Goal: Task Accomplishment & Management: Use online tool/utility

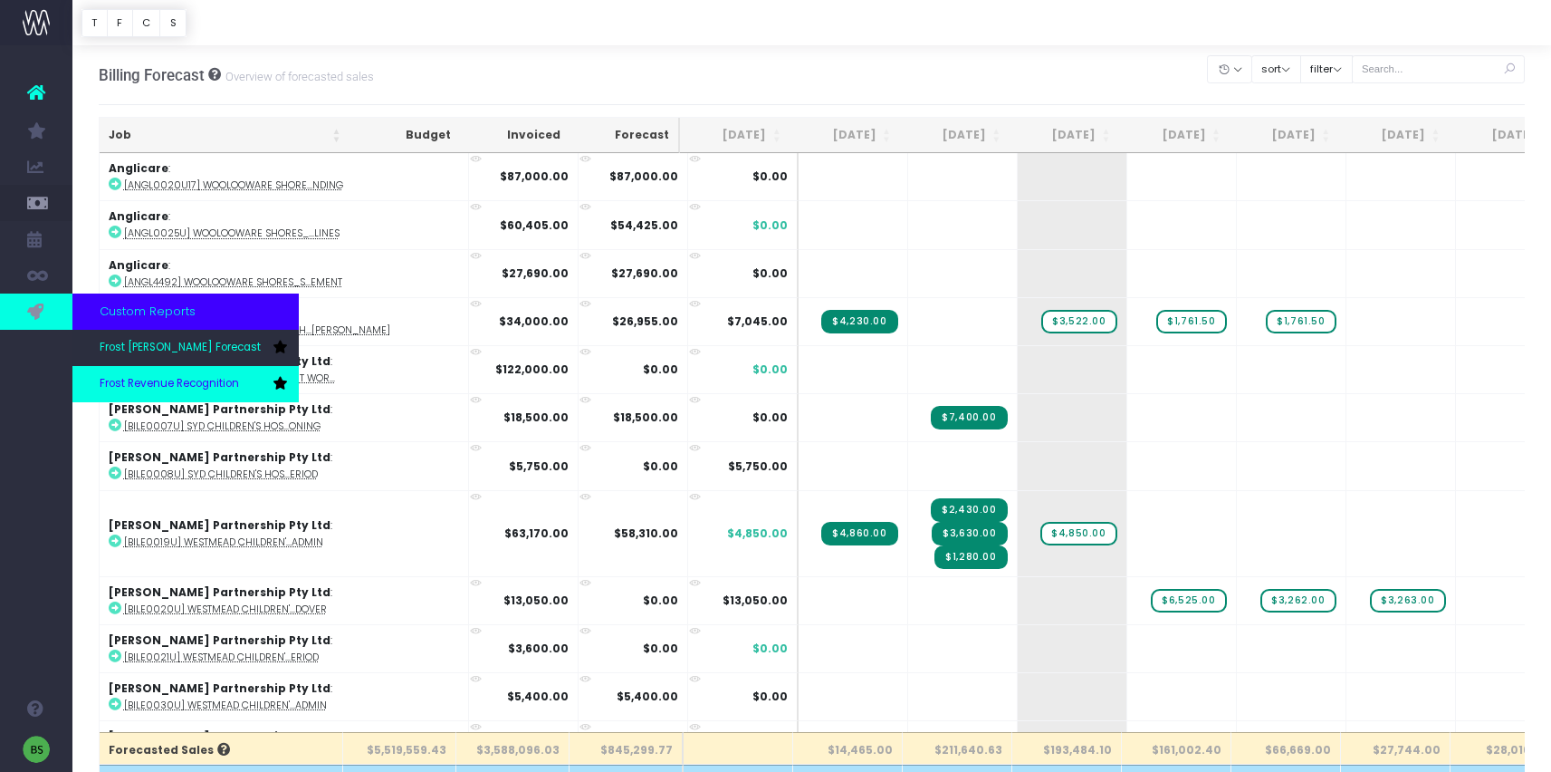
click at [141, 375] on link "Frost Revenue Recognition" at bounding box center [185, 384] width 226 height 36
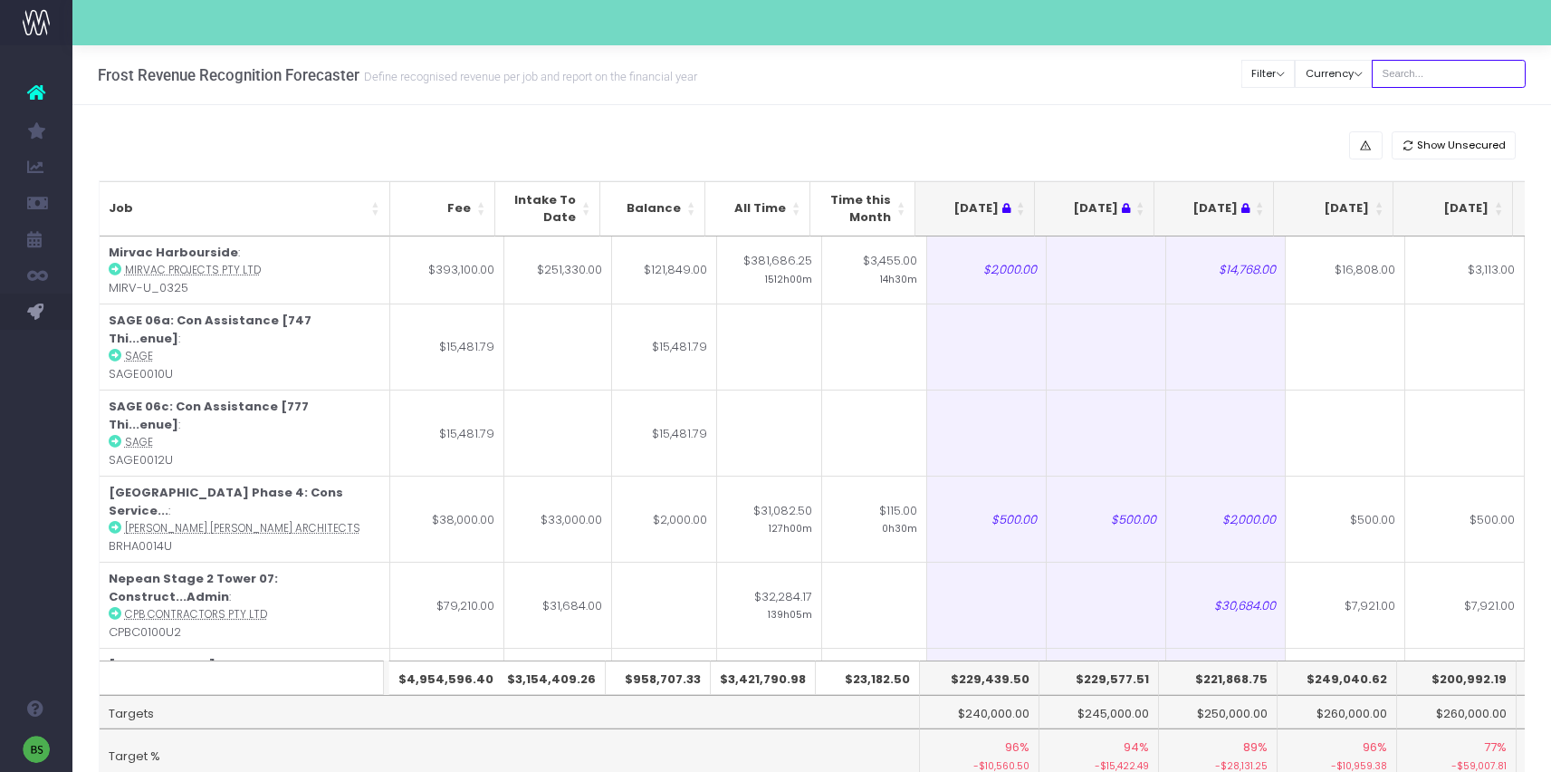
click at [1463, 70] on input "text" at bounding box center [1449, 74] width 154 height 28
click at [978, 92] on div "Frost Revenue Recognition Forecaster Define recognised revenue per job and repo…" at bounding box center [811, 75] width 1479 height 60
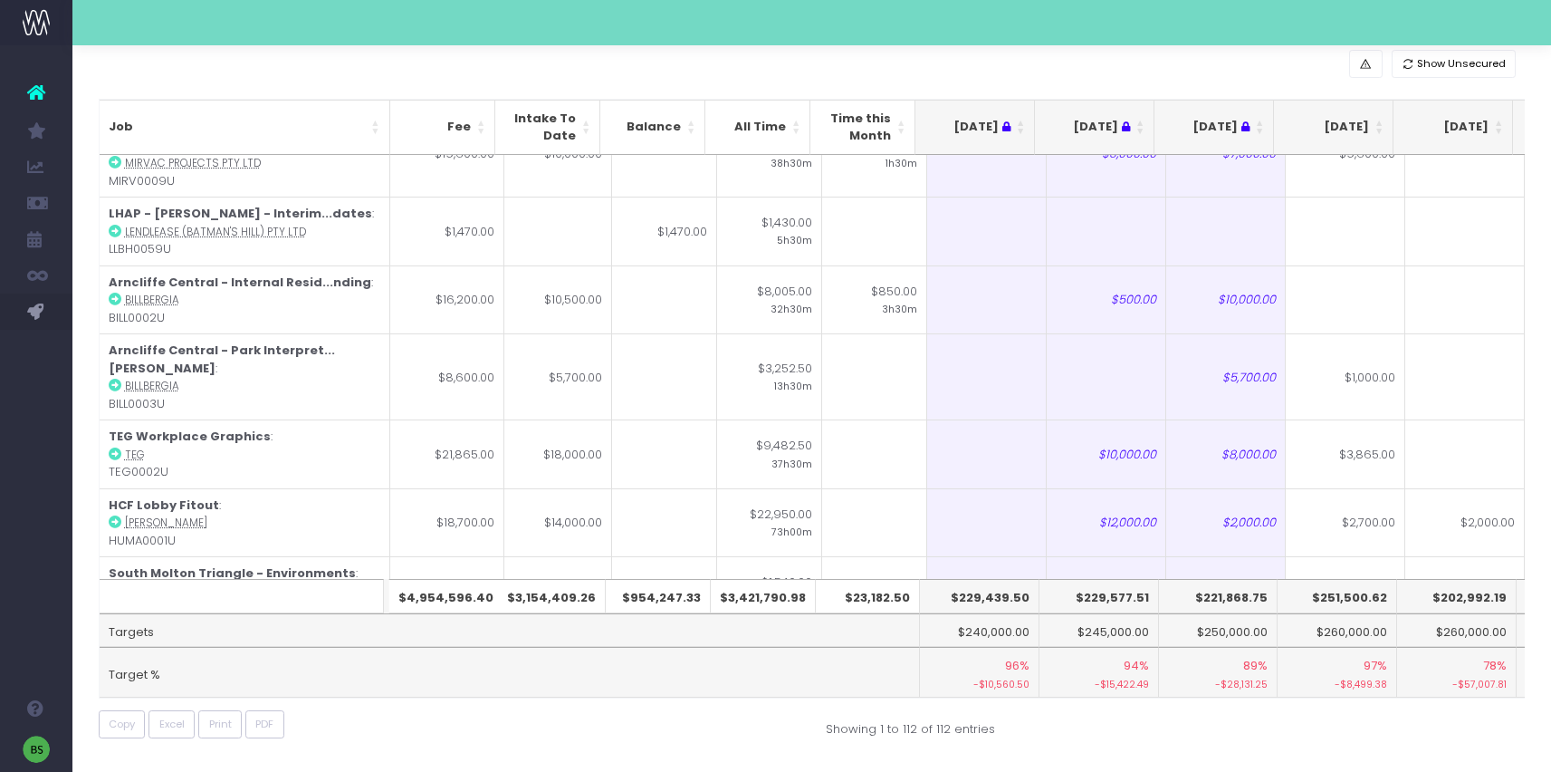
scroll to position [82, 0]
drag, startPoint x: 1209, startPoint y: 129, endPoint x: 1307, endPoint y: 296, distance: 194.0
click at [1270, 171] on div "Job Fee Intake To Date Balance All Time Time this Month Jul 25 Aug 25 Sep 25 Oc…" at bounding box center [812, 398] width 1427 height 600
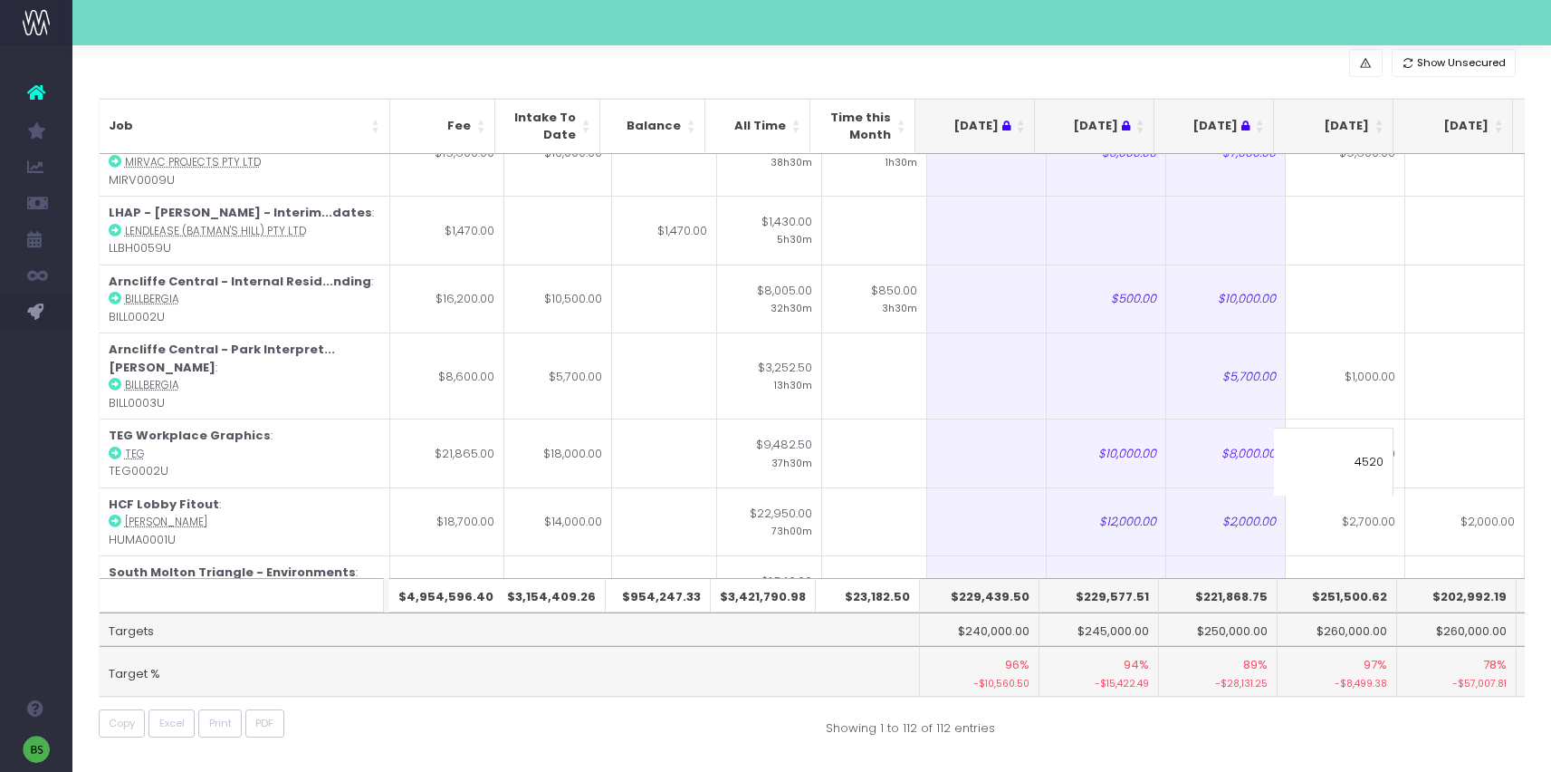
type input "4520"
type input "2"
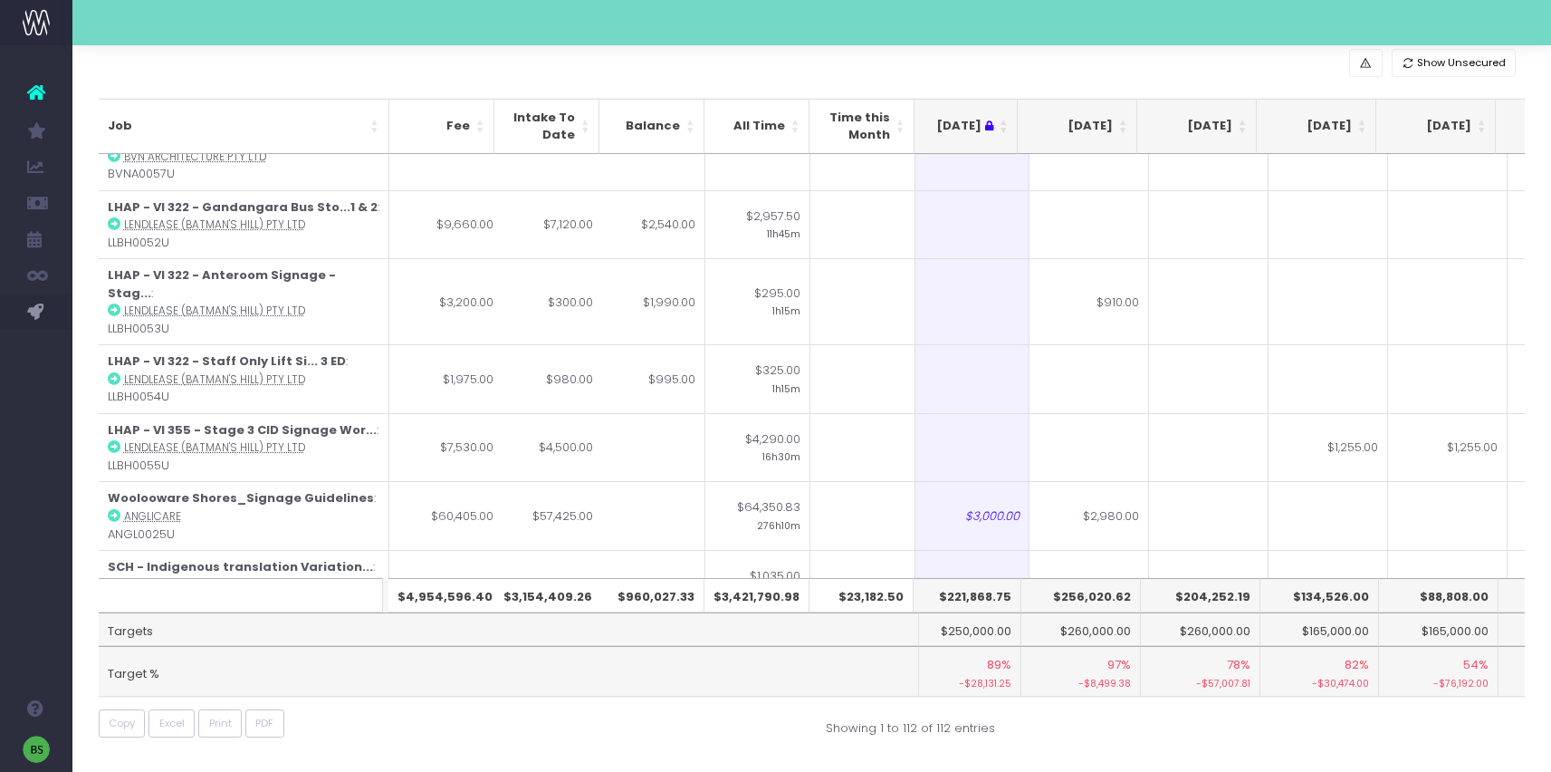
scroll to position [4301, 256]
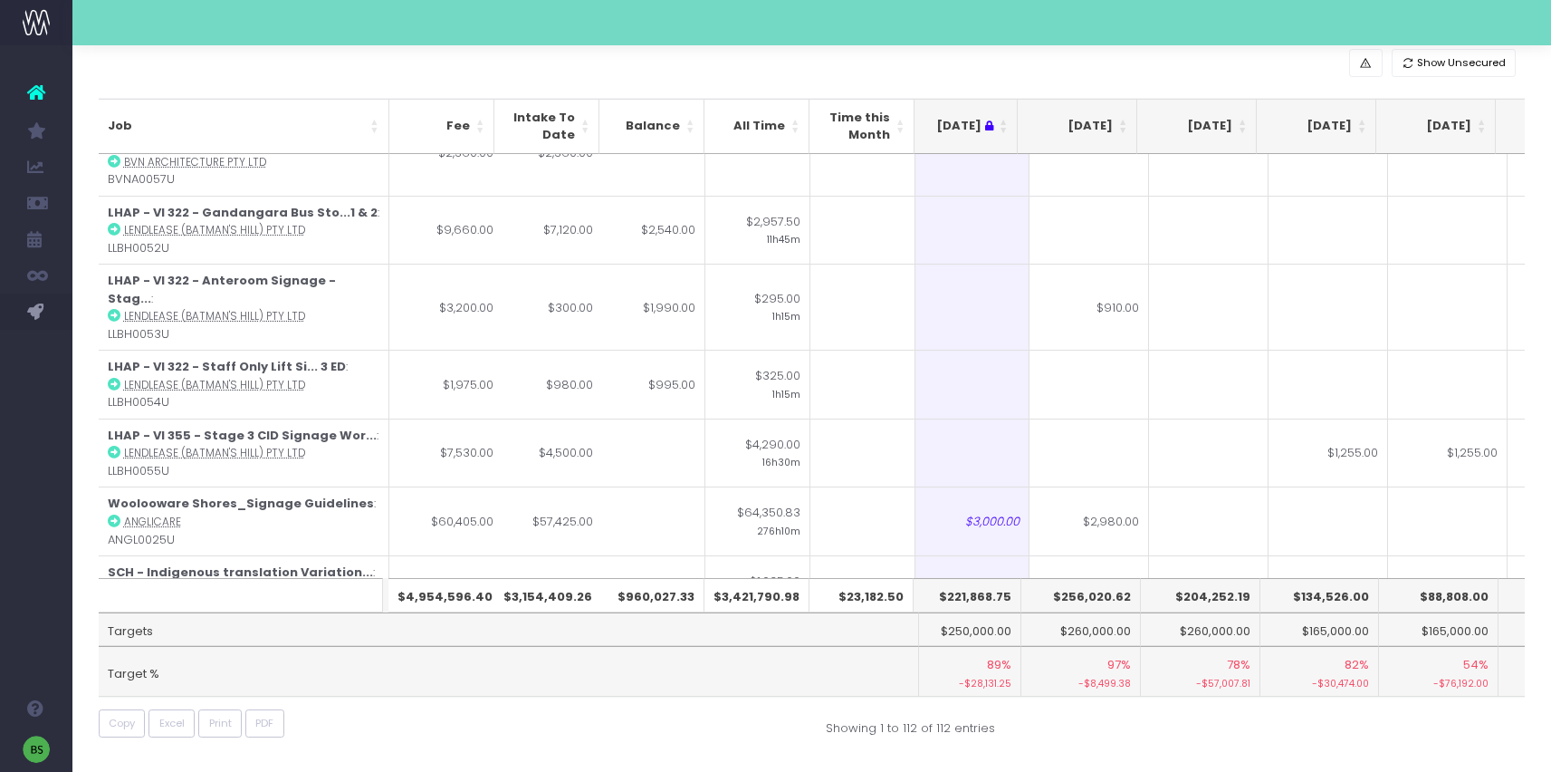
type input "$12,000.00"
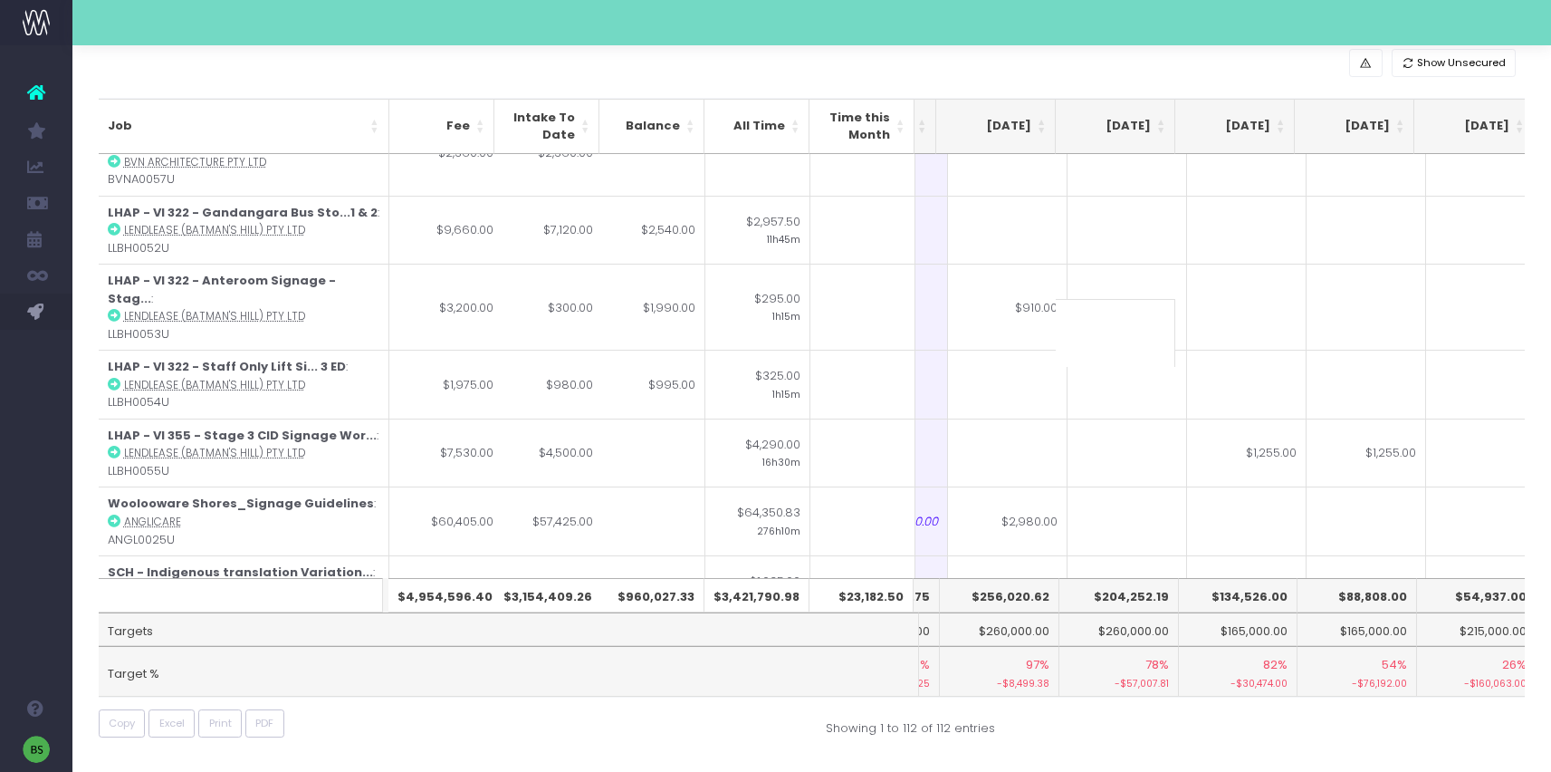
scroll to position [4301, 370]
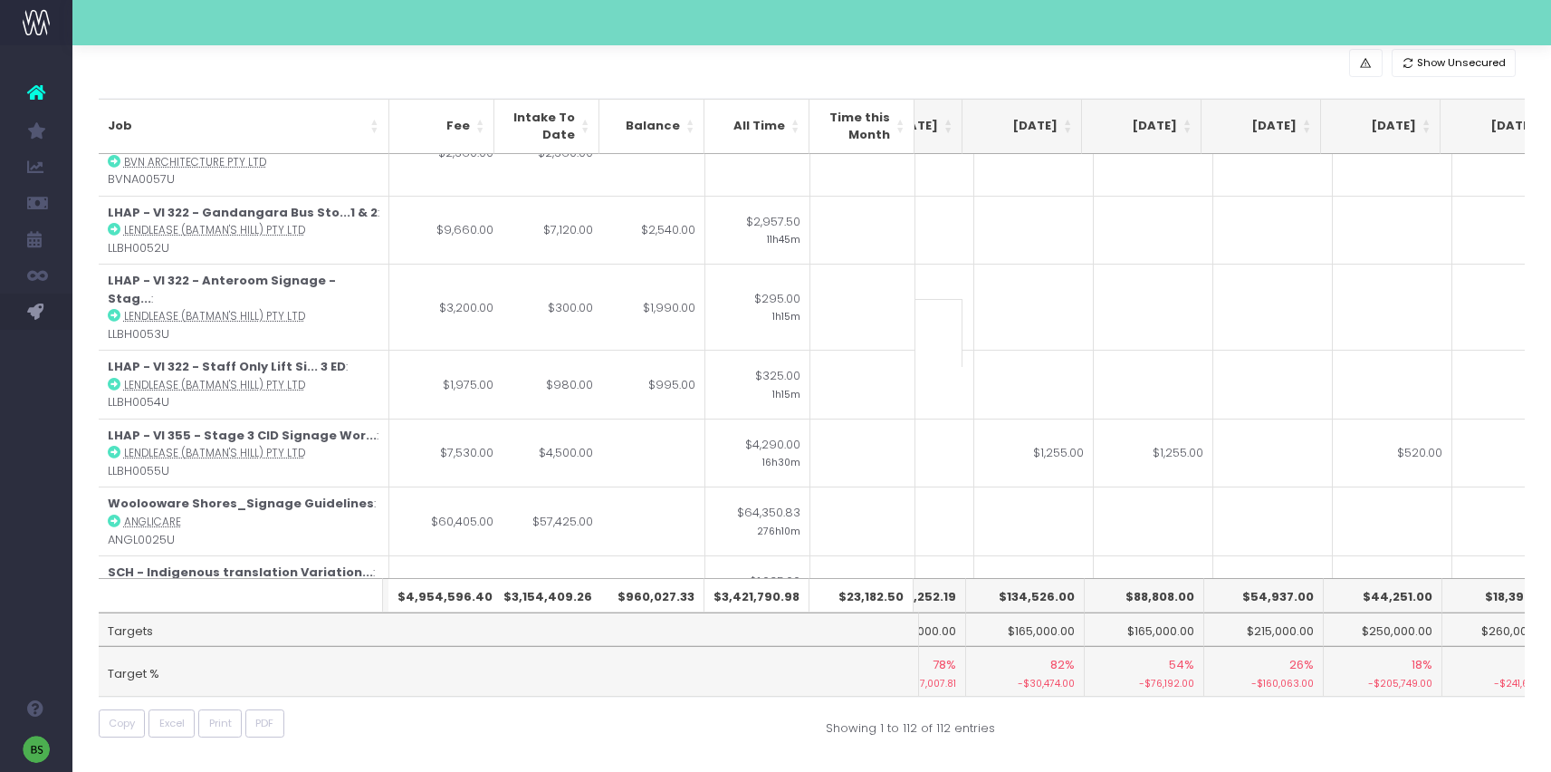
type input "12000"
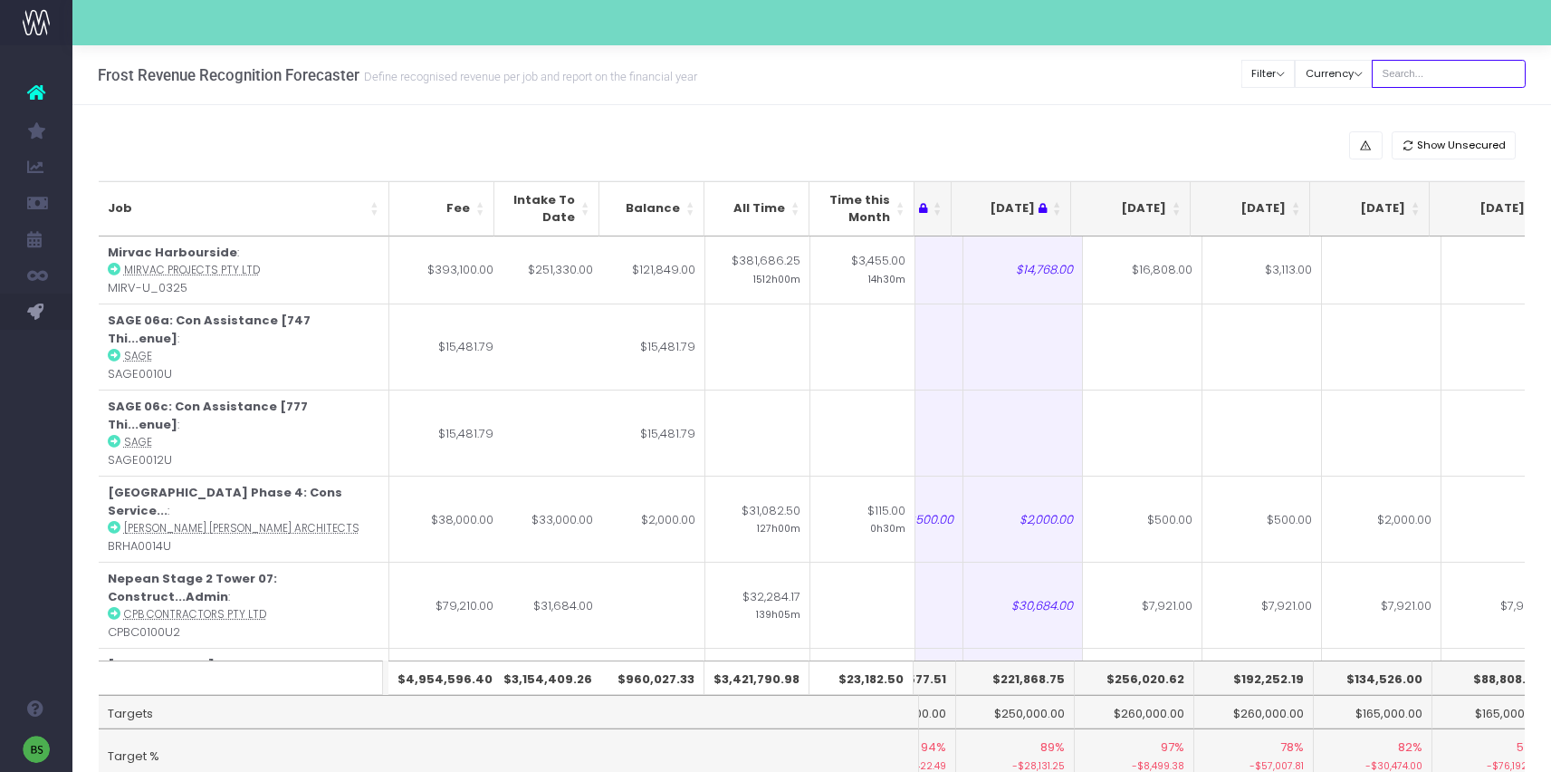
click at [1477, 71] on input "text" at bounding box center [1449, 74] width 154 height 28
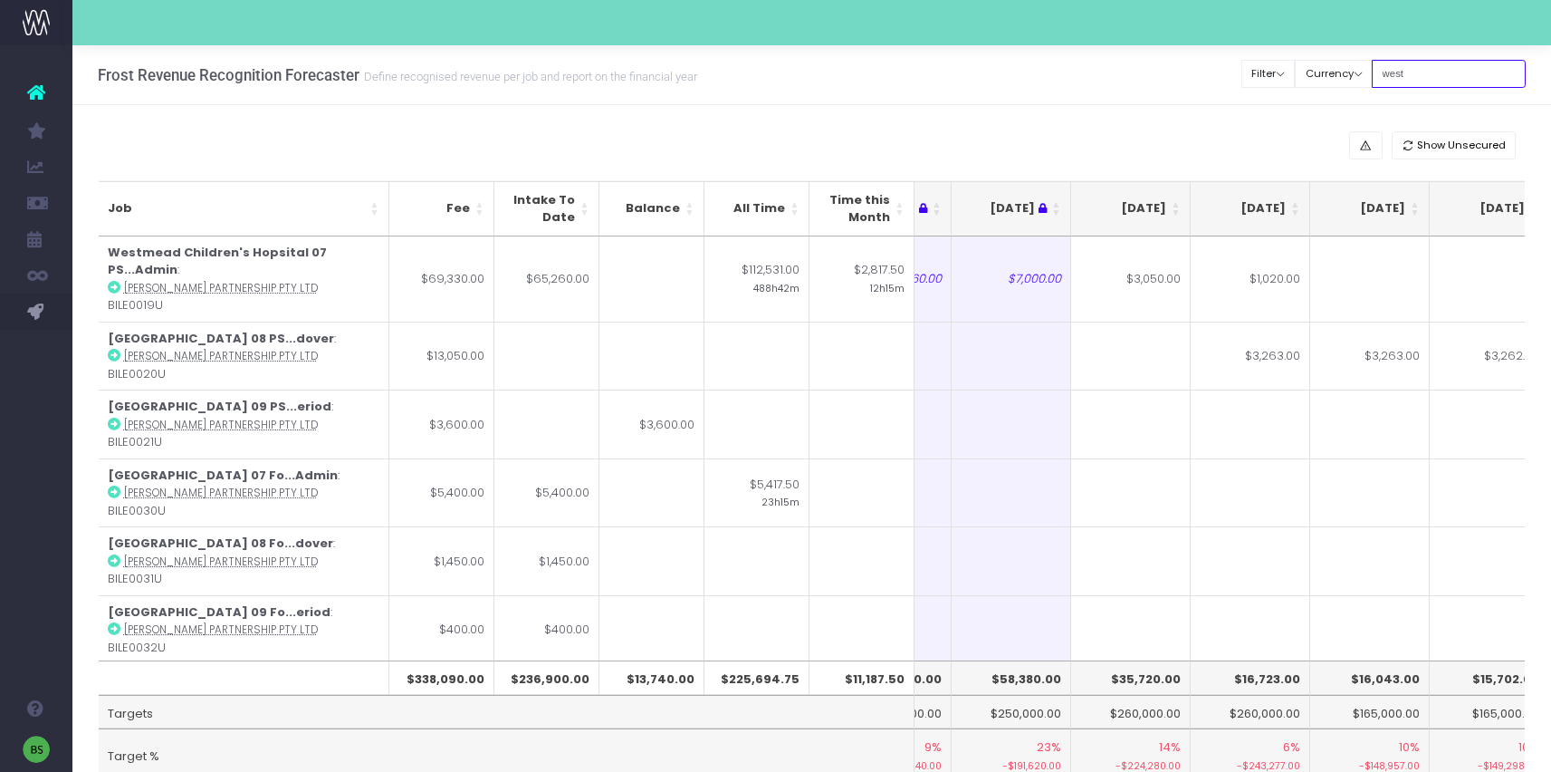
type input "westmead"
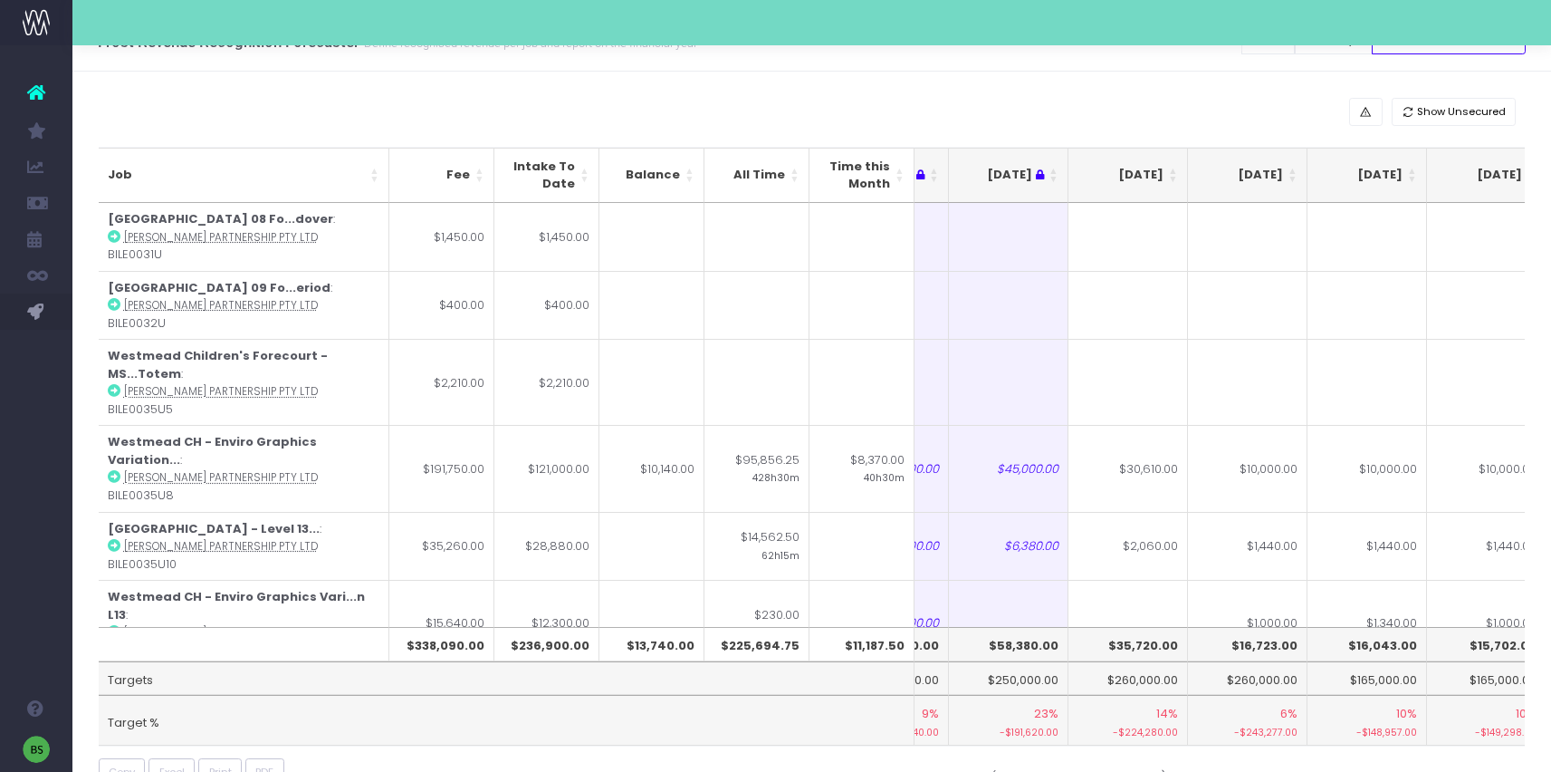
scroll to position [0, 0]
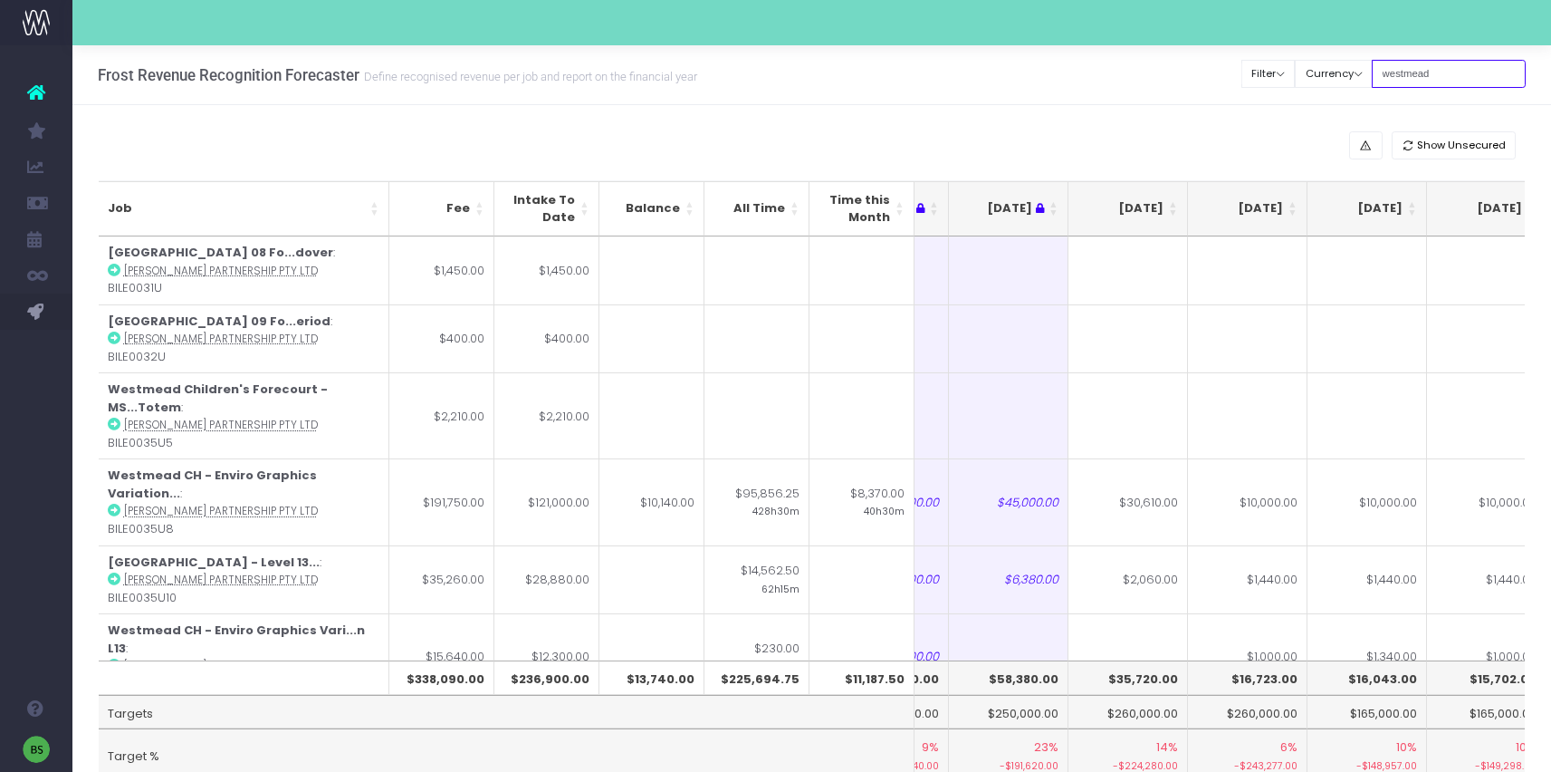
click at [1494, 71] on input "westmead" at bounding box center [1449, 74] width 154 height 28
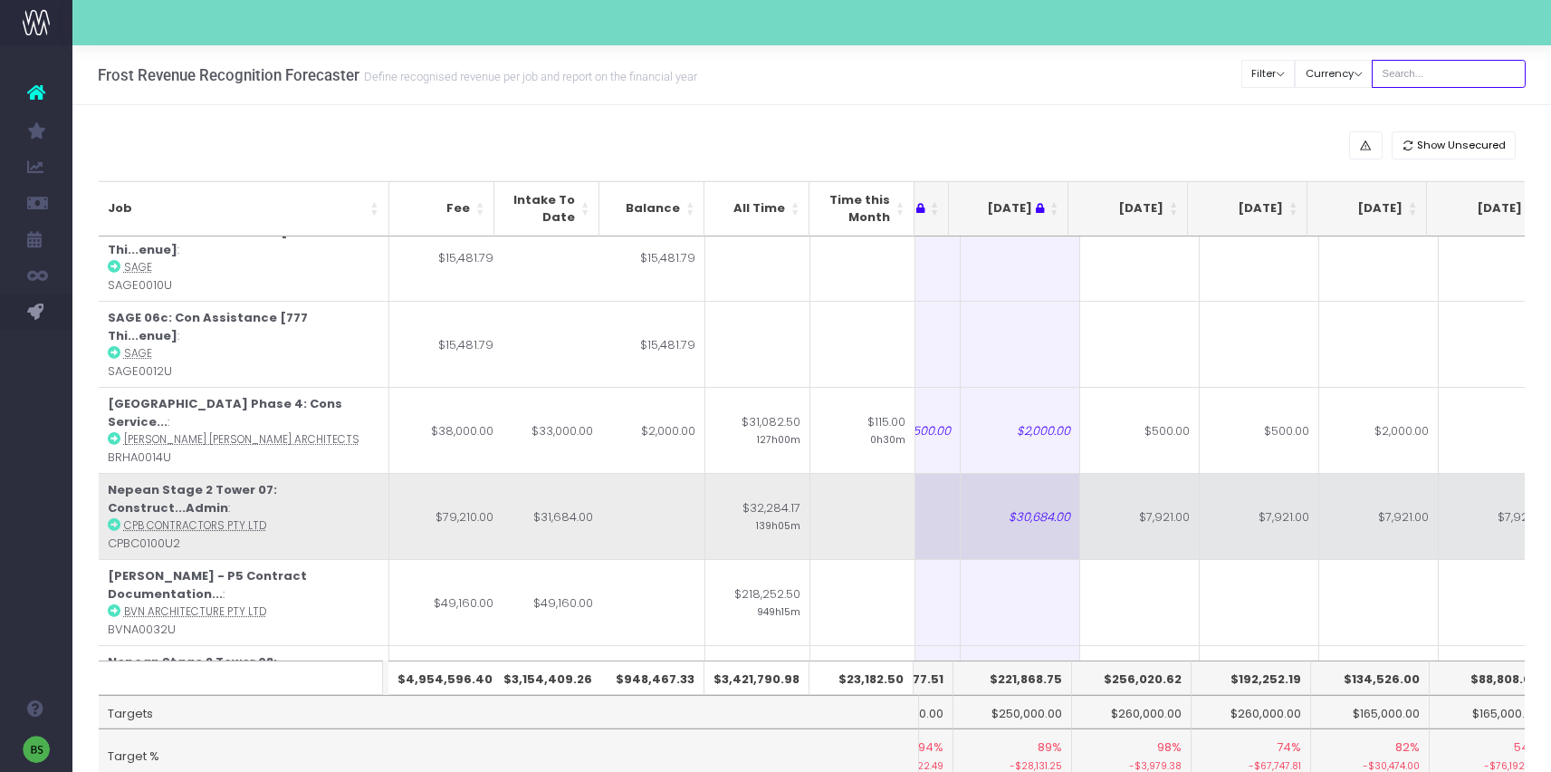
scroll to position [105, 206]
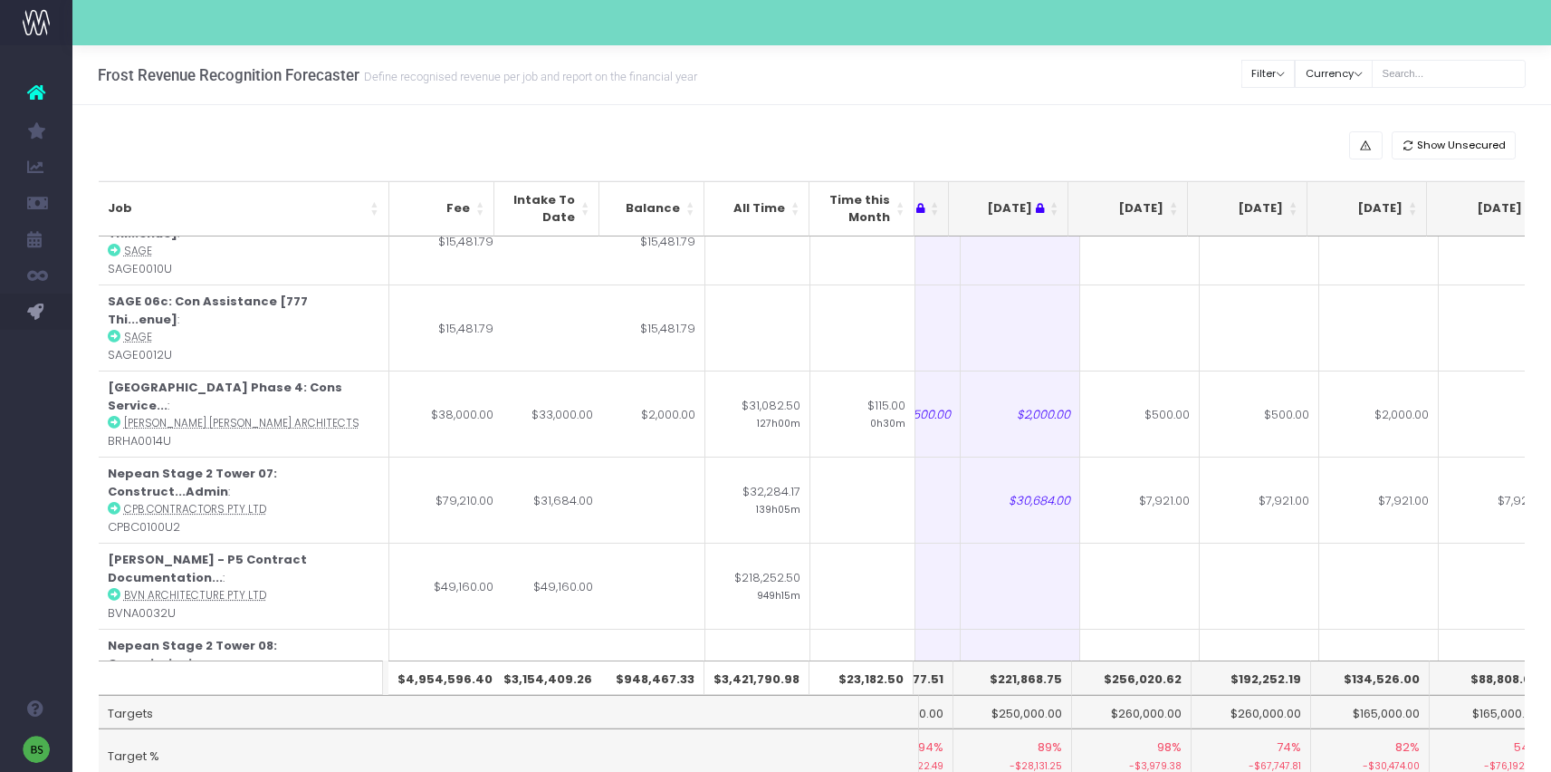
click at [1174, 204] on th "[DATE]" at bounding box center [1129, 208] width 120 height 55
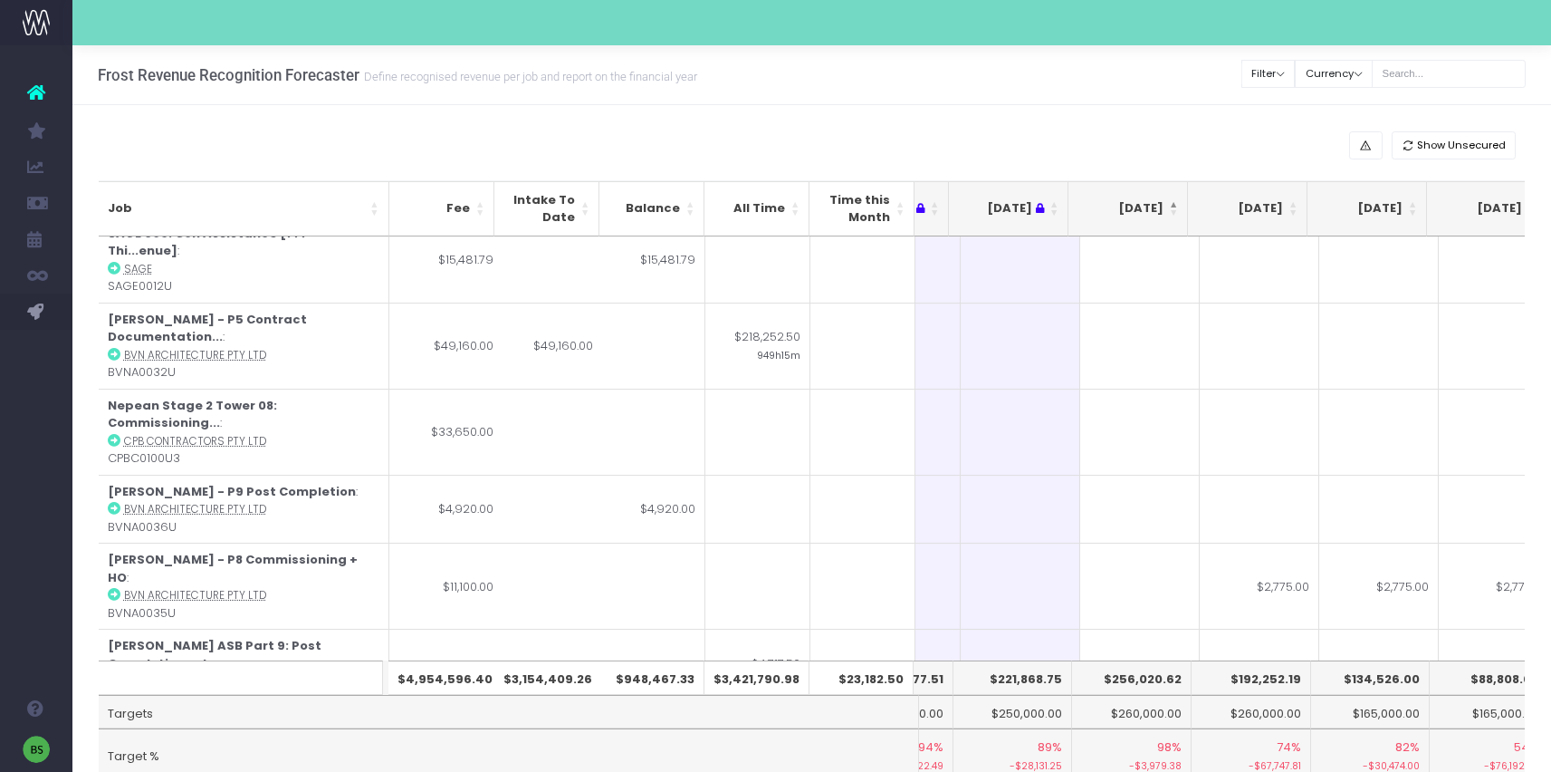
scroll to position [0, 206]
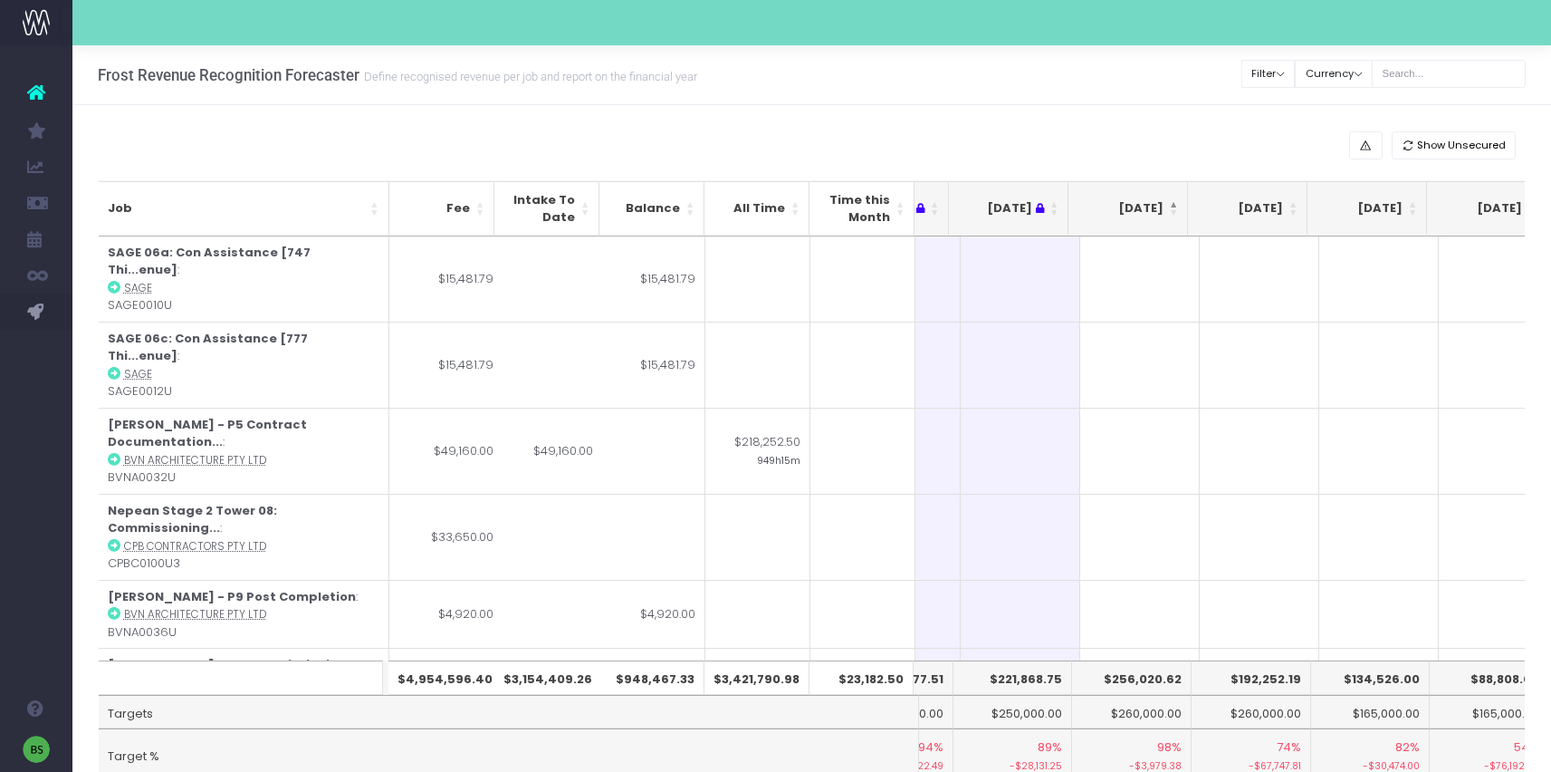
click at [1173, 202] on th "[DATE]" at bounding box center [1129, 208] width 120 height 55
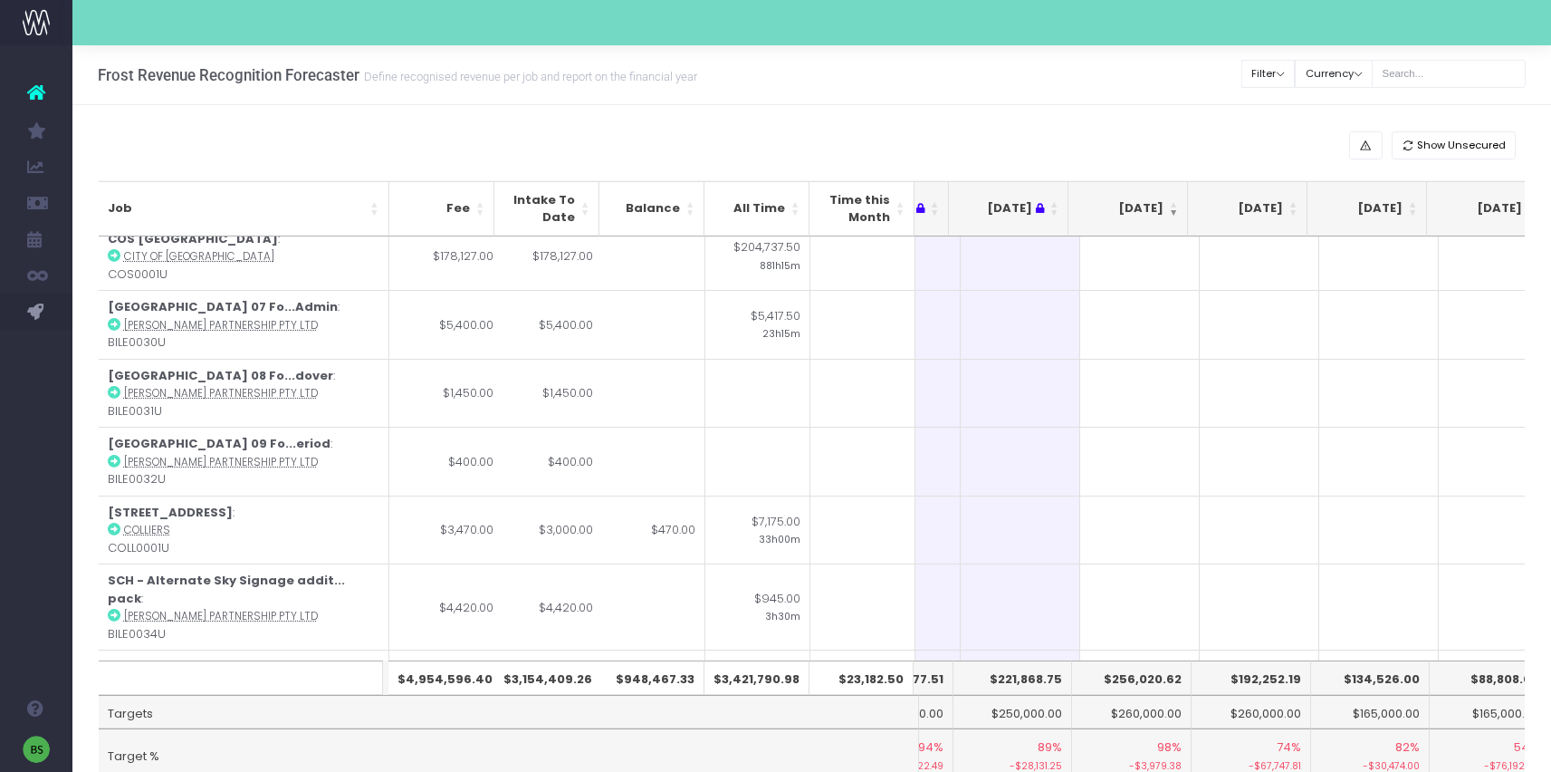
scroll to position [4982, 206]
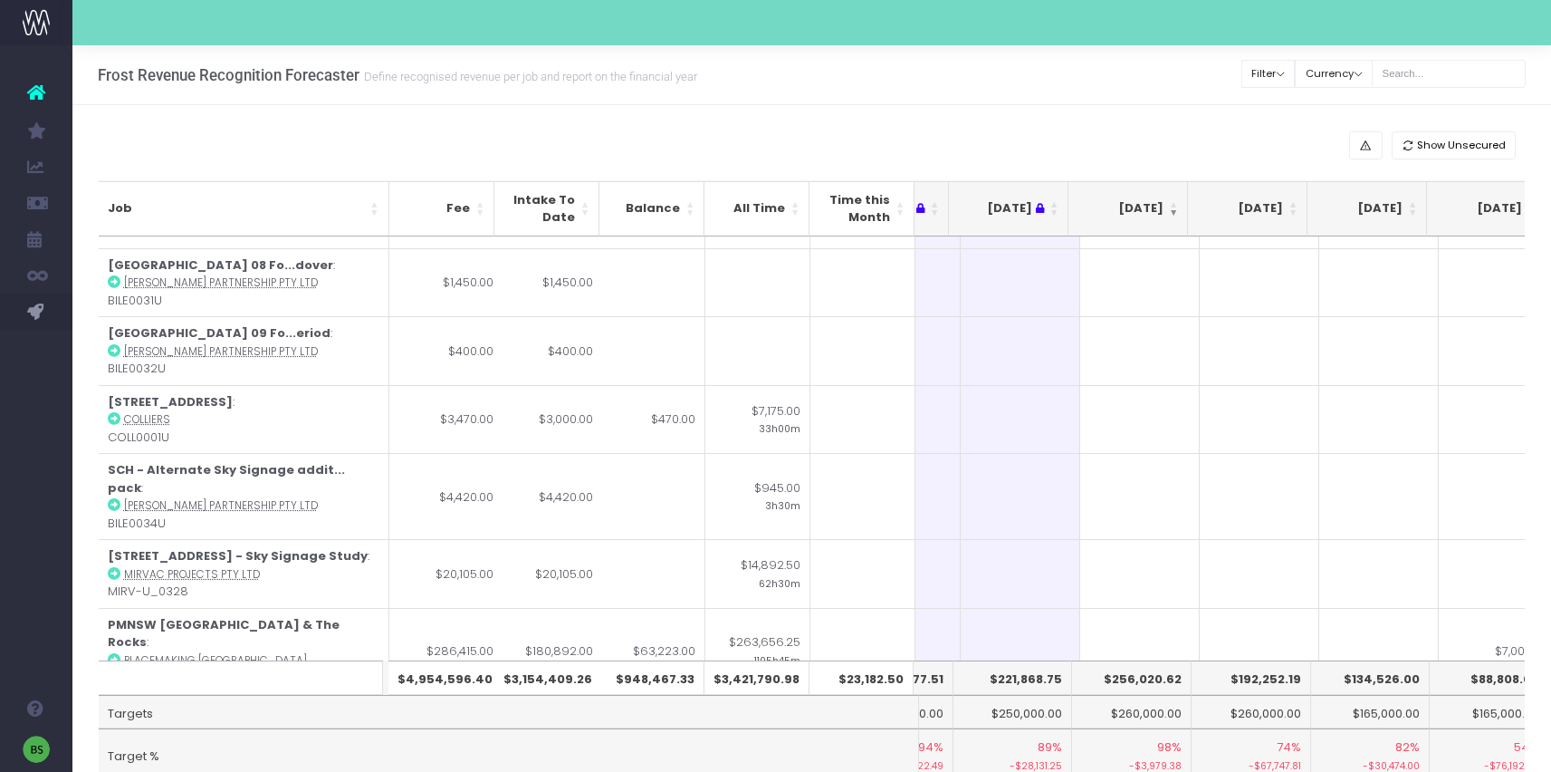
type input "490"
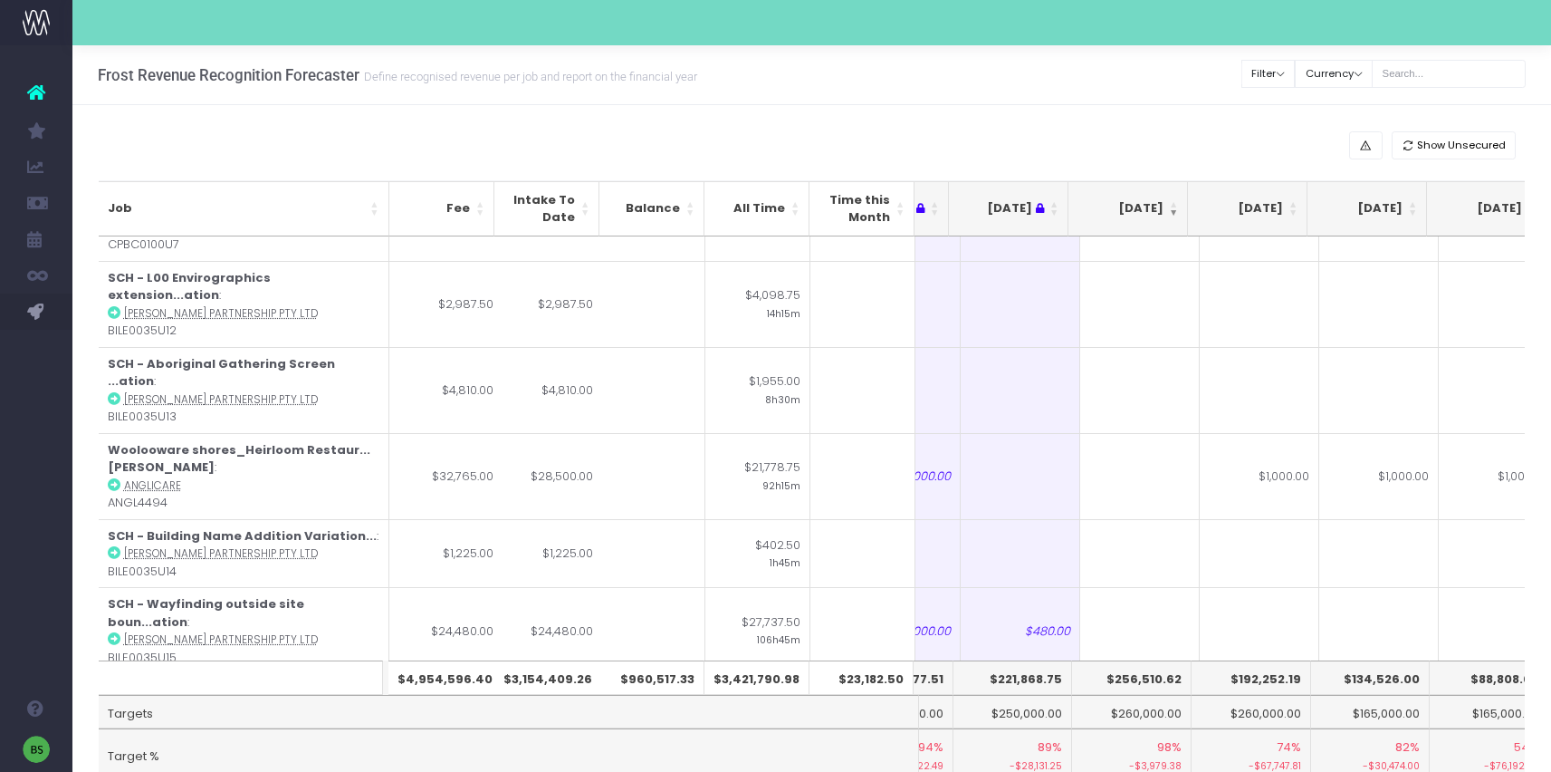
scroll to position [7459, 206]
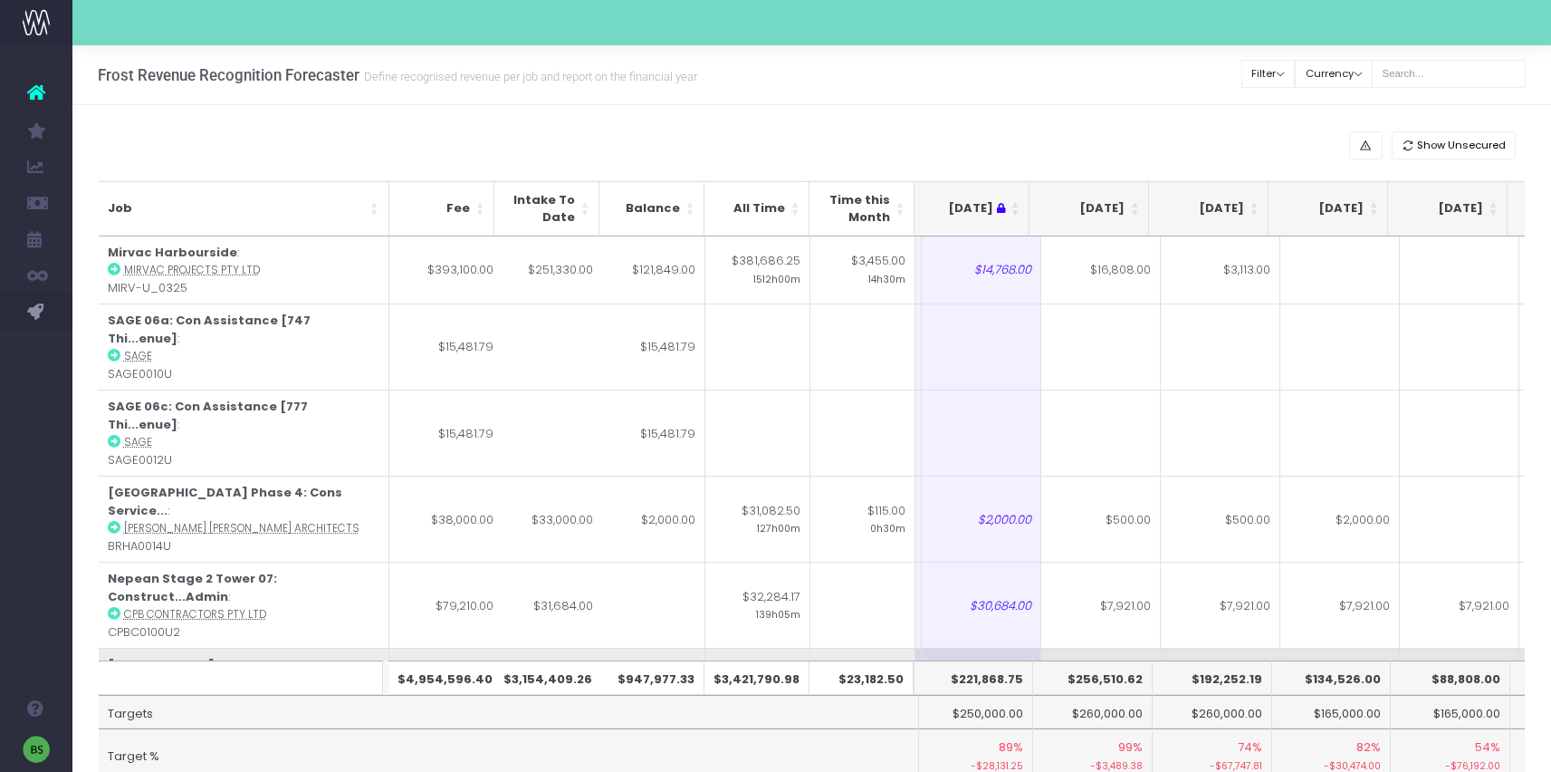
scroll to position [4, 245]
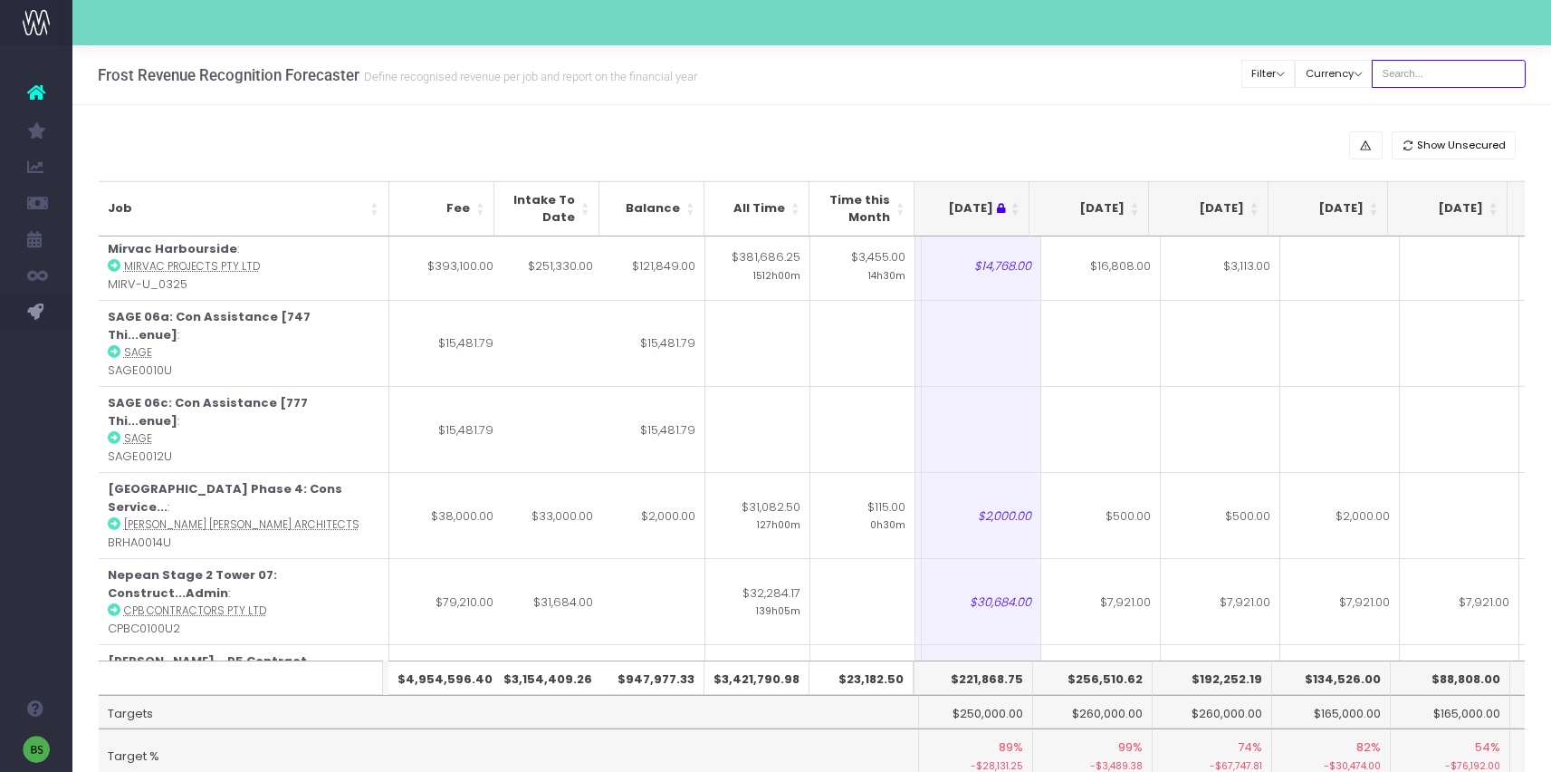
click at [1480, 81] on input "text" at bounding box center [1449, 74] width 154 height 28
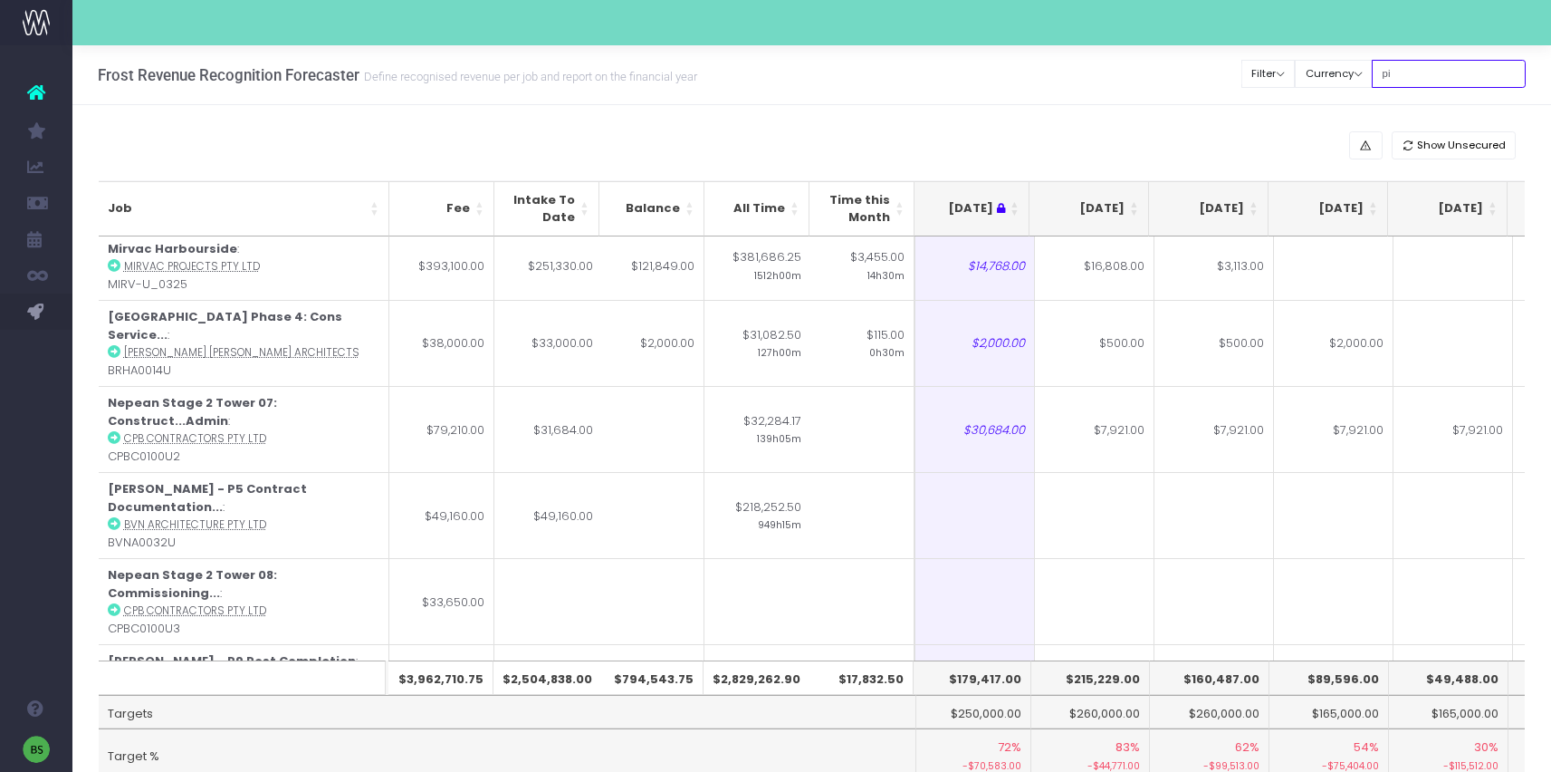
scroll to position [0, 245]
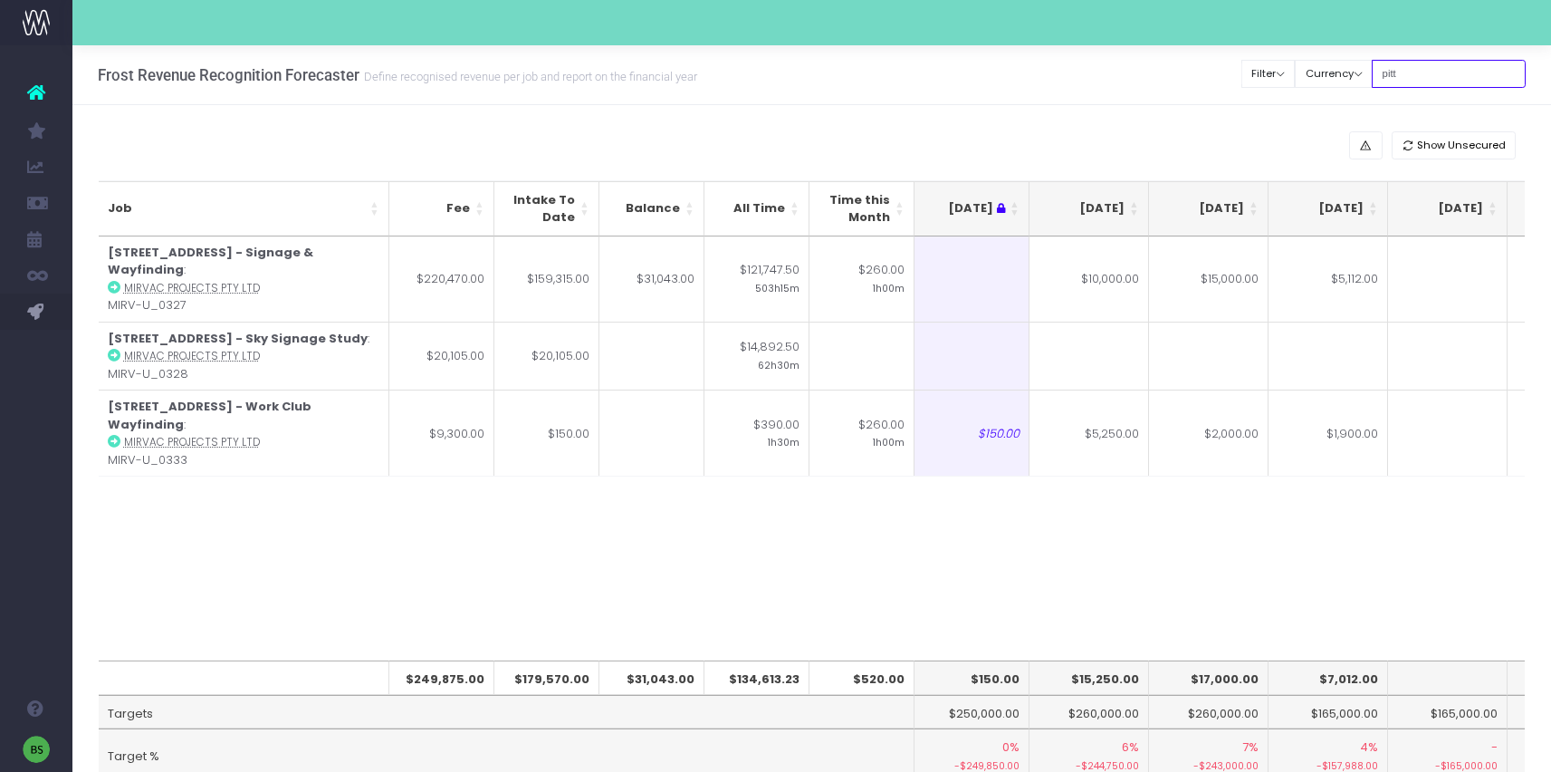
click at [1463, 76] on input "pitt" at bounding box center [1449, 74] width 154 height 28
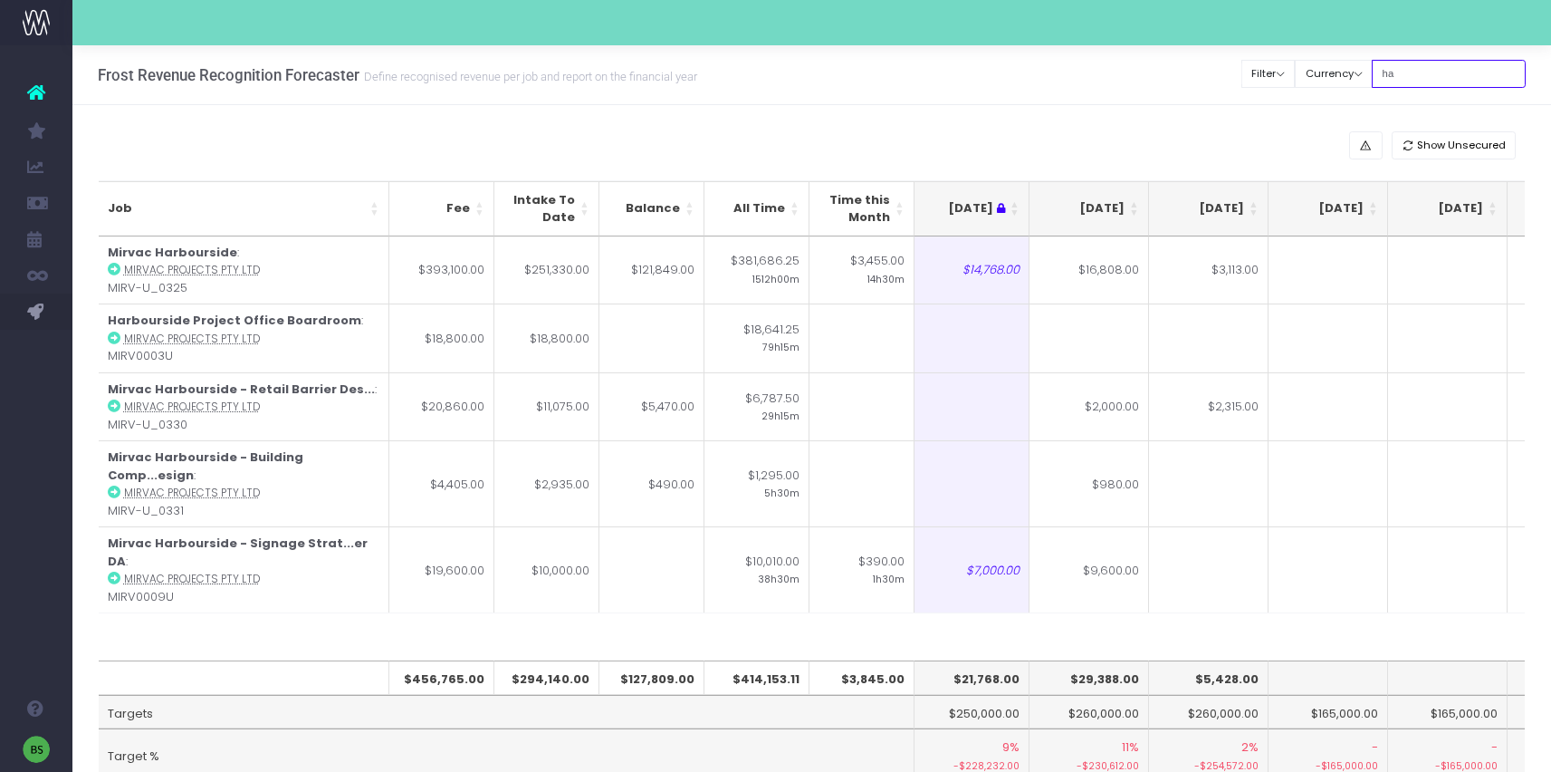
type input "h"
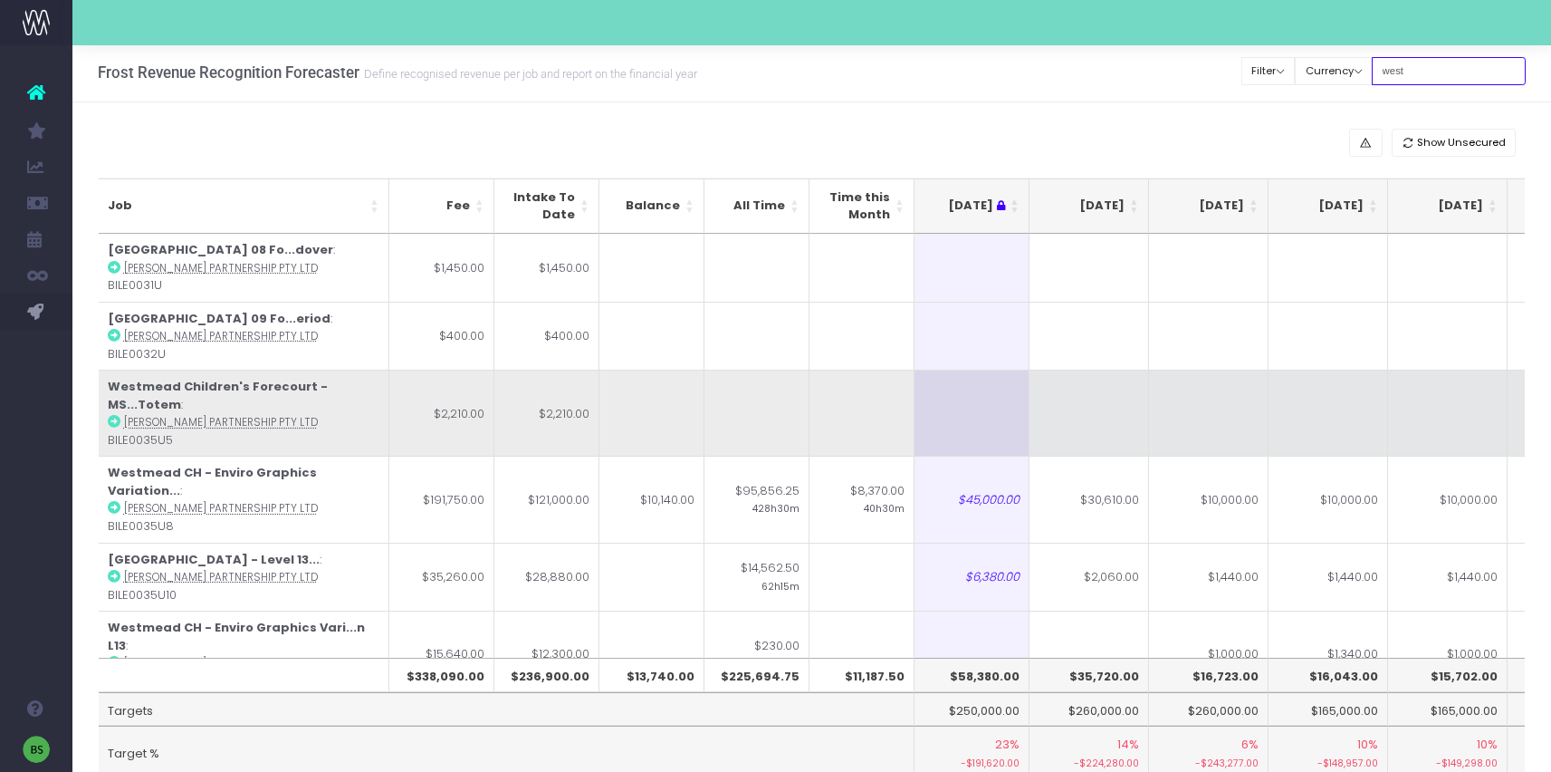
scroll to position [4, 0]
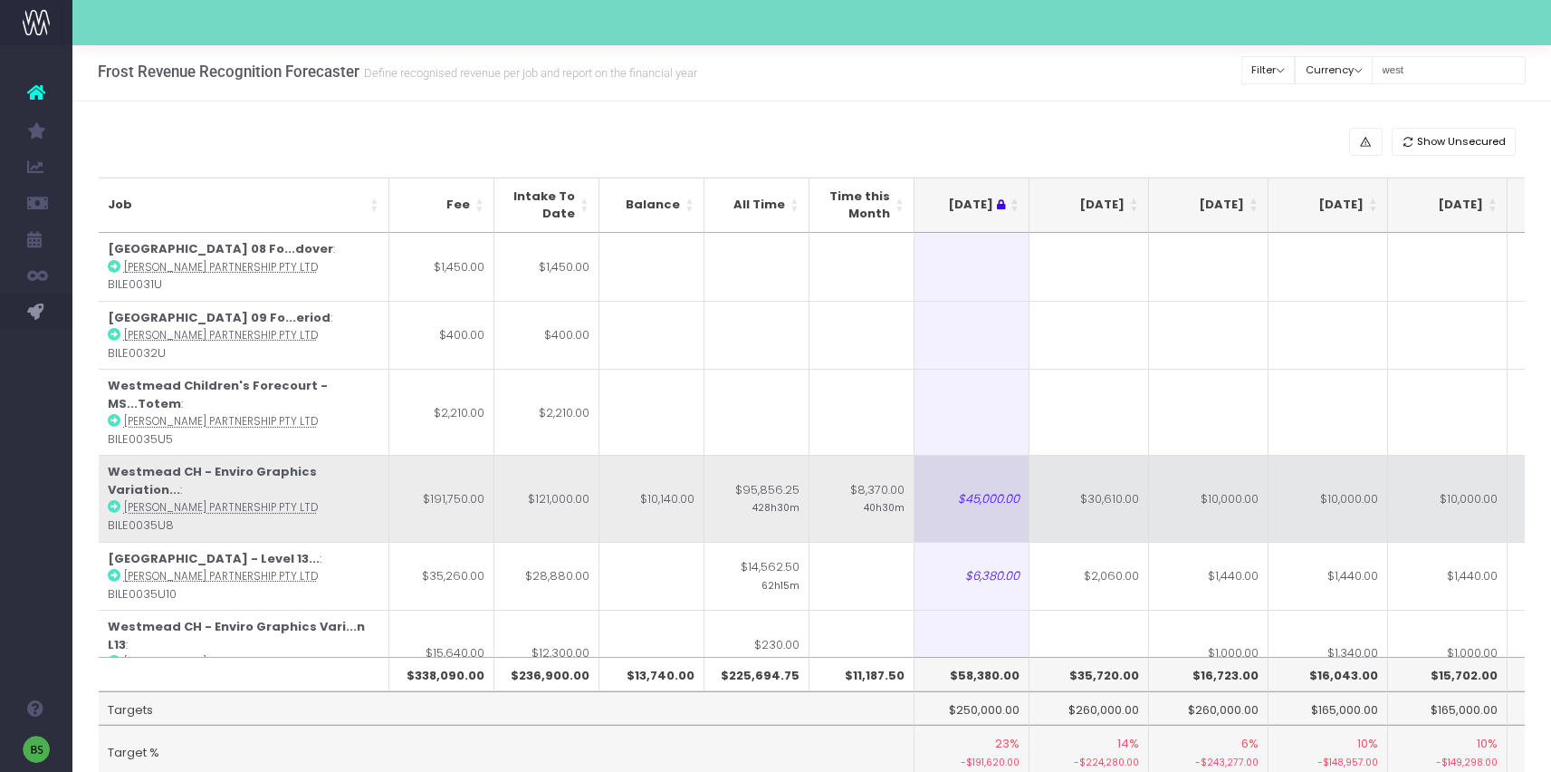
click at [108, 500] on icon at bounding box center [114, 506] width 13 height 13
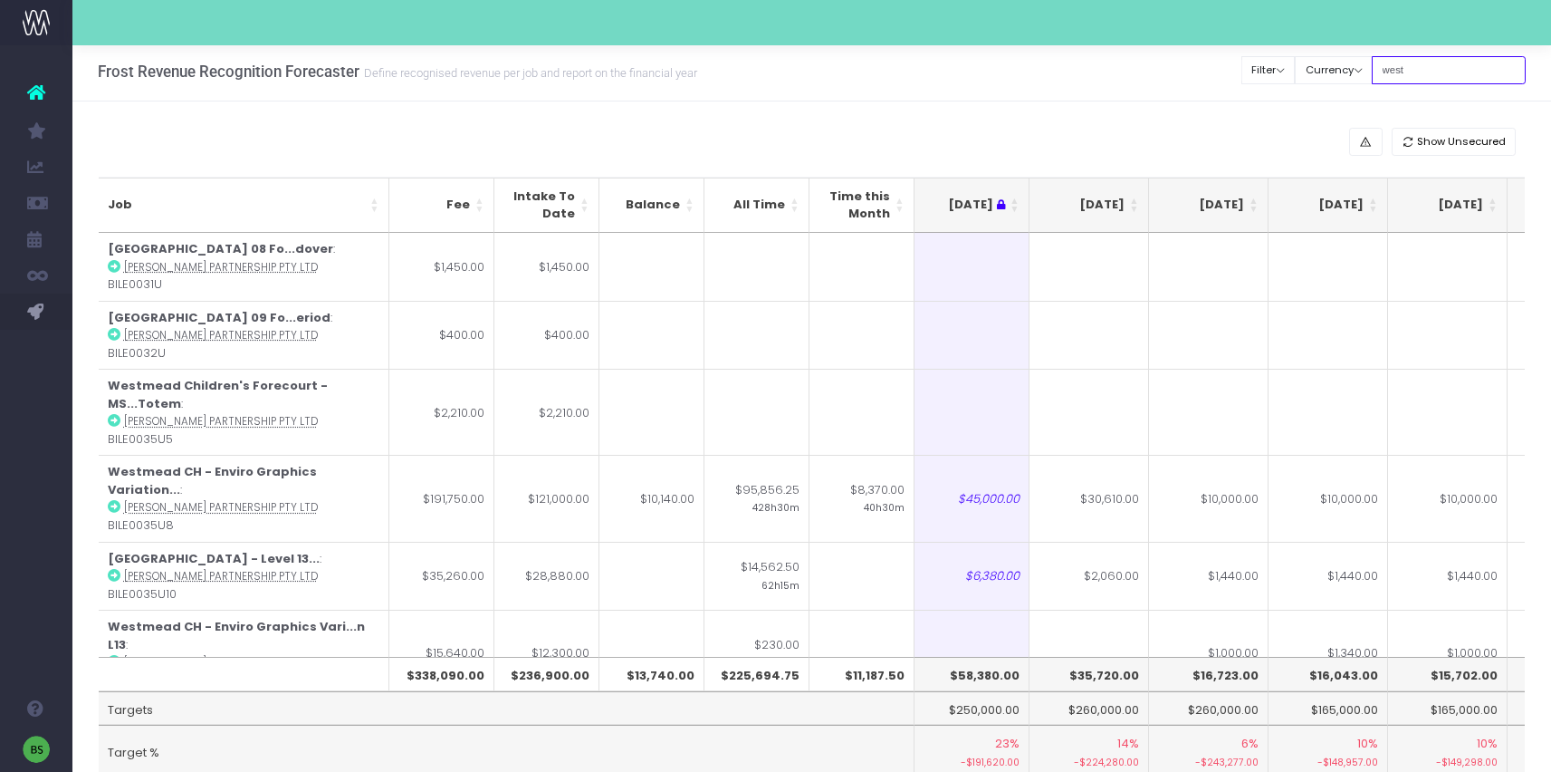
click at [1467, 65] on input "west" at bounding box center [1449, 70] width 154 height 28
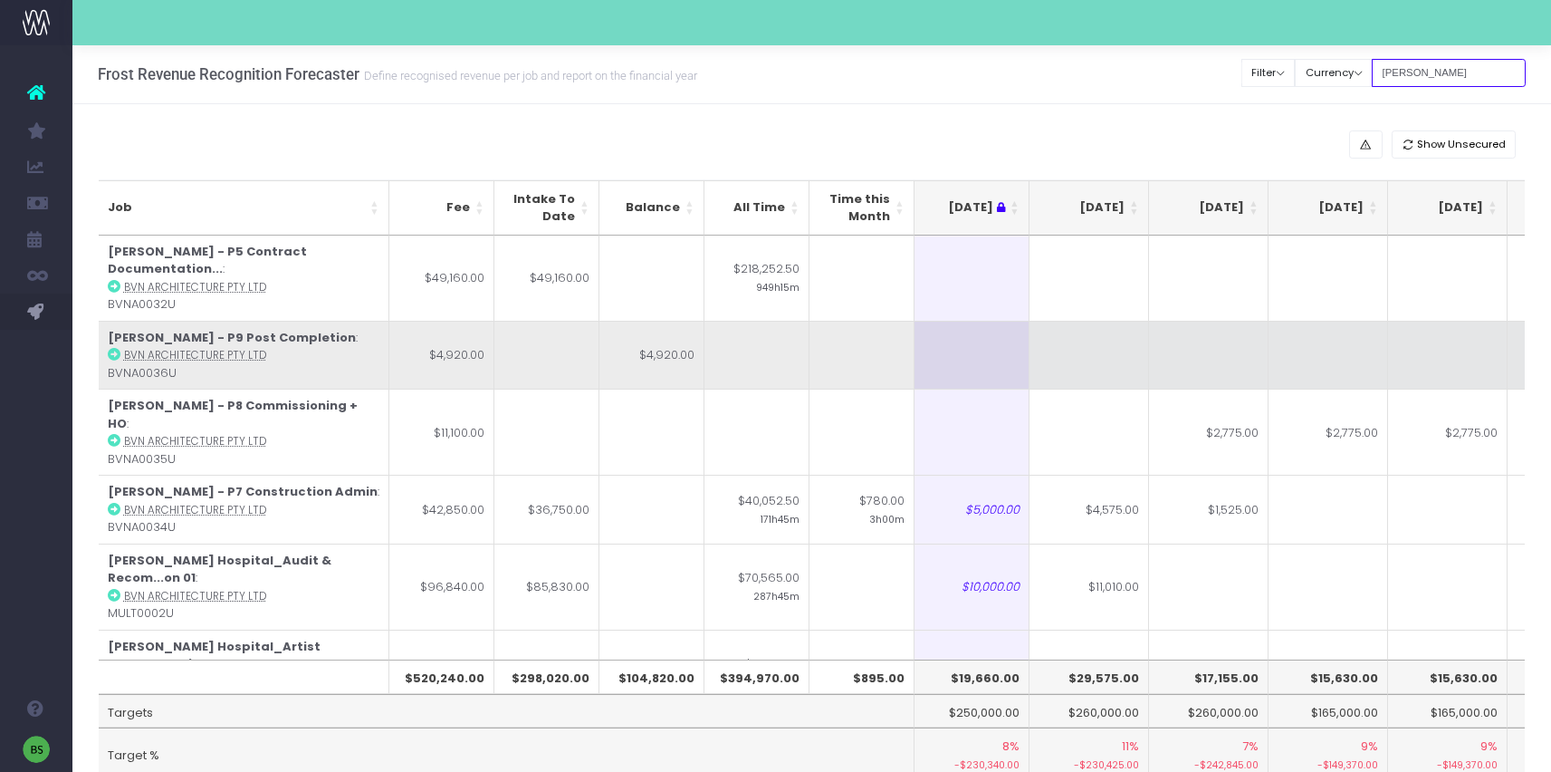
scroll to position [0, 0]
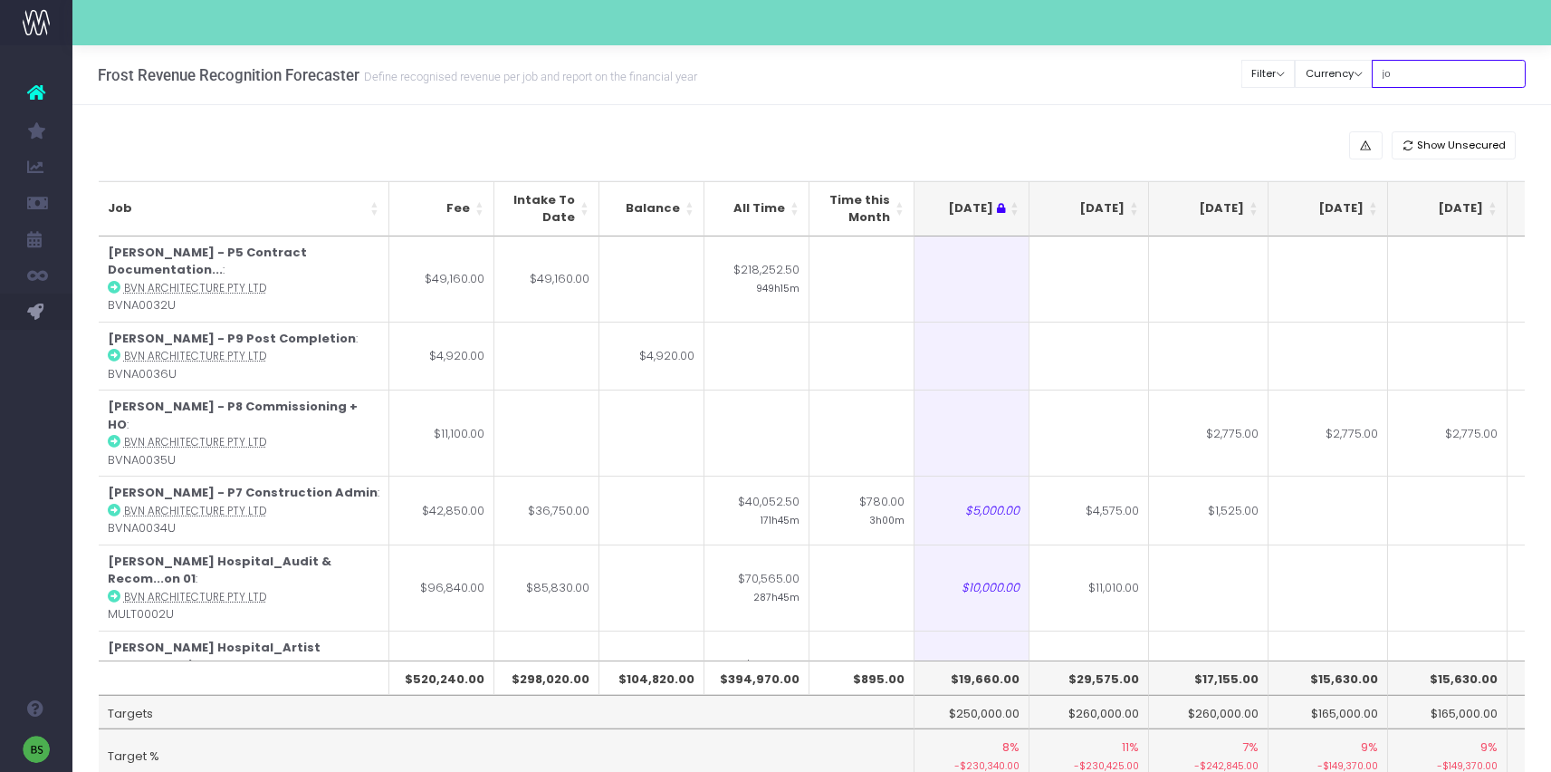
type input "j"
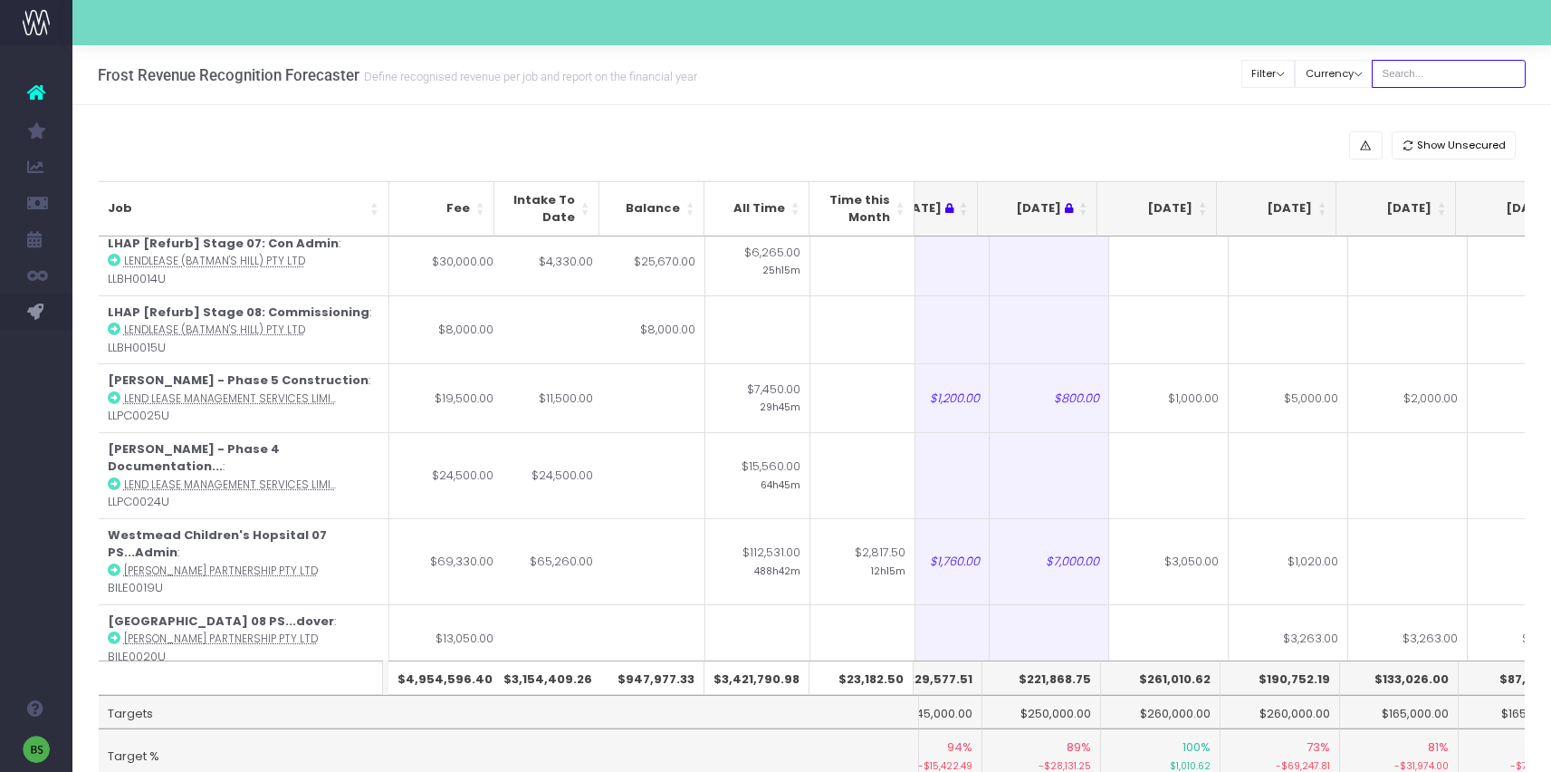
click at [1484, 72] on input "text" at bounding box center [1449, 74] width 154 height 28
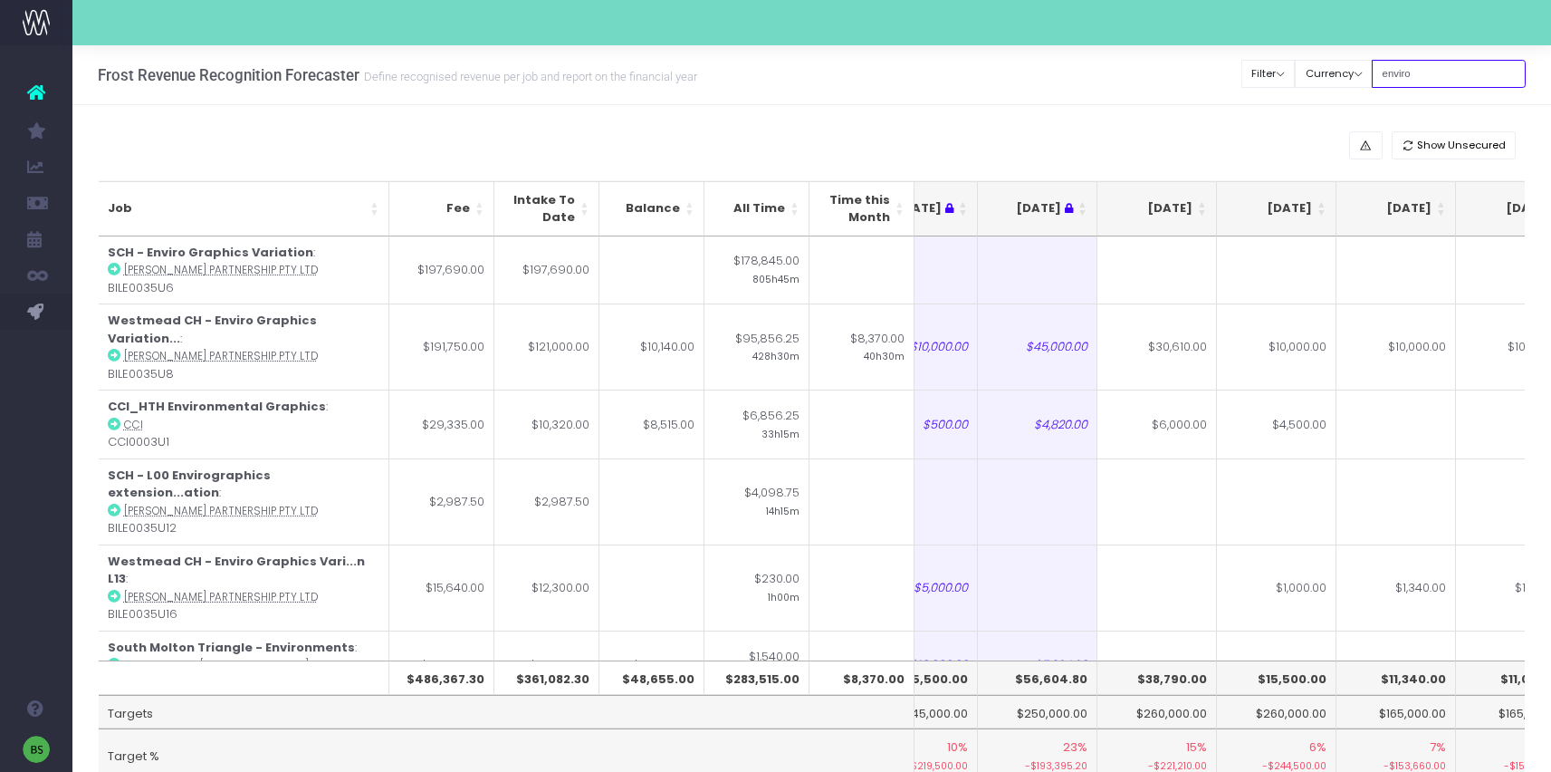
type input "enviro"
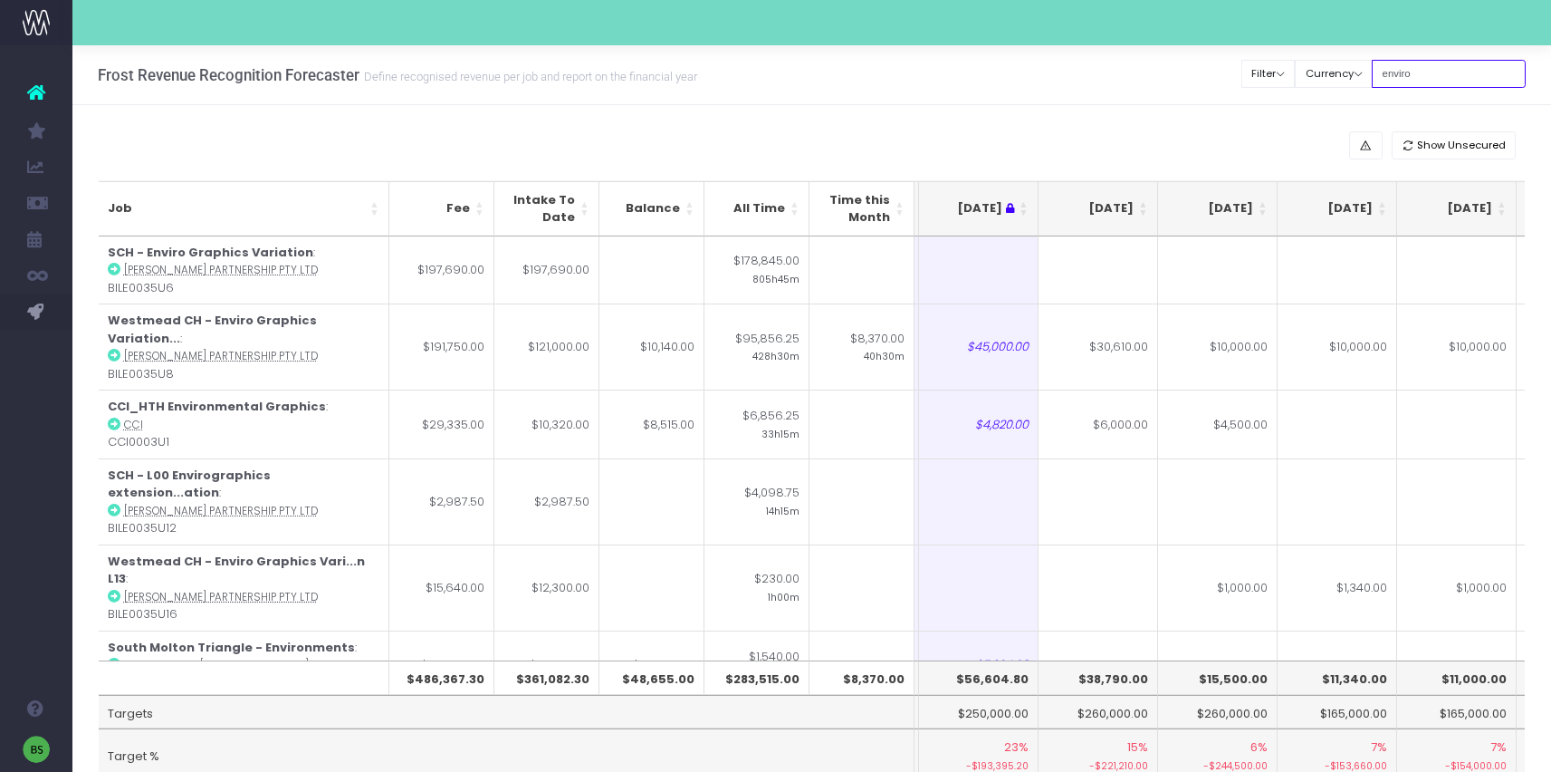
scroll to position [0, 238]
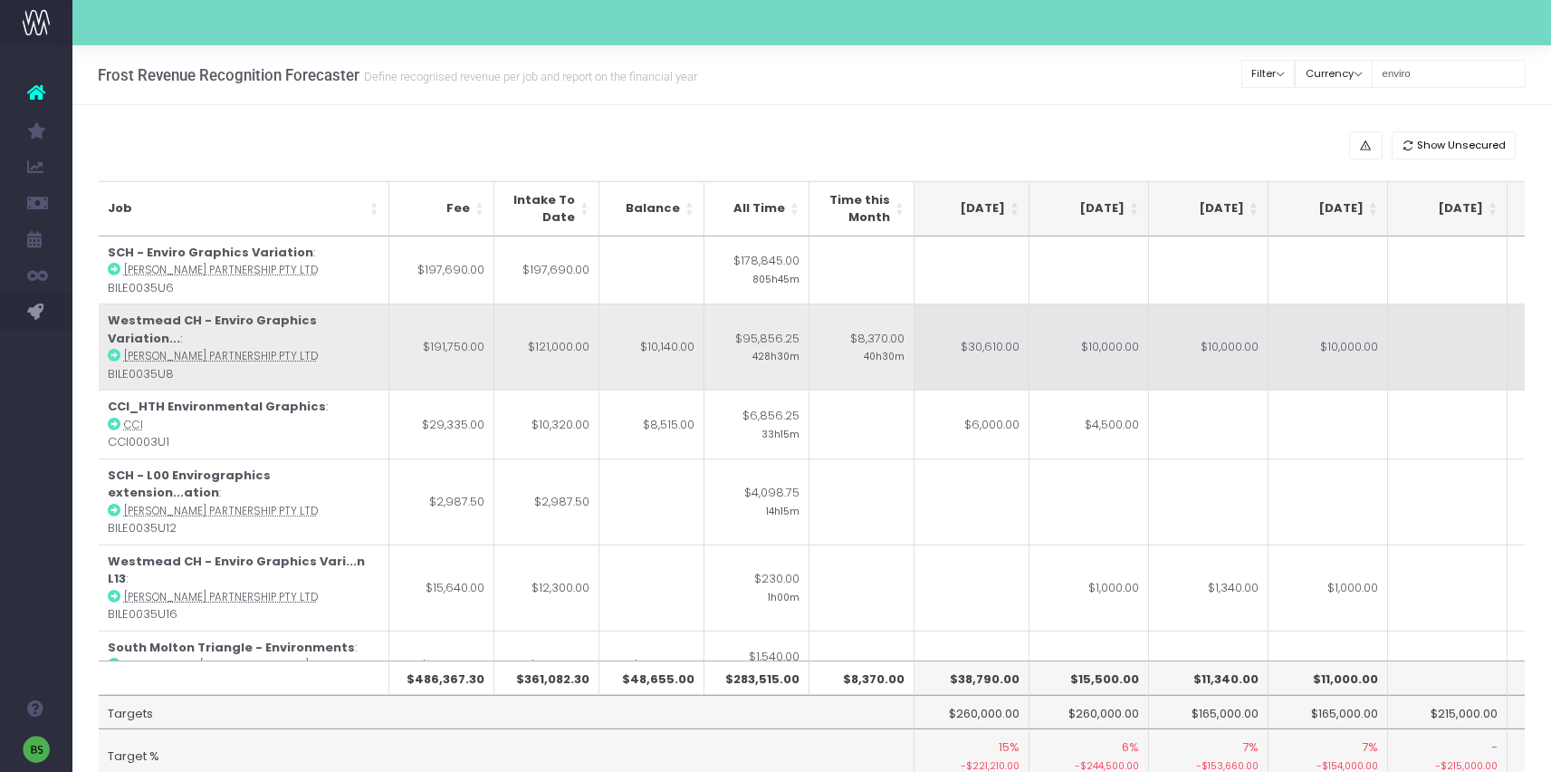
click at [1339, 349] on td "$10,000.00" at bounding box center [1329, 346] width 120 height 86
click at [1173, 353] on td "$10,000.00" at bounding box center [1209, 346] width 120 height 86
click at [1057, 360] on td "$10,000.00" at bounding box center [1090, 346] width 120 height 86
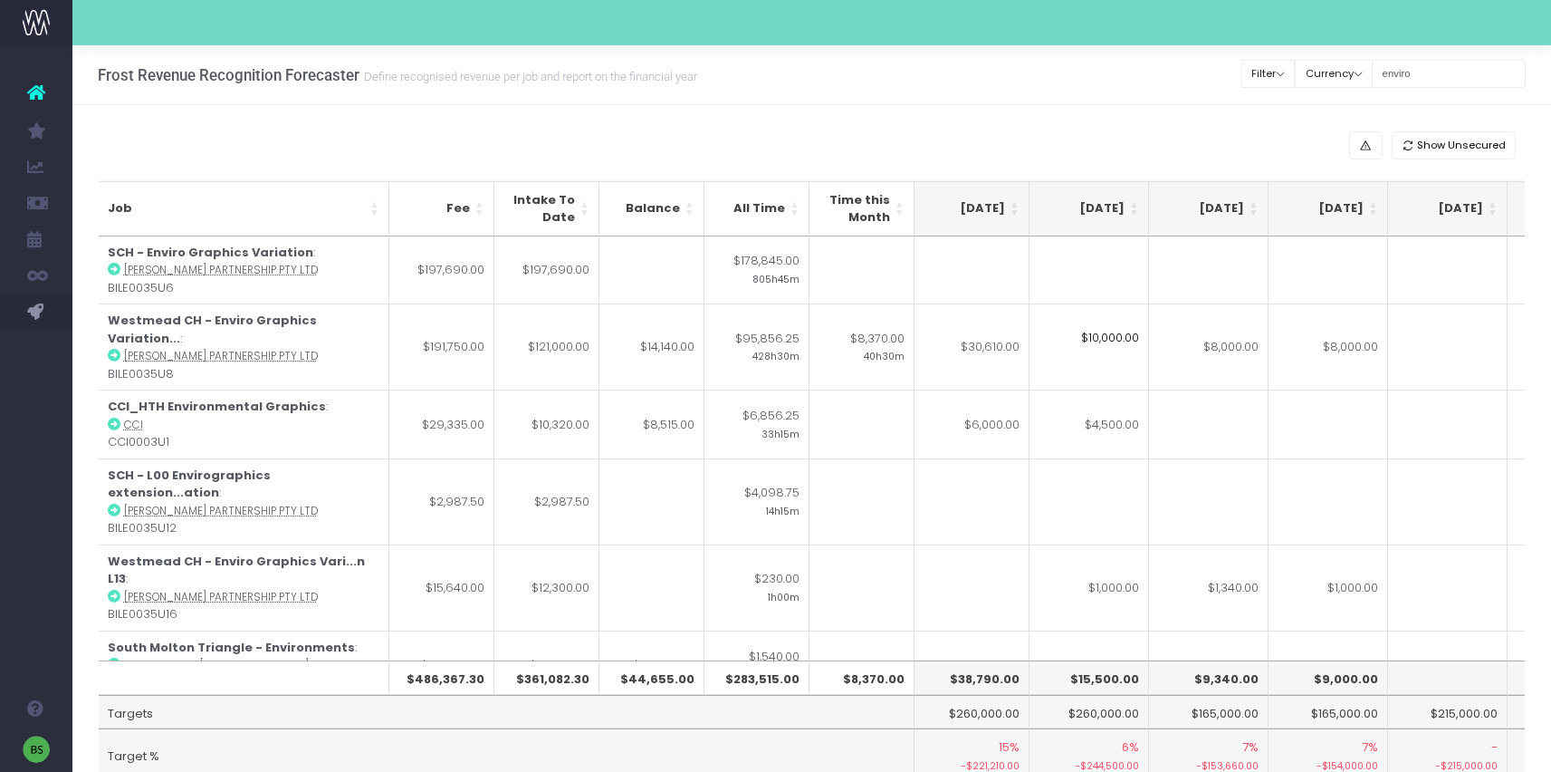
click at [1098, 343] on input "$10,000.00" at bounding box center [1090, 337] width 120 height 69
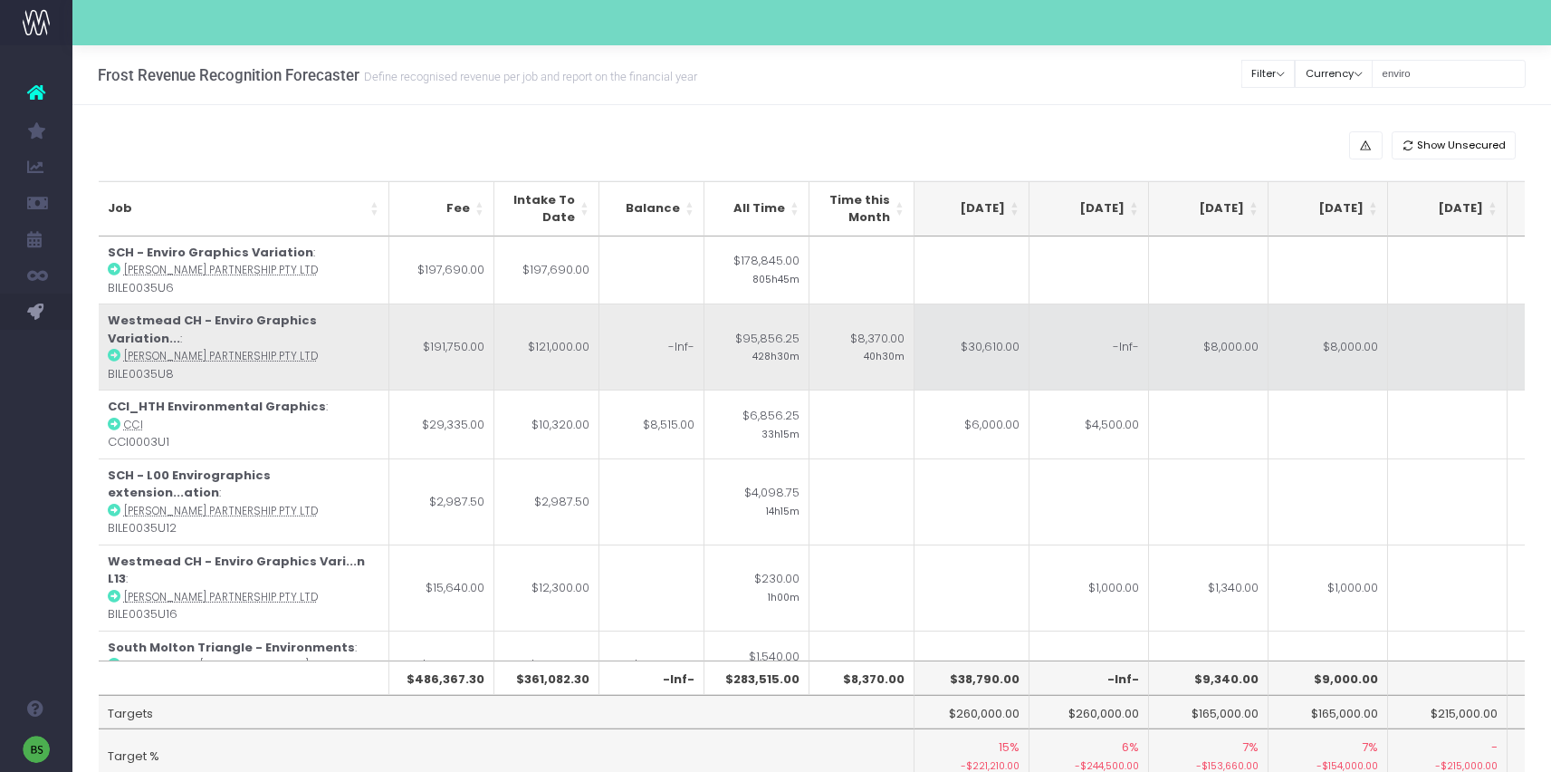
click at [1076, 330] on td "-Inf-" at bounding box center [1090, 346] width 120 height 86
type input "14000"
click at [1448, 348] on td at bounding box center [1448, 346] width 120 height 86
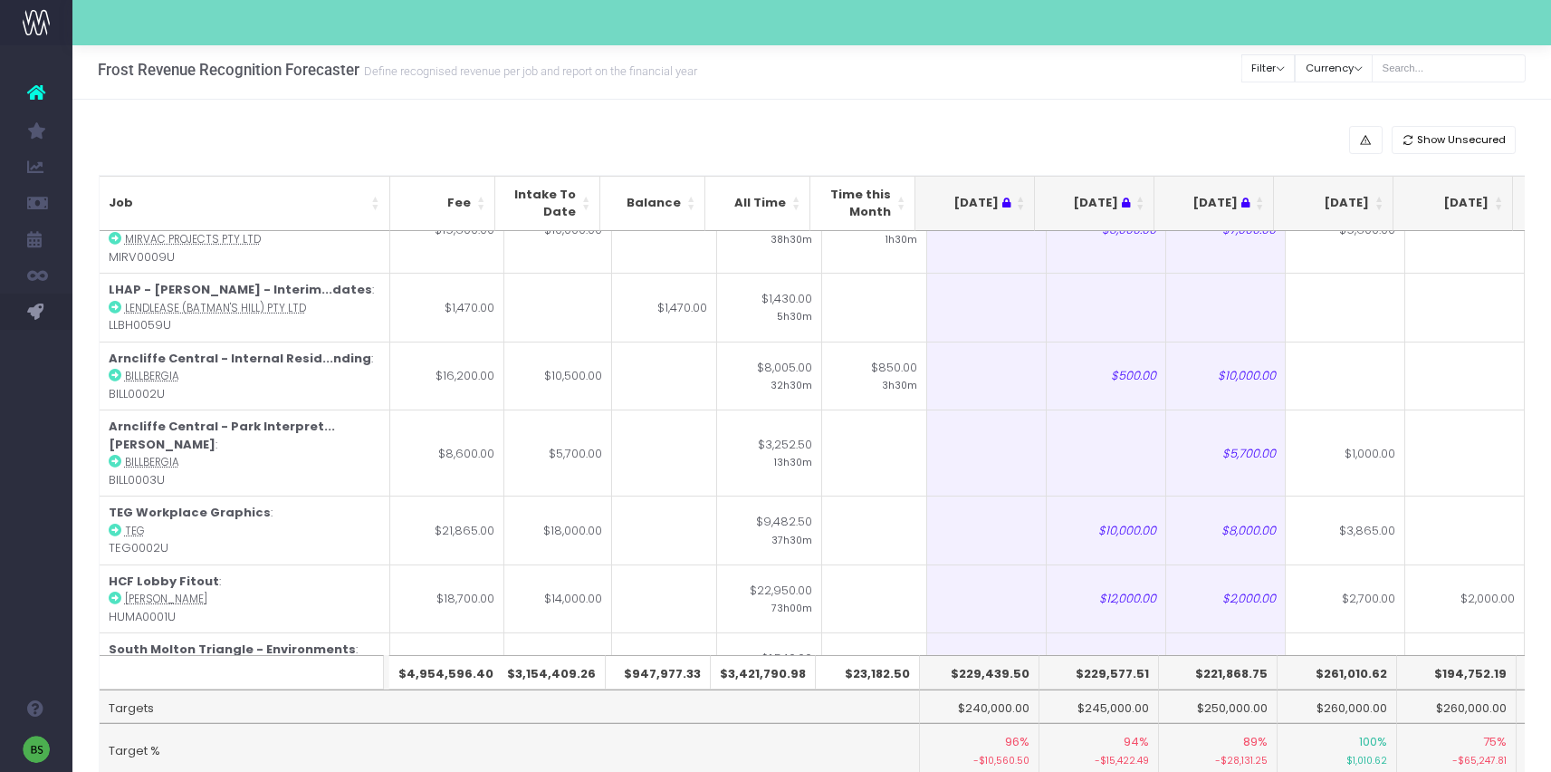
scroll to position [82, 0]
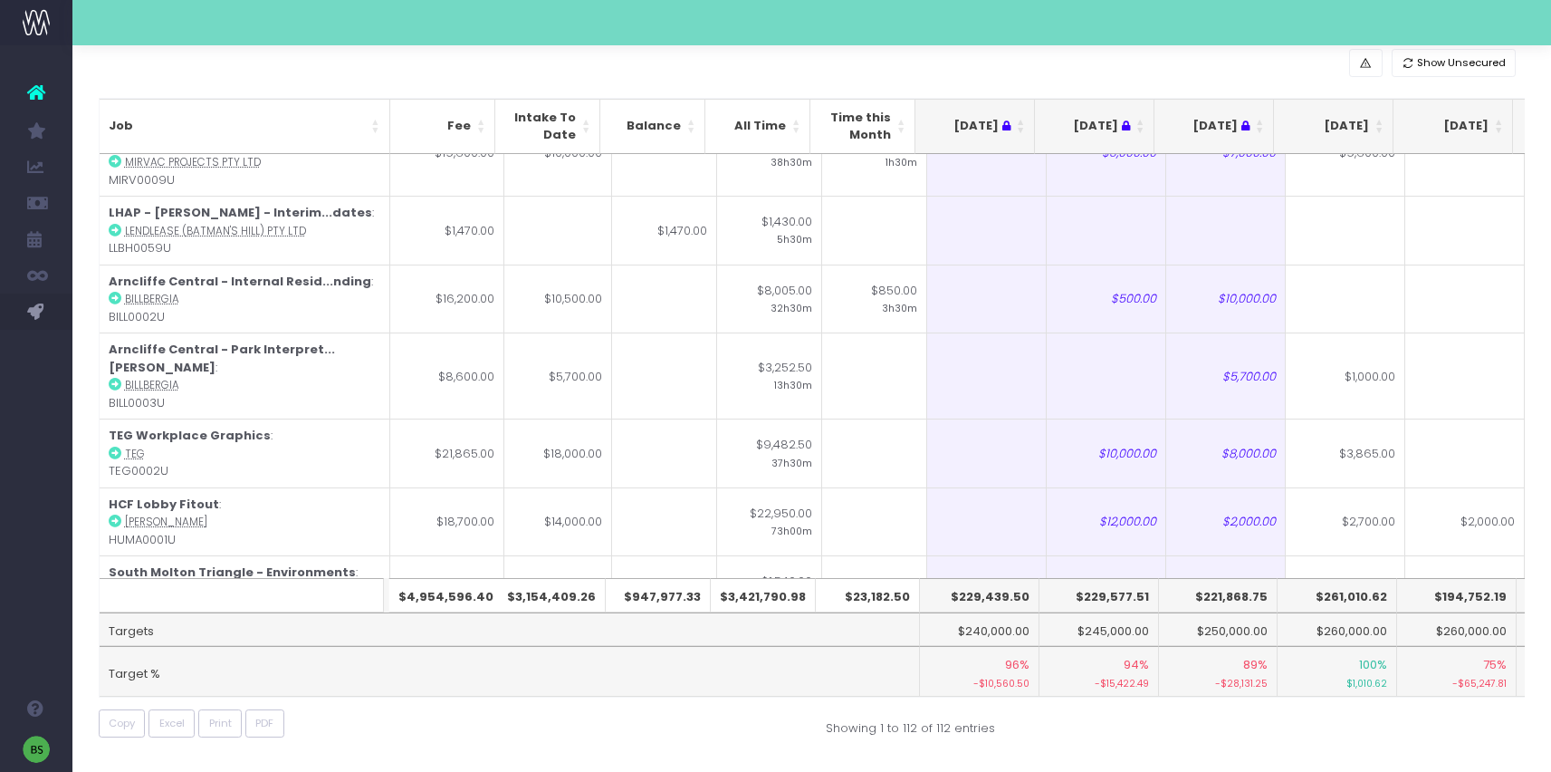
click at [1333, 588] on th "$261,010.62" at bounding box center [1338, 595] width 120 height 34
drag, startPoint x: 1383, startPoint y: 596, endPoint x: 1325, endPoint y: 596, distance: 58.0
click at [1325, 596] on th "$261,010.62" at bounding box center [1338, 595] width 120 height 34
copy th "261,010.62"
click at [1455, 610] on th "$194,752.19" at bounding box center [1457, 595] width 120 height 34
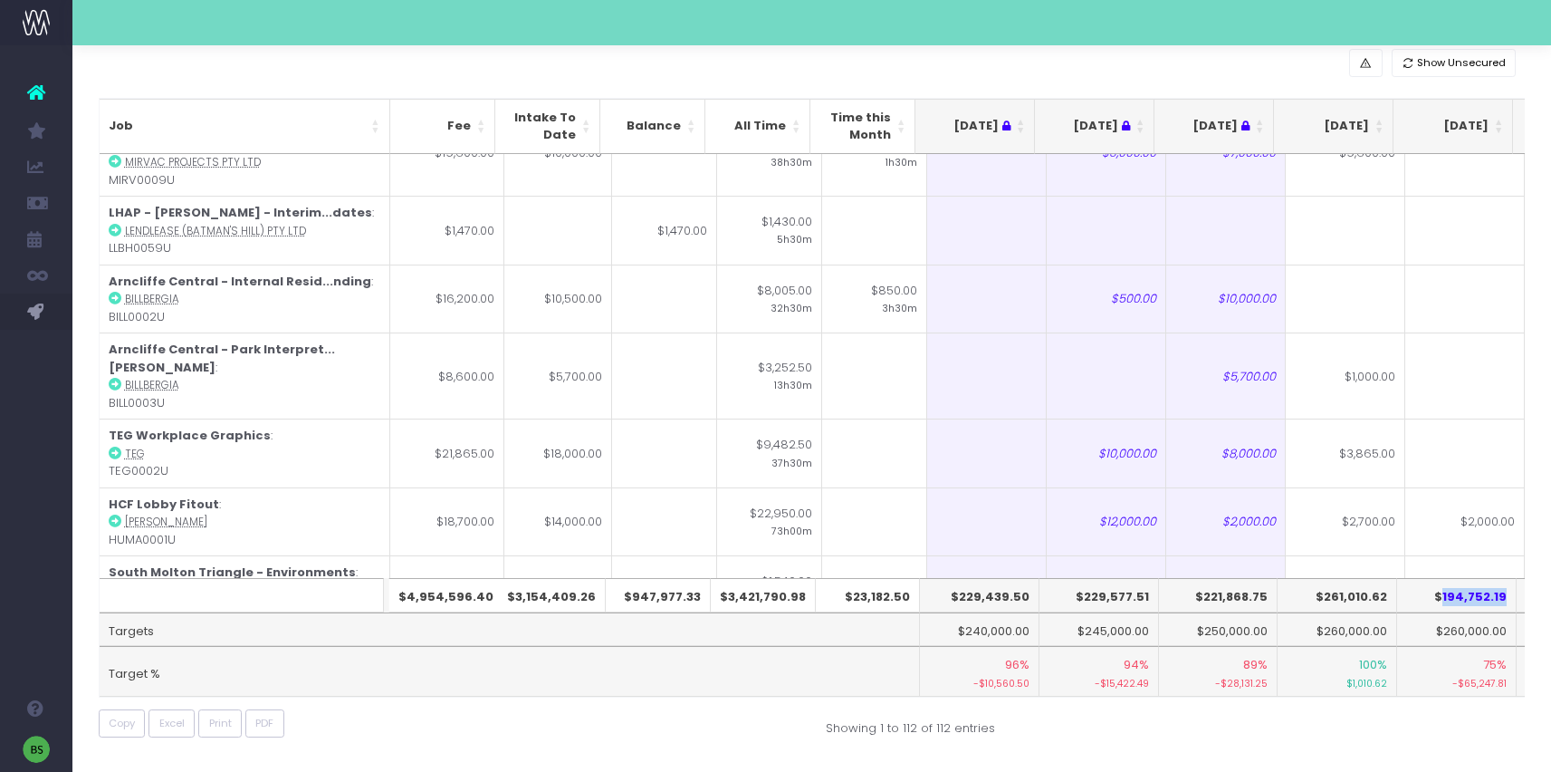
drag, startPoint x: 1507, startPoint y: 599, endPoint x: 1443, endPoint y: 598, distance: 64.3
click at [1443, 598] on th "$194,752.19" at bounding box center [1457, 595] width 120 height 34
copy th "194,752.19"
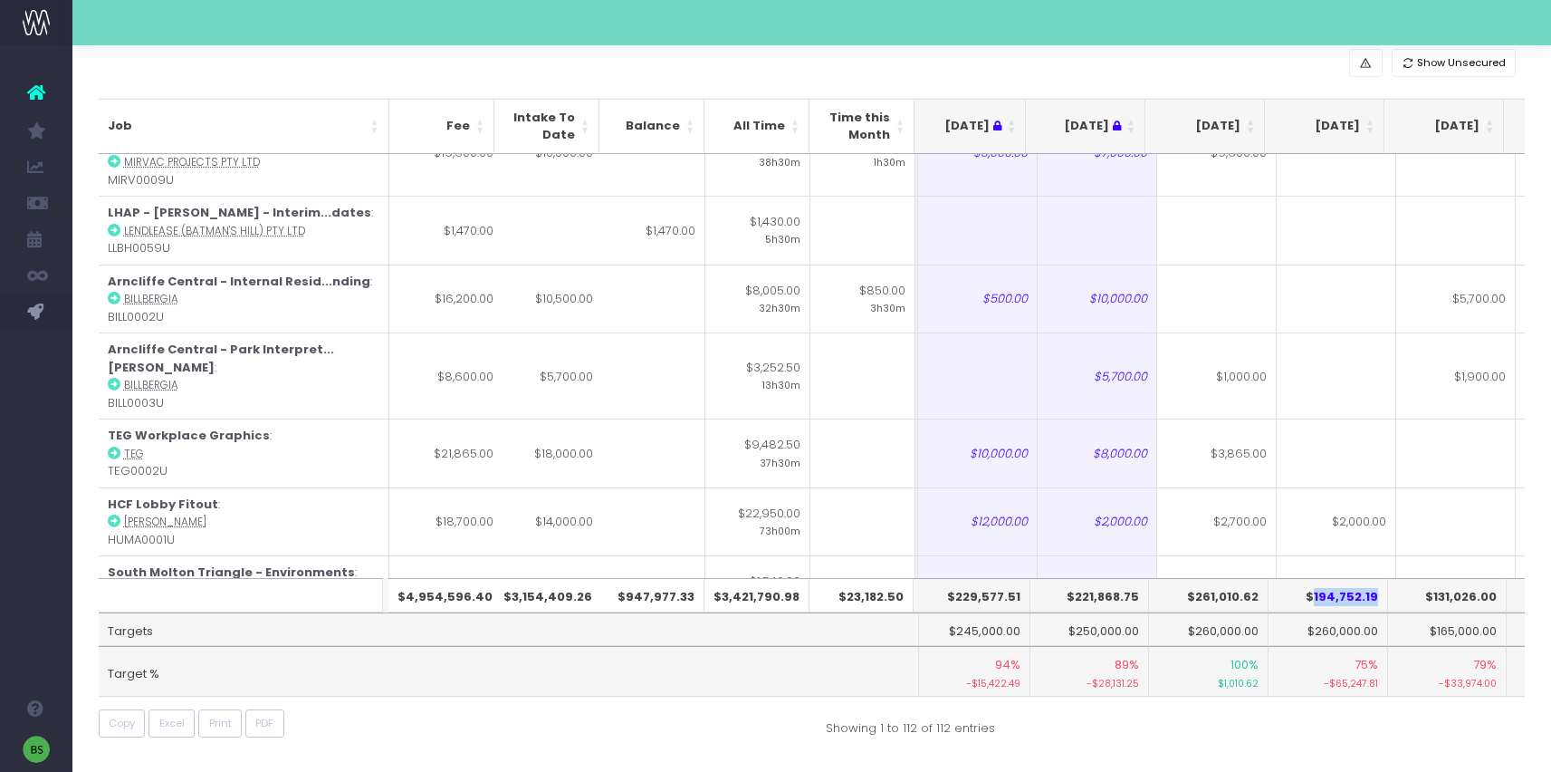
scroll to position [0, 181]
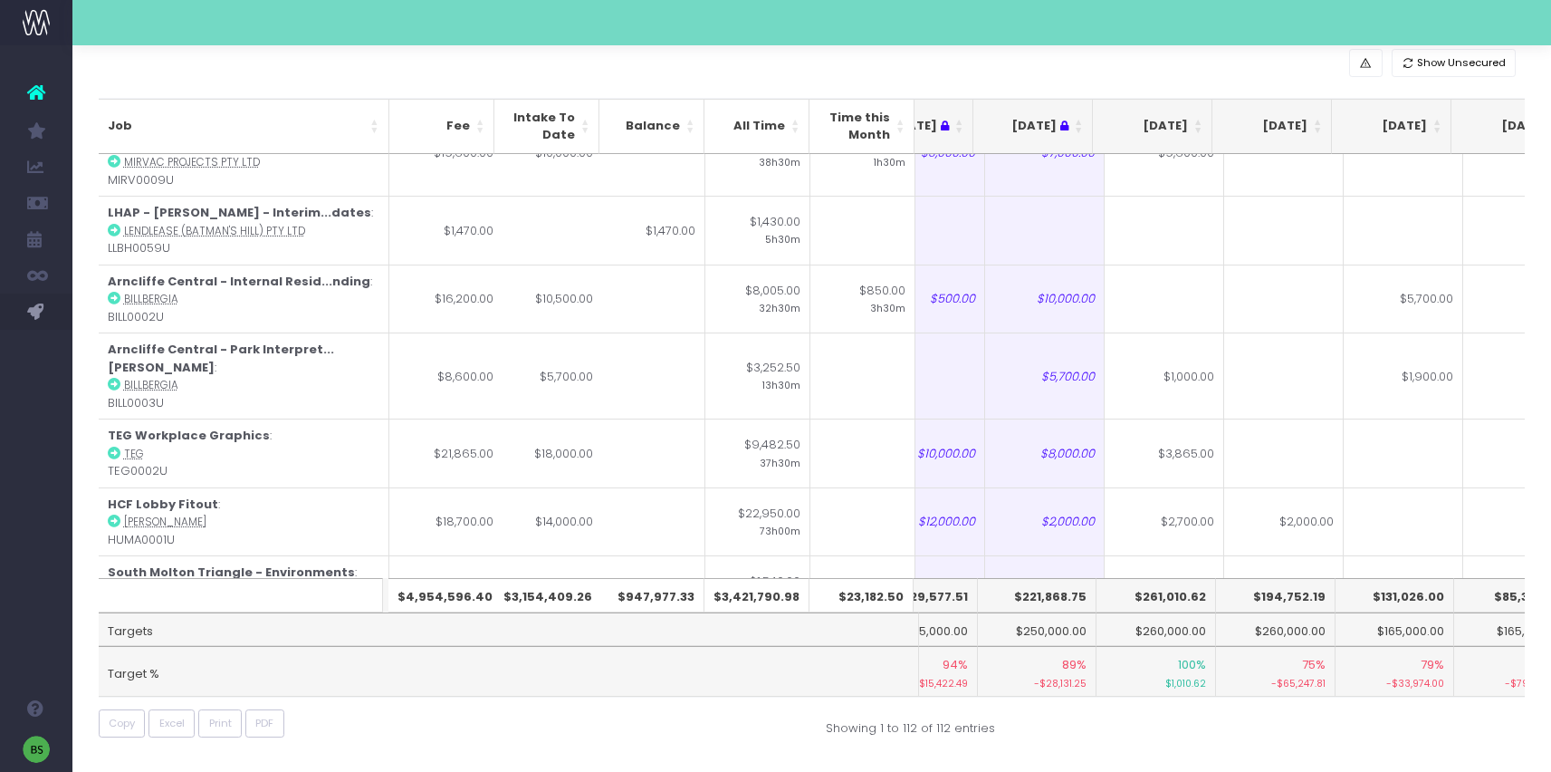
click at [588, 697] on div "Job Fee Intake To Date Balance All Time Time this Month Jul 25 Aug 25 Sep 25 Oc…" at bounding box center [812, 398] width 1454 height 624
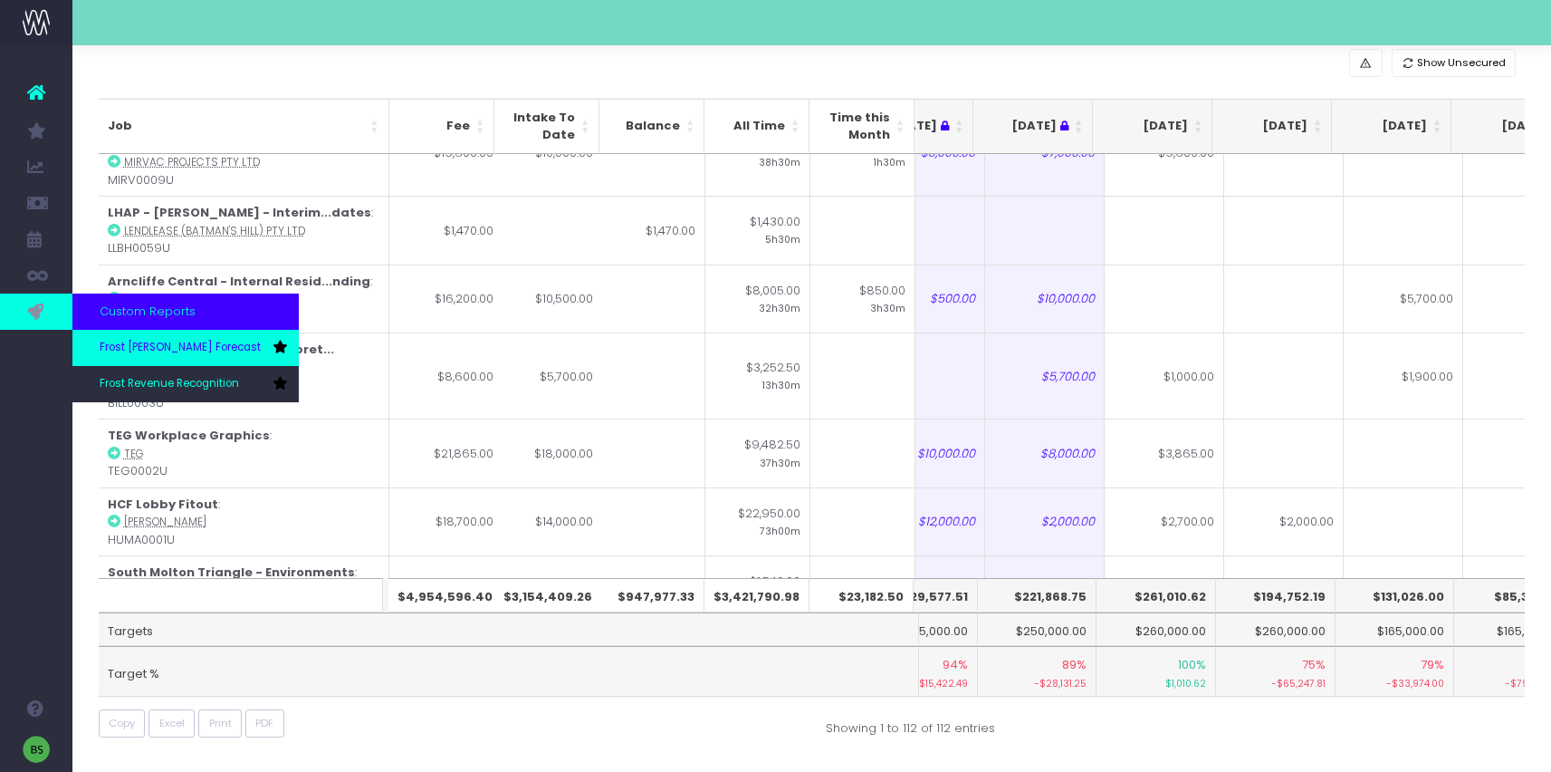
click at [186, 352] on span "Frost [PERSON_NAME] Forecast" at bounding box center [180, 348] width 161 height 16
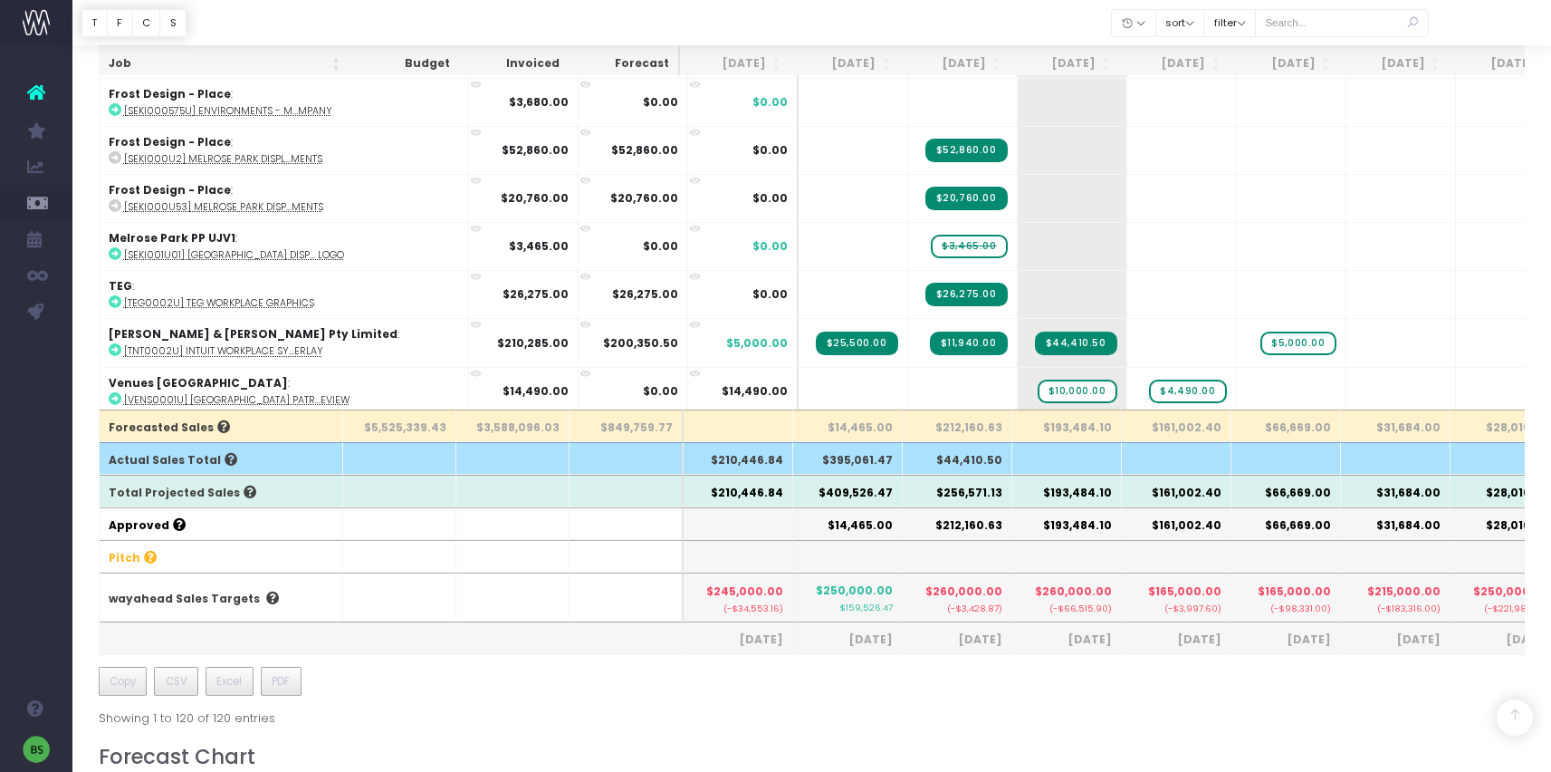
scroll to position [322, 0]
click at [983, 423] on th "$212,160.63" at bounding box center [958, 426] width 110 height 33
drag, startPoint x: 993, startPoint y: 423, endPoint x: 947, endPoint y: 422, distance: 46.2
click at [947, 422] on th "$212,160.63" at bounding box center [958, 426] width 110 height 33
copy th "212,160.63"
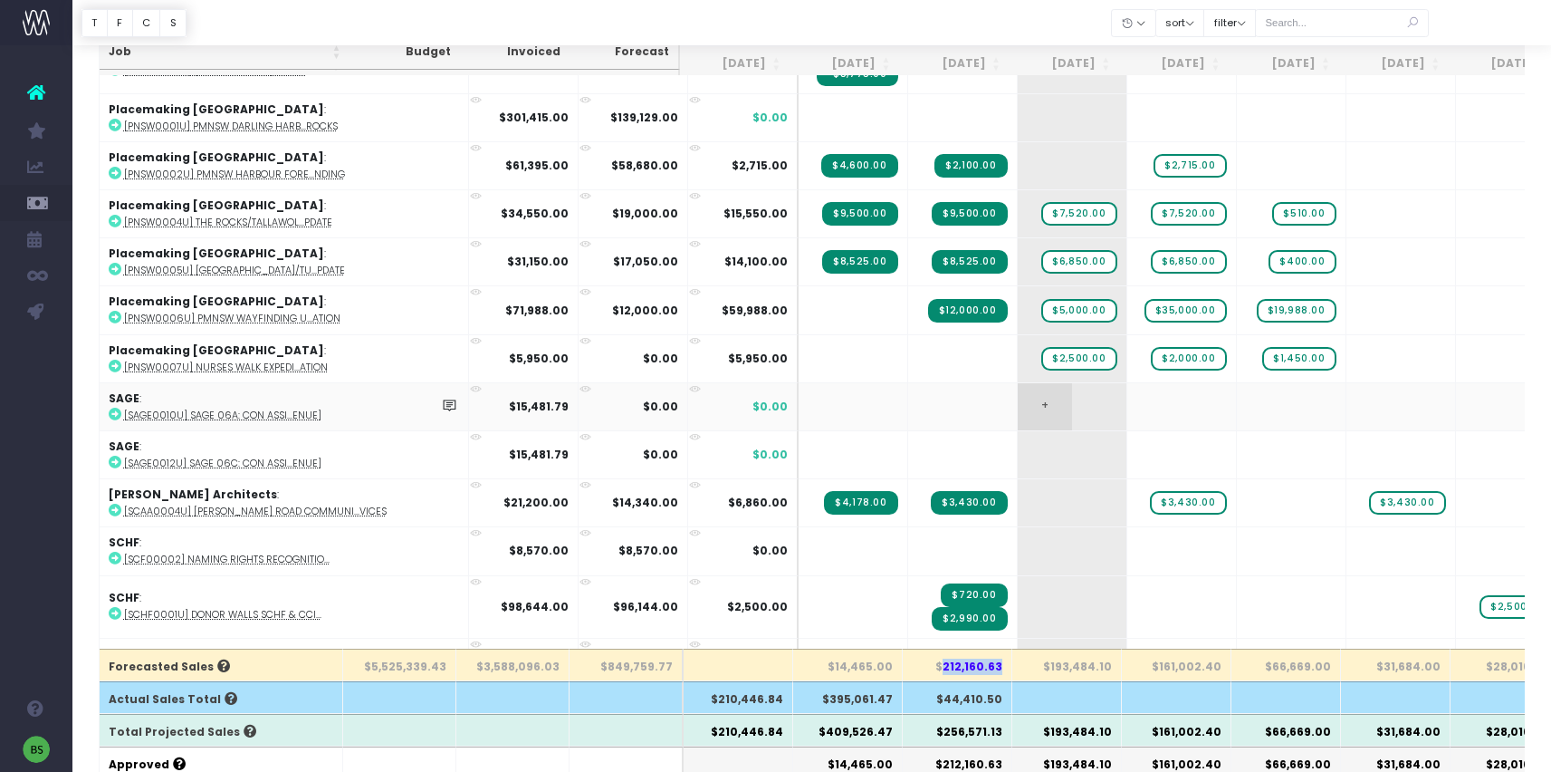
scroll to position [4958, 0]
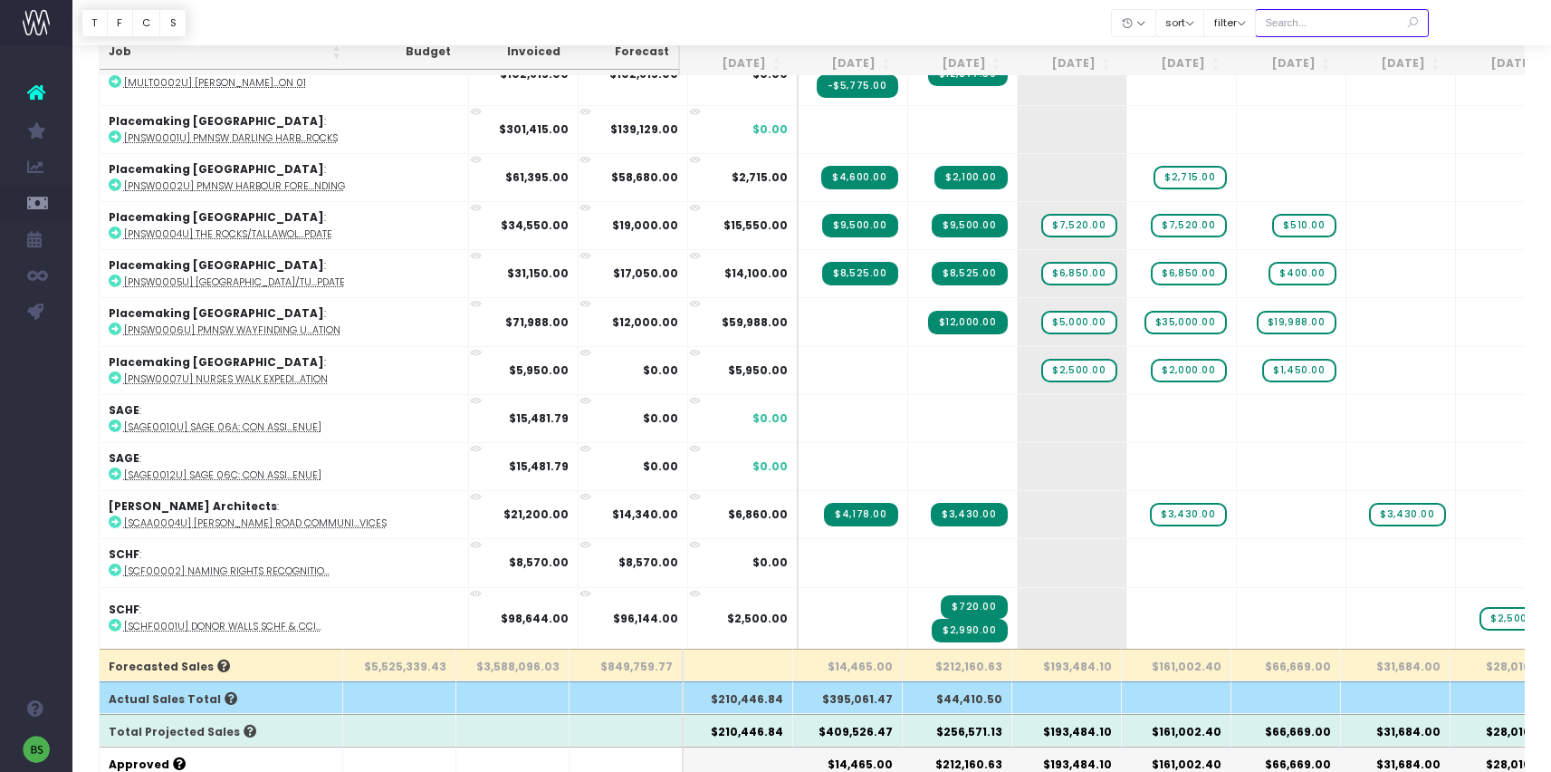
click at [1320, 18] on input "text" at bounding box center [1342, 23] width 174 height 28
type input "[PERSON_NAME]"
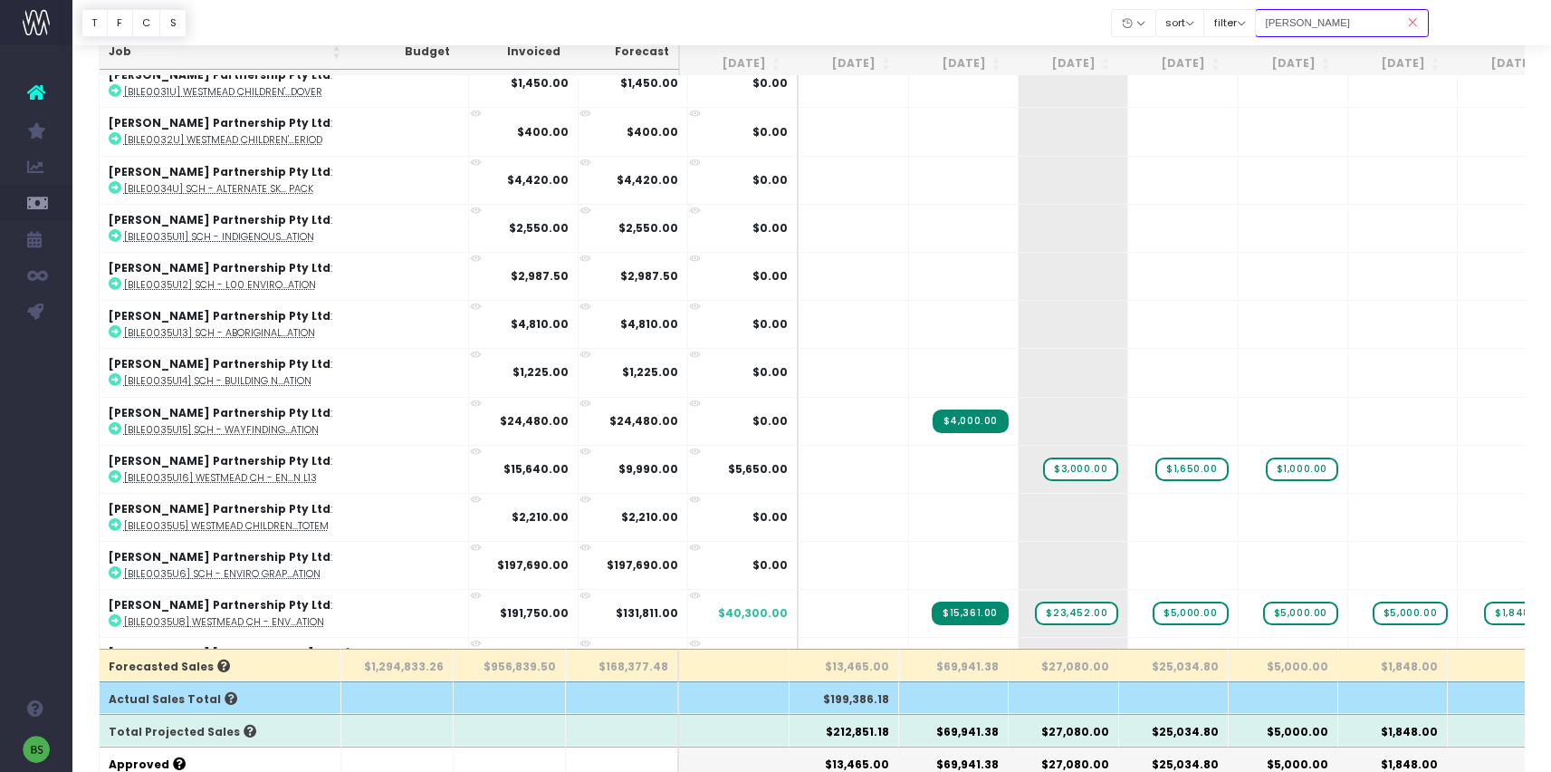
scroll to position [0, 0]
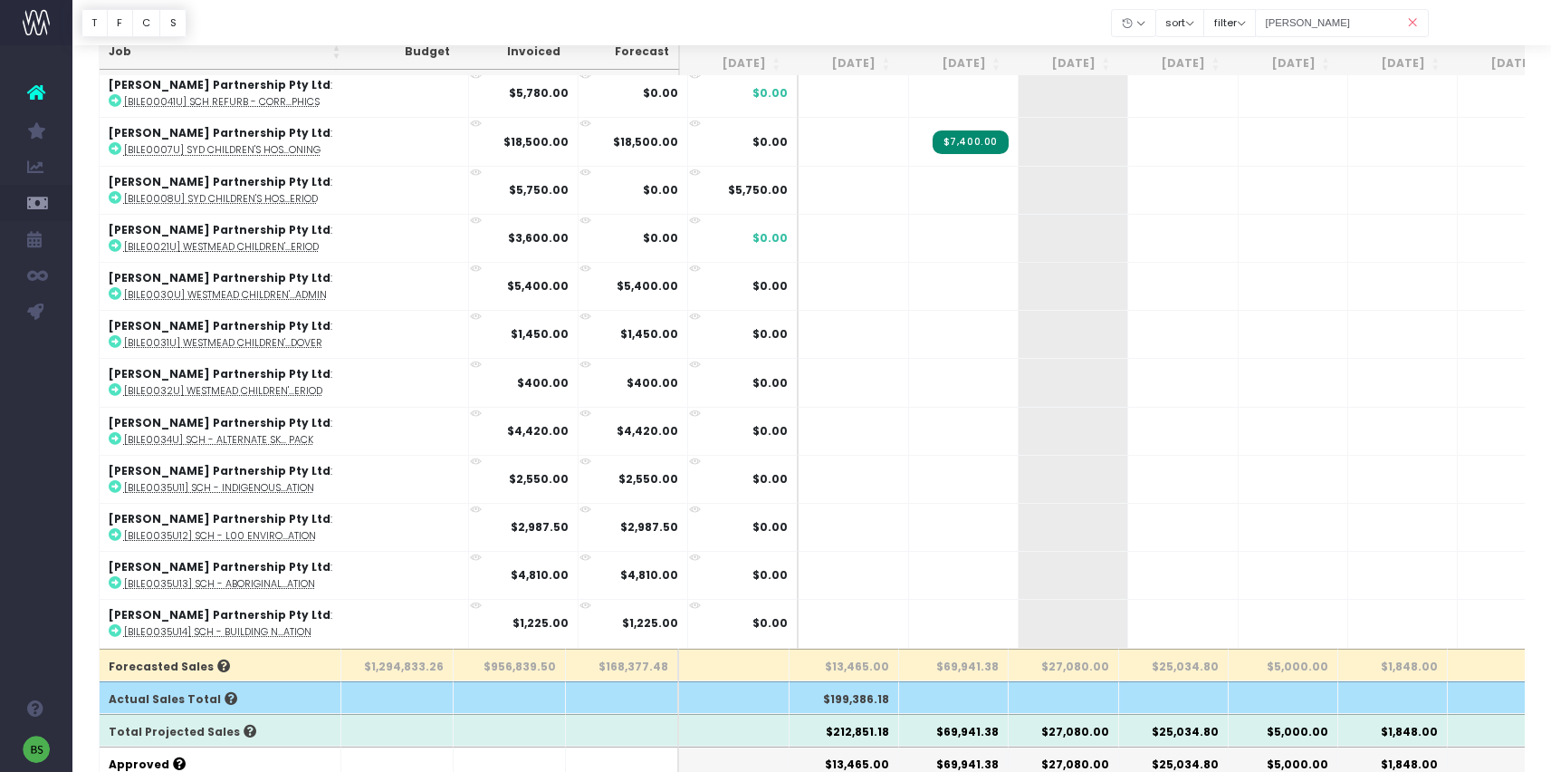
click at [997, 57] on th "[DATE]" at bounding box center [954, 63] width 110 height 35
click at [1001, 58] on th "[DATE]" at bounding box center [954, 63] width 110 height 35
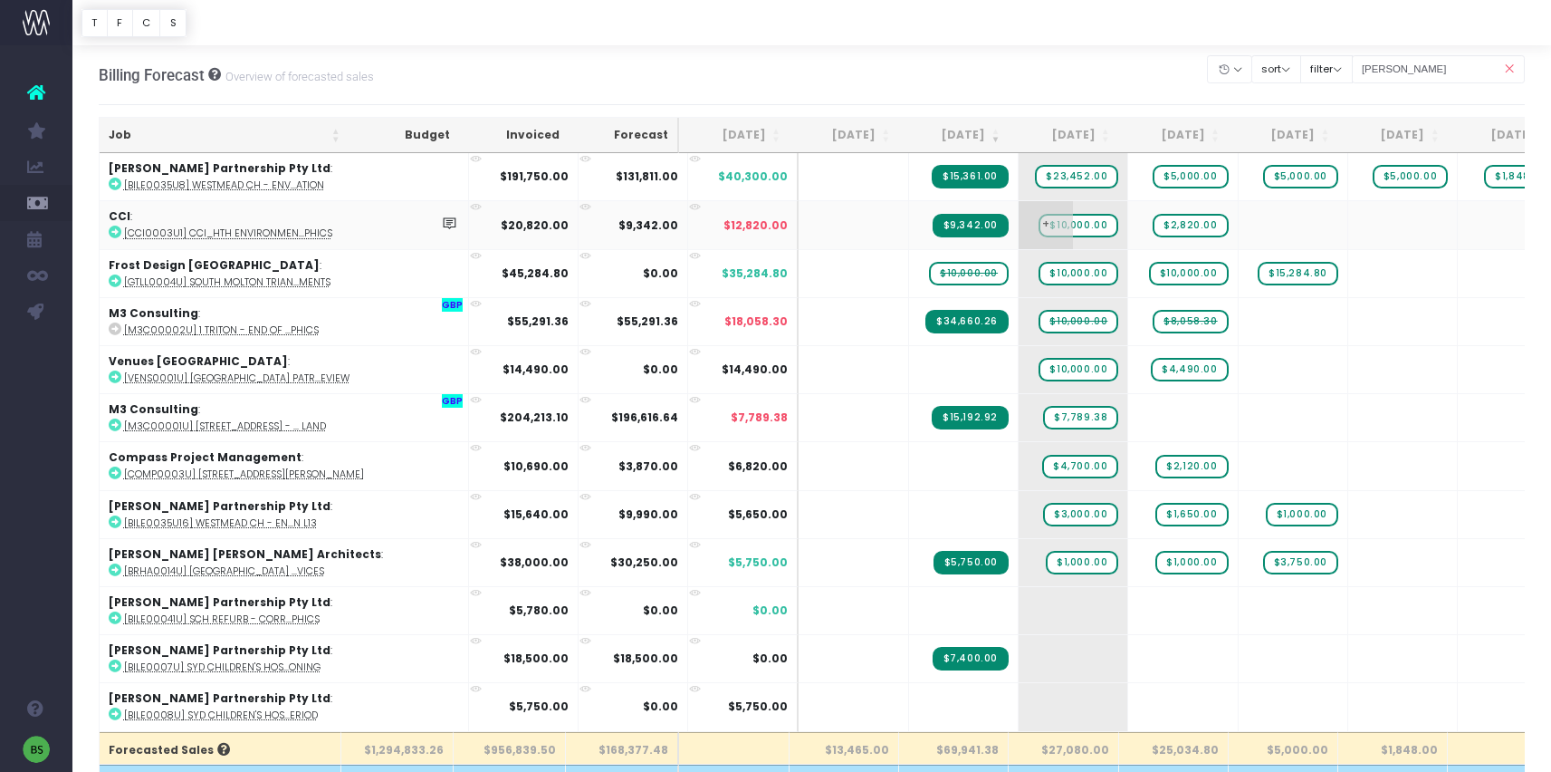
click at [1039, 224] on span "$10,000.00" at bounding box center [1079, 226] width 80 height 24
click at [1019, 609] on span "+" at bounding box center [1046, 610] width 54 height 47
click at [1019, 607] on span "+" at bounding box center [1046, 610] width 54 height 47
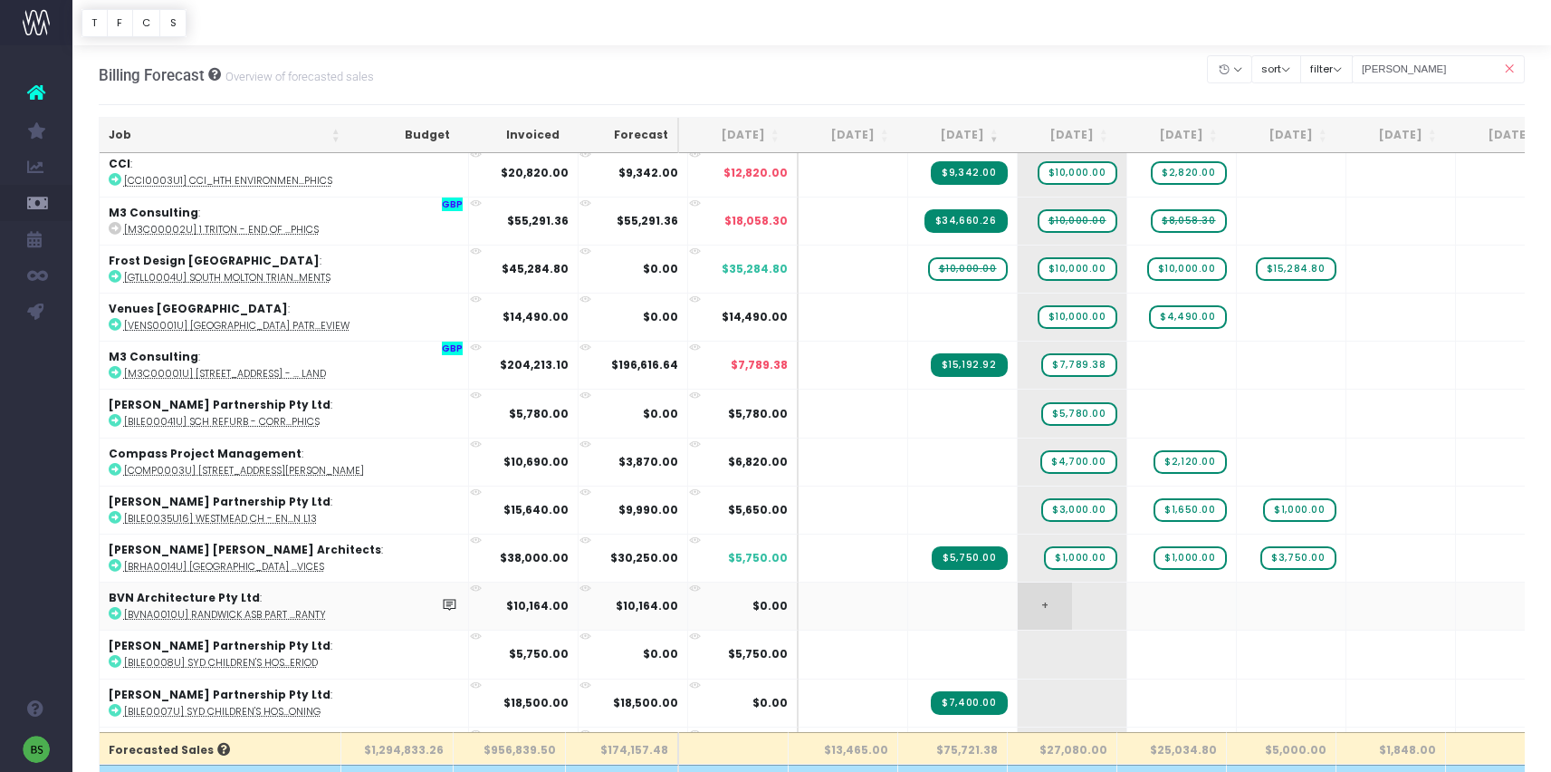
scroll to position [76, 0]
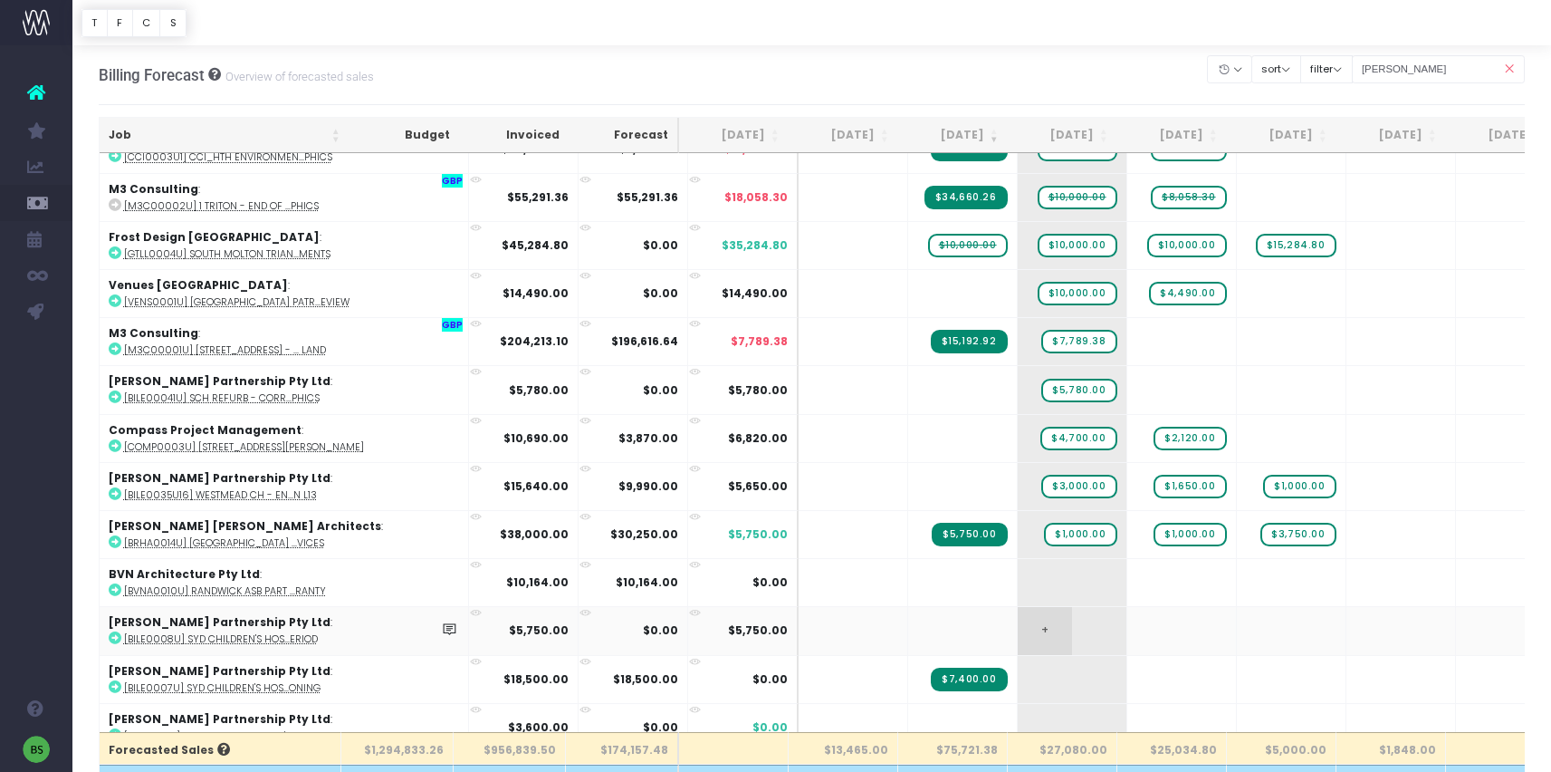
click at [1018, 625] on span "+" at bounding box center [1045, 630] width 54 height 47
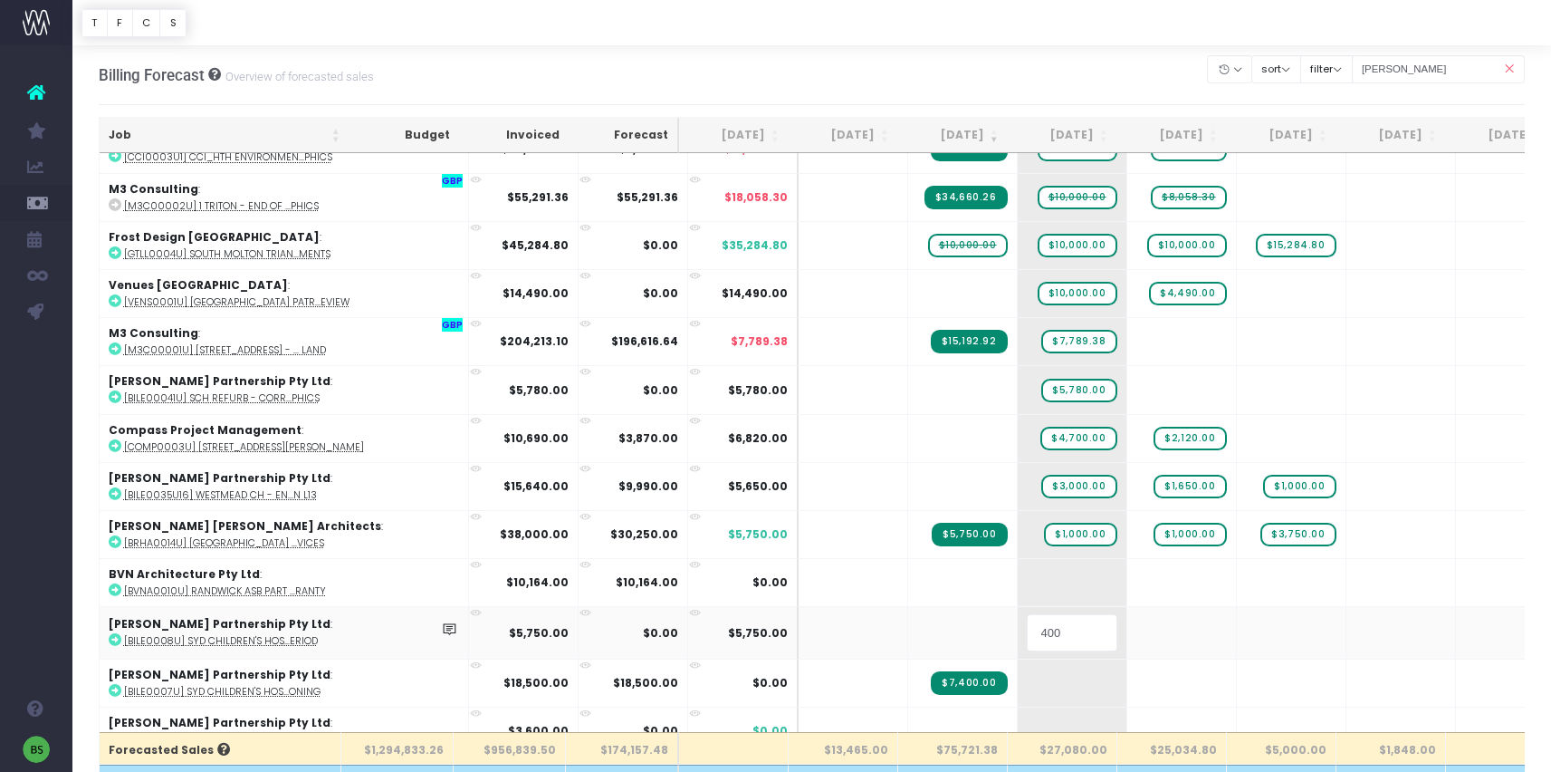
type input "4000"
click at [1032, 629] on body "Oh my... this is bad. [PERSON_NAME] wasn't able to load this page. Please conta…" at bounding box center [775, 386] width 1551 height 772
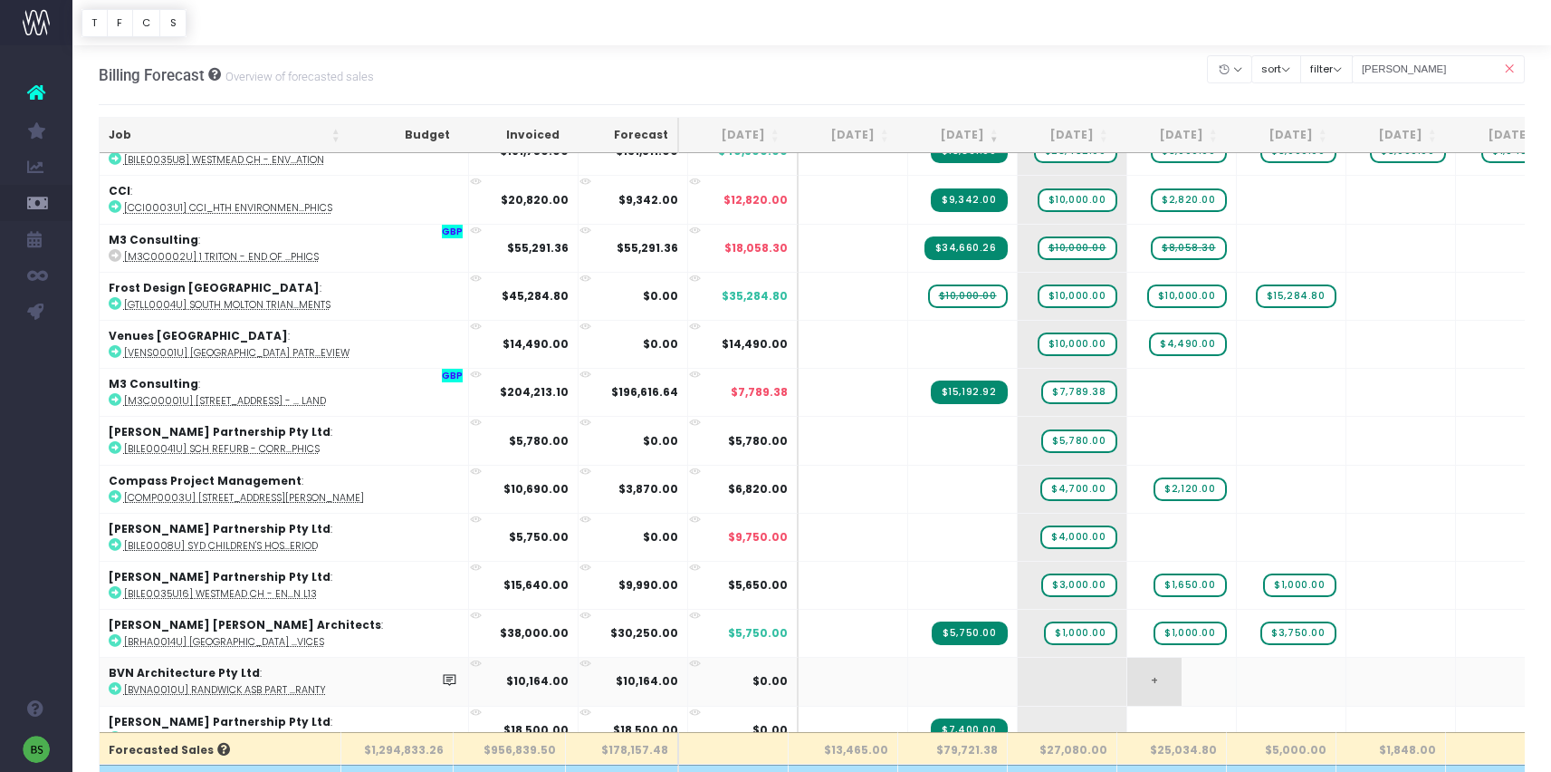
scroll to position [0, 0]
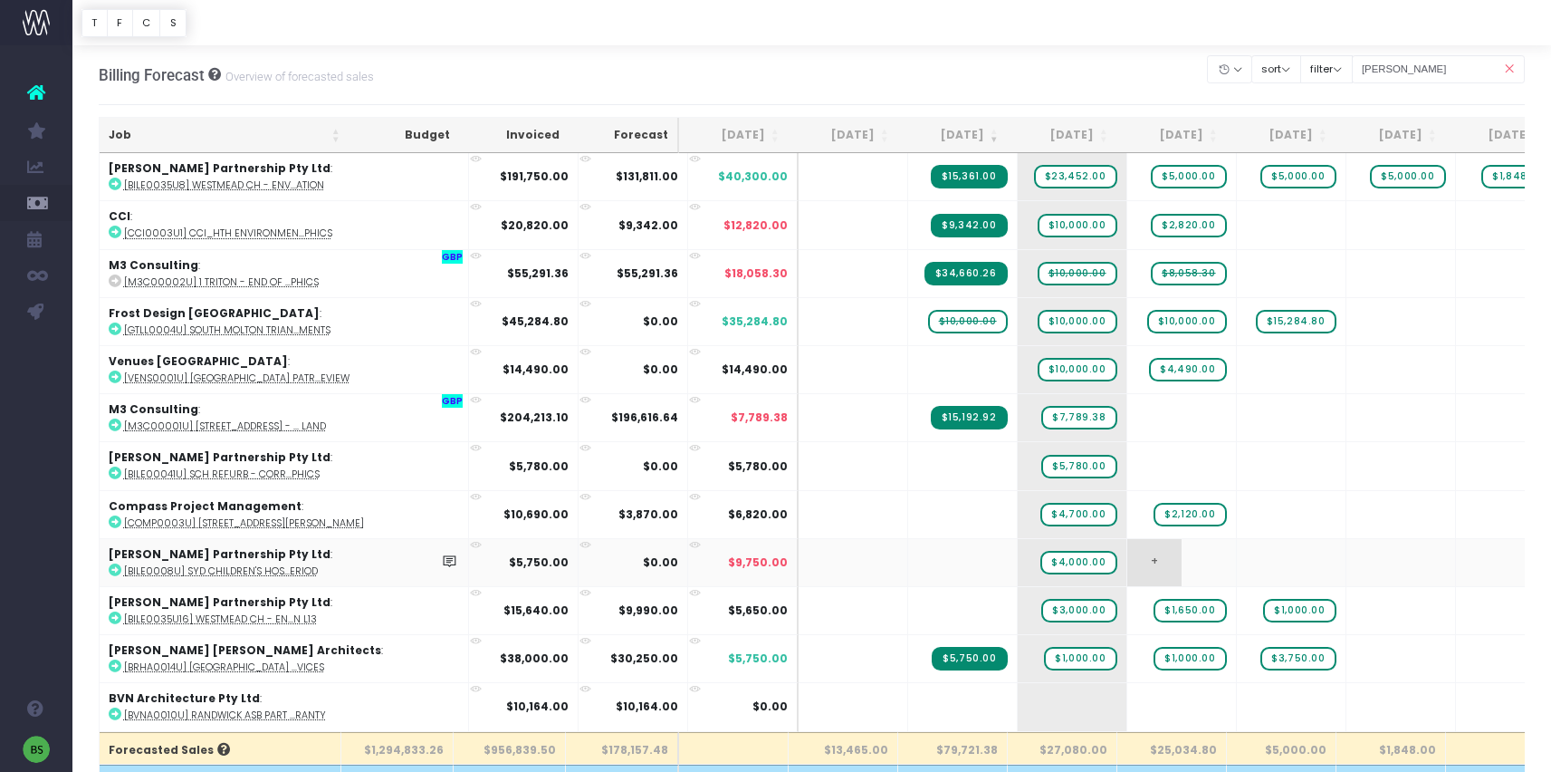
click at [1128, 556] on span "+" at bounding box center [1155, 562] width 54 height 47
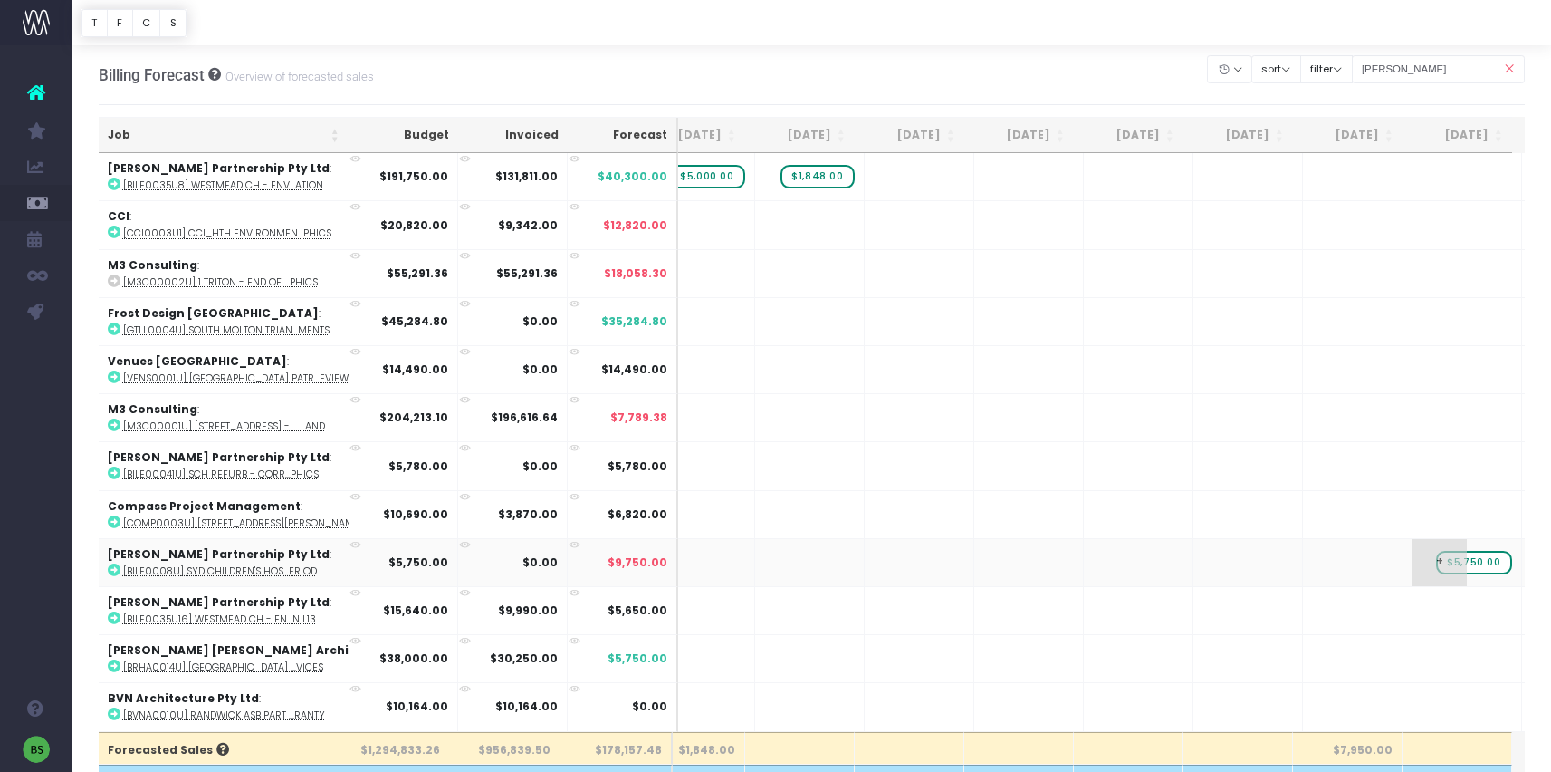
click at [1436, 562] on span "$5,750.00" at bounding box center [1473, 563] width 75 height 24
click at [1436, 559] on span "$5,750.00" at bounding box center [1473, 563] width 75 height 24
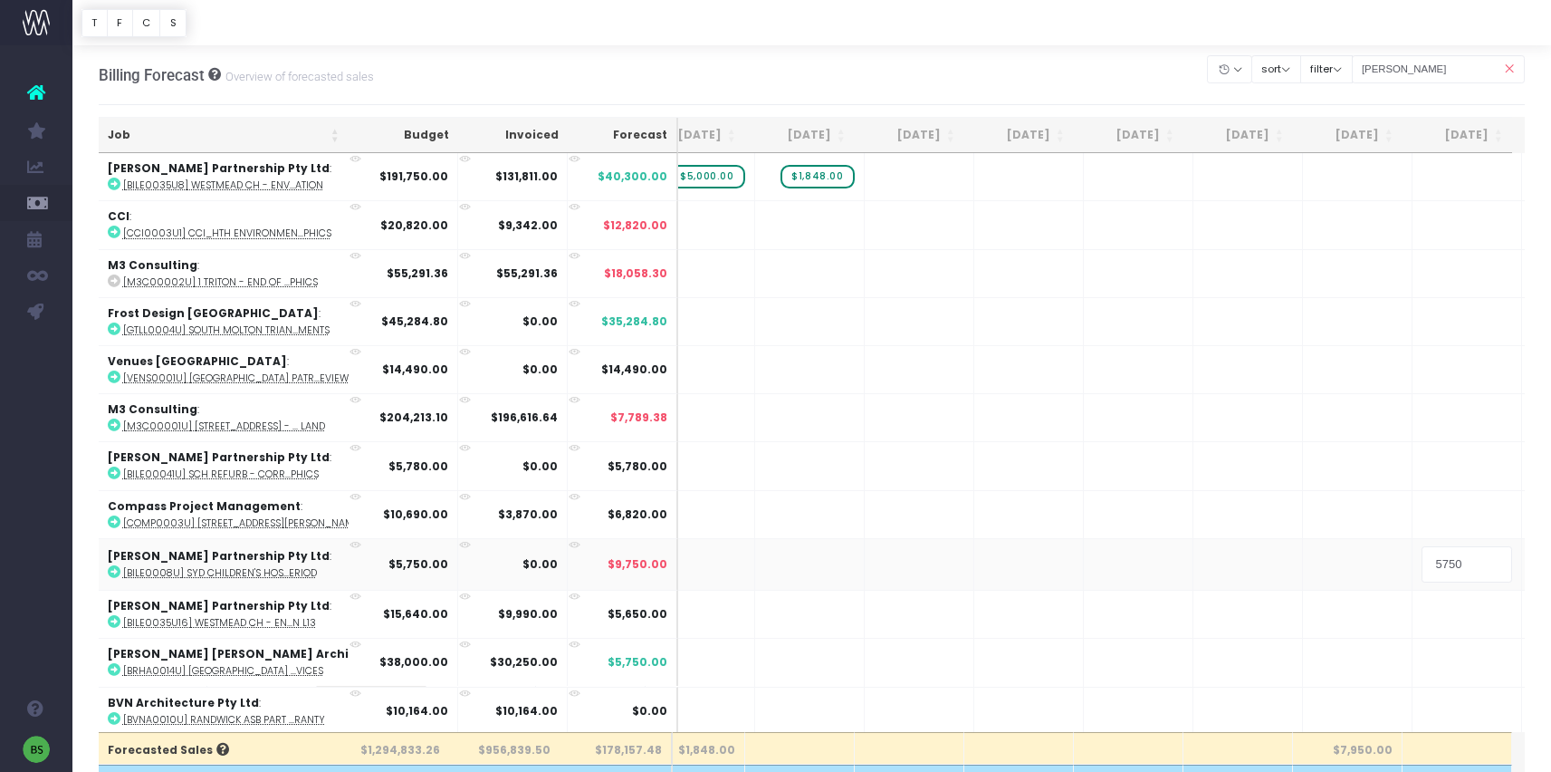
click at [1422, 559] on input "5750" at bounding box center [1467, 564] width 91 height 36
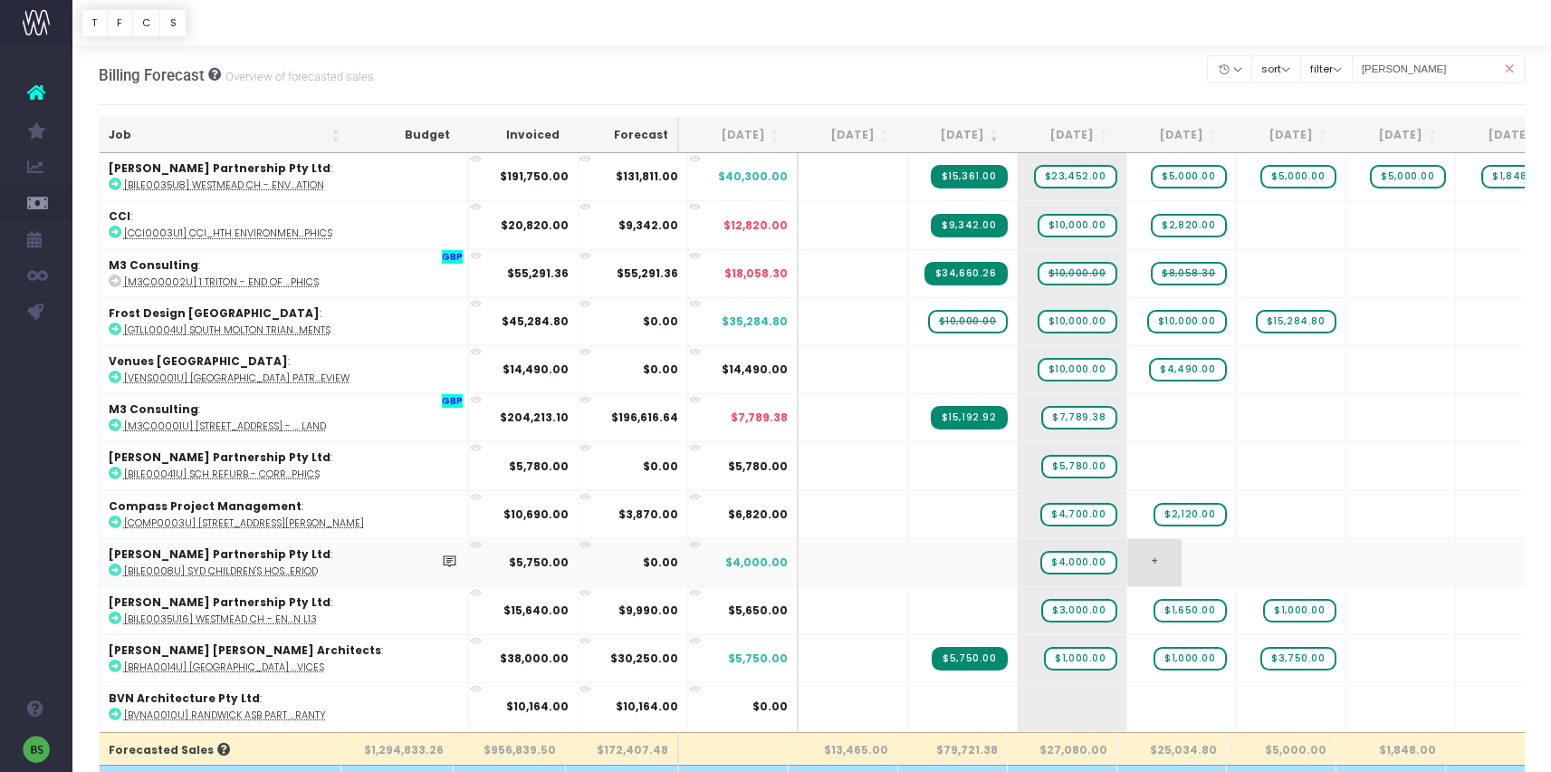
click at [1128, 560] on span "+" at bounding box center [1155, 562] width 54 height 47
click at [1128, 562] on span "+" at bounding box center [1155, 562] width 54 height 47
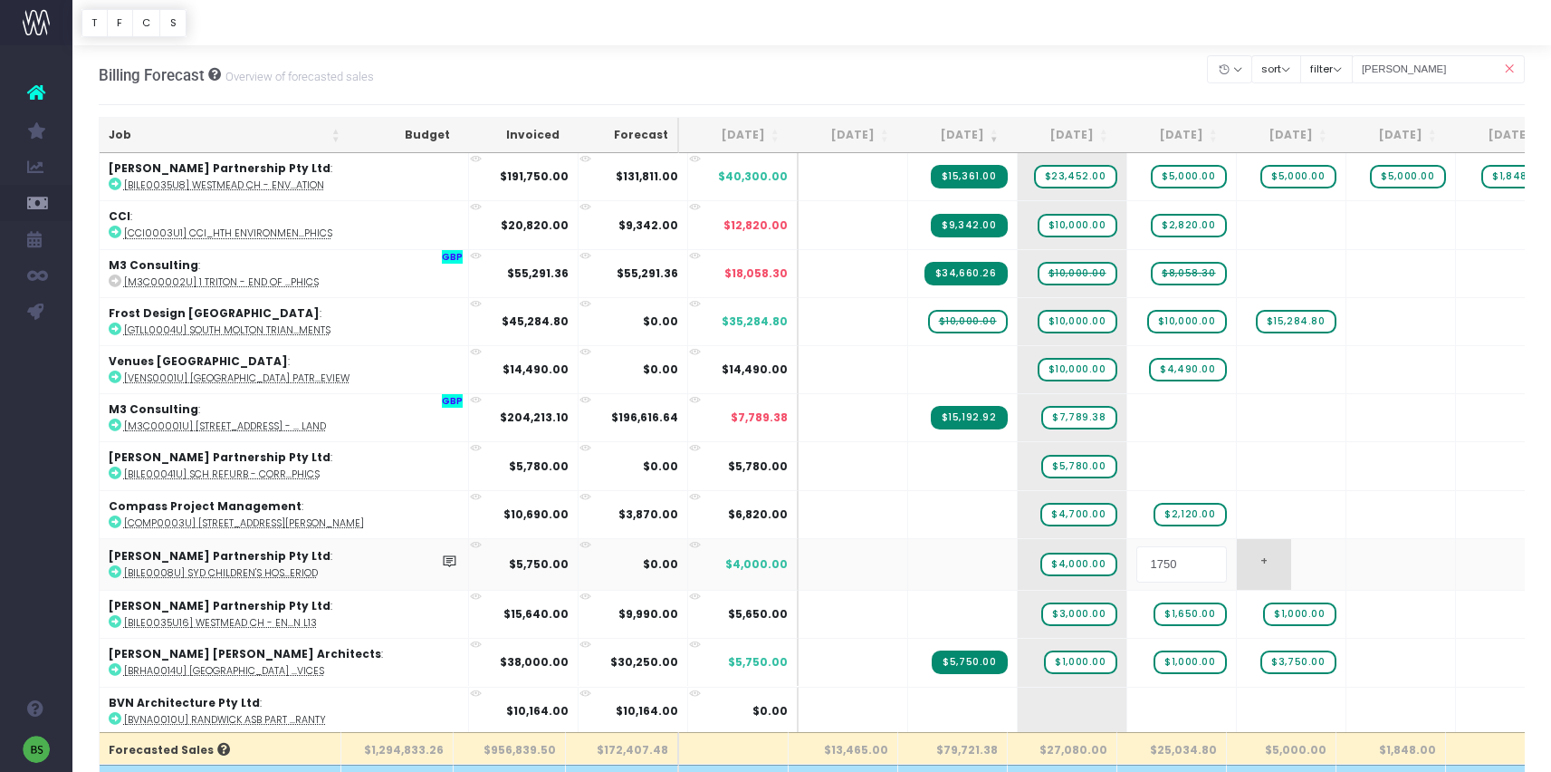
click at [1189, 564] on body "Oh my... this is bad. [PERSON_NAME] wasn't able to load this page. Please conta…" at bounding box center [775, 386] width 1551 height 772
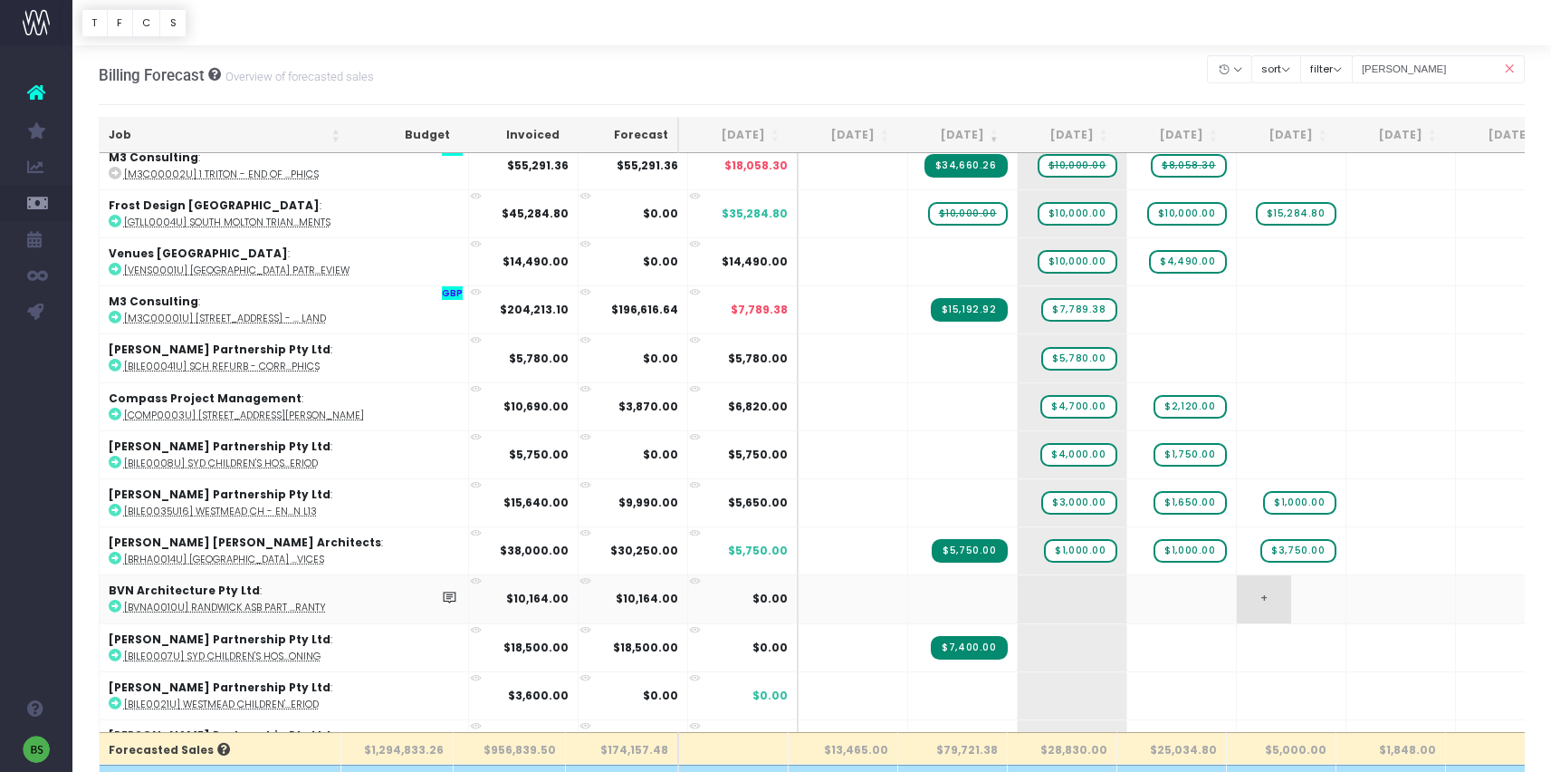
scroll to position [121, 0]
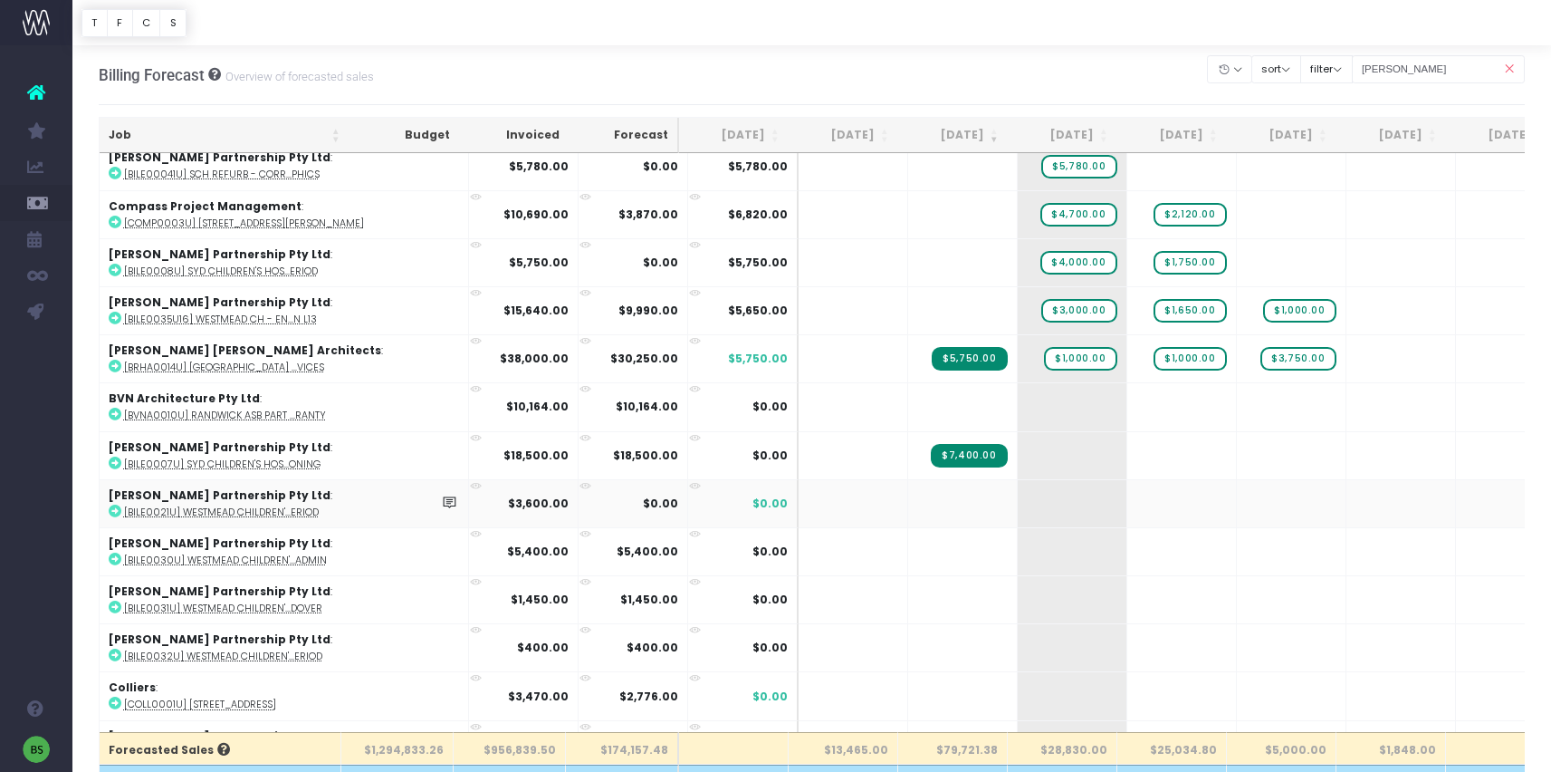
click at [116, 512] on icon at bounding box center [115, 510] width 13 height 13
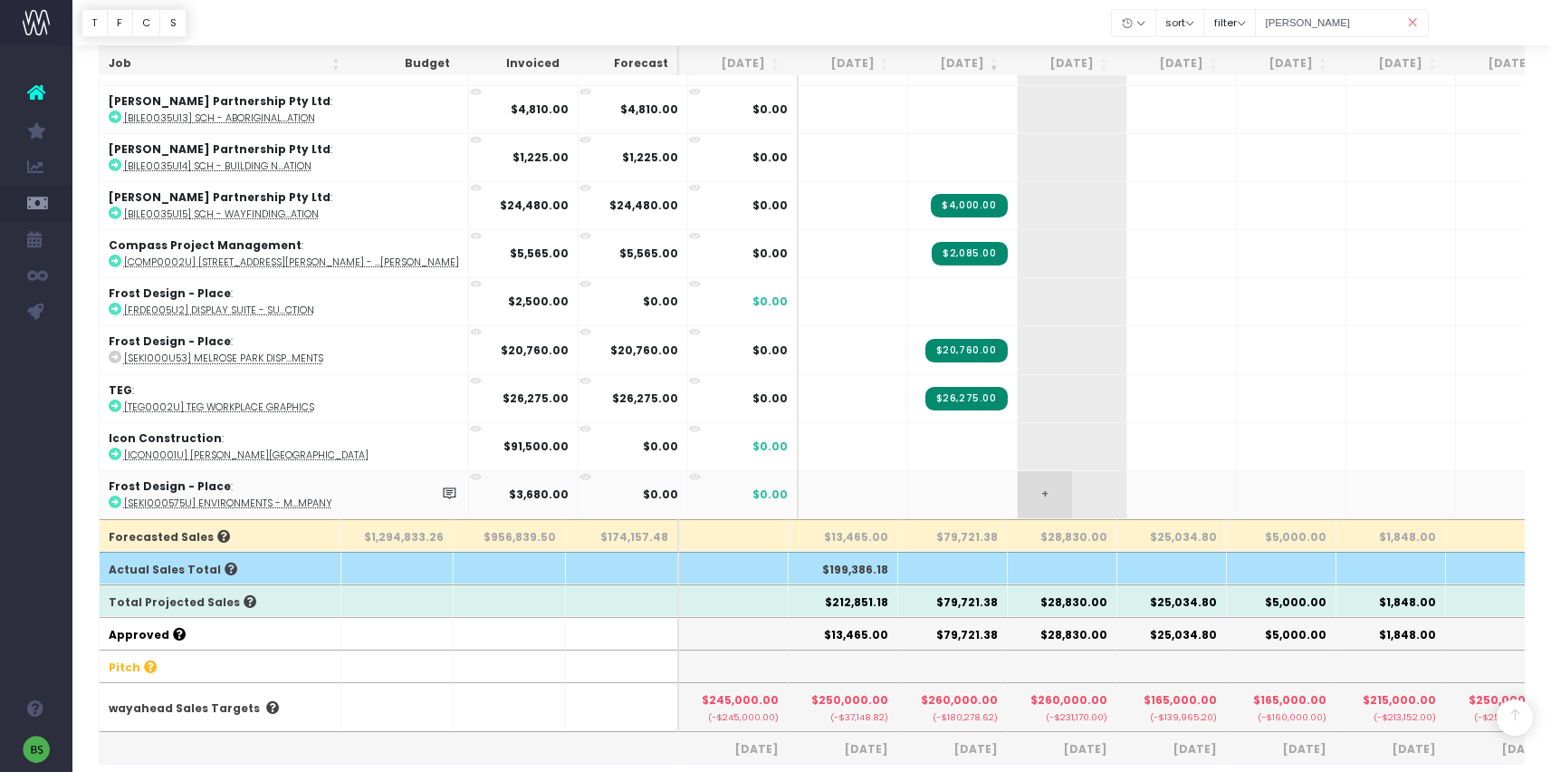
scroll to position [381, 0]
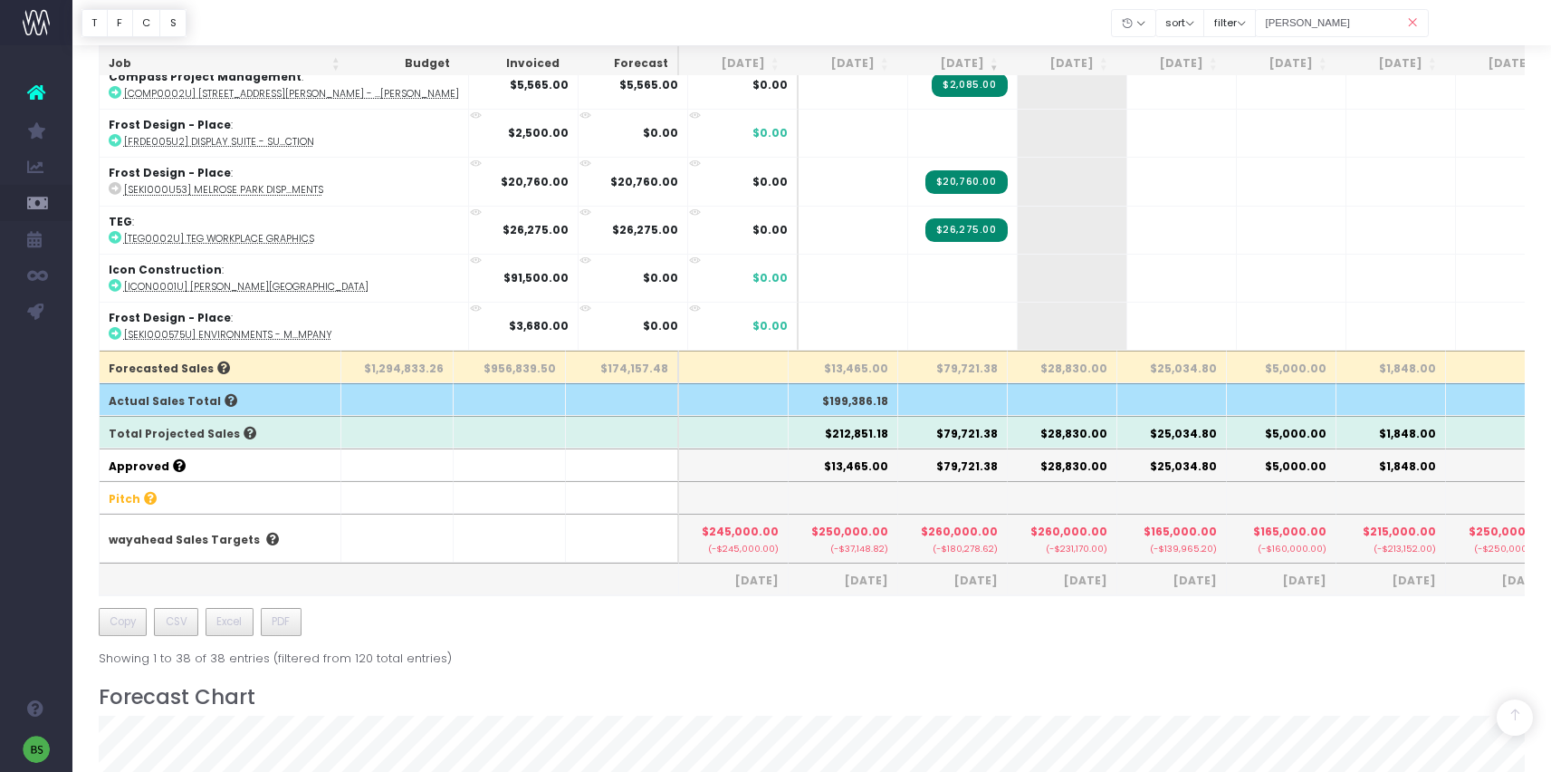
click at [1413, 24] on icon at bounding box center [1413, 23] width 32 height 37
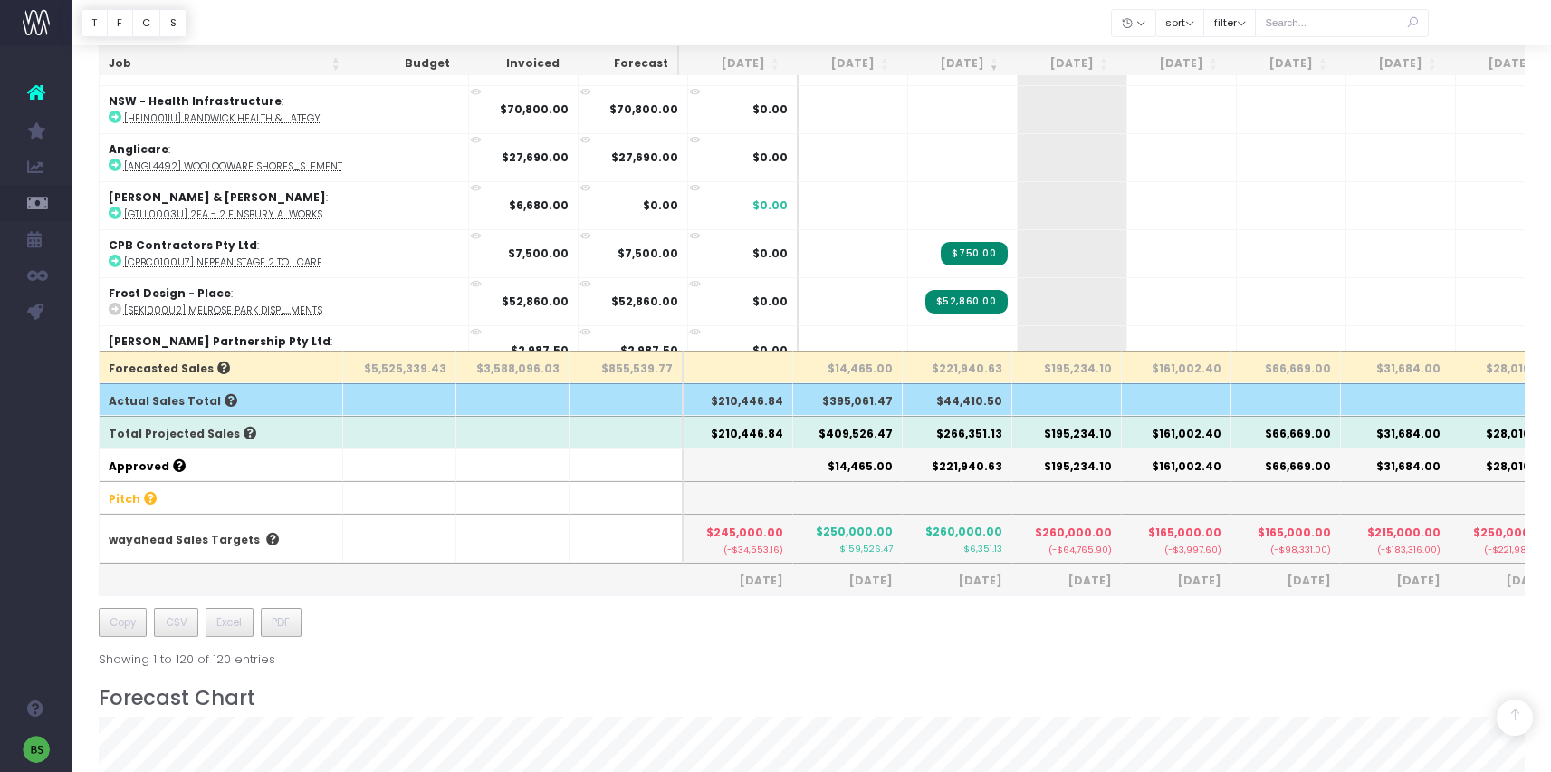
scroll to position [5291, 0]
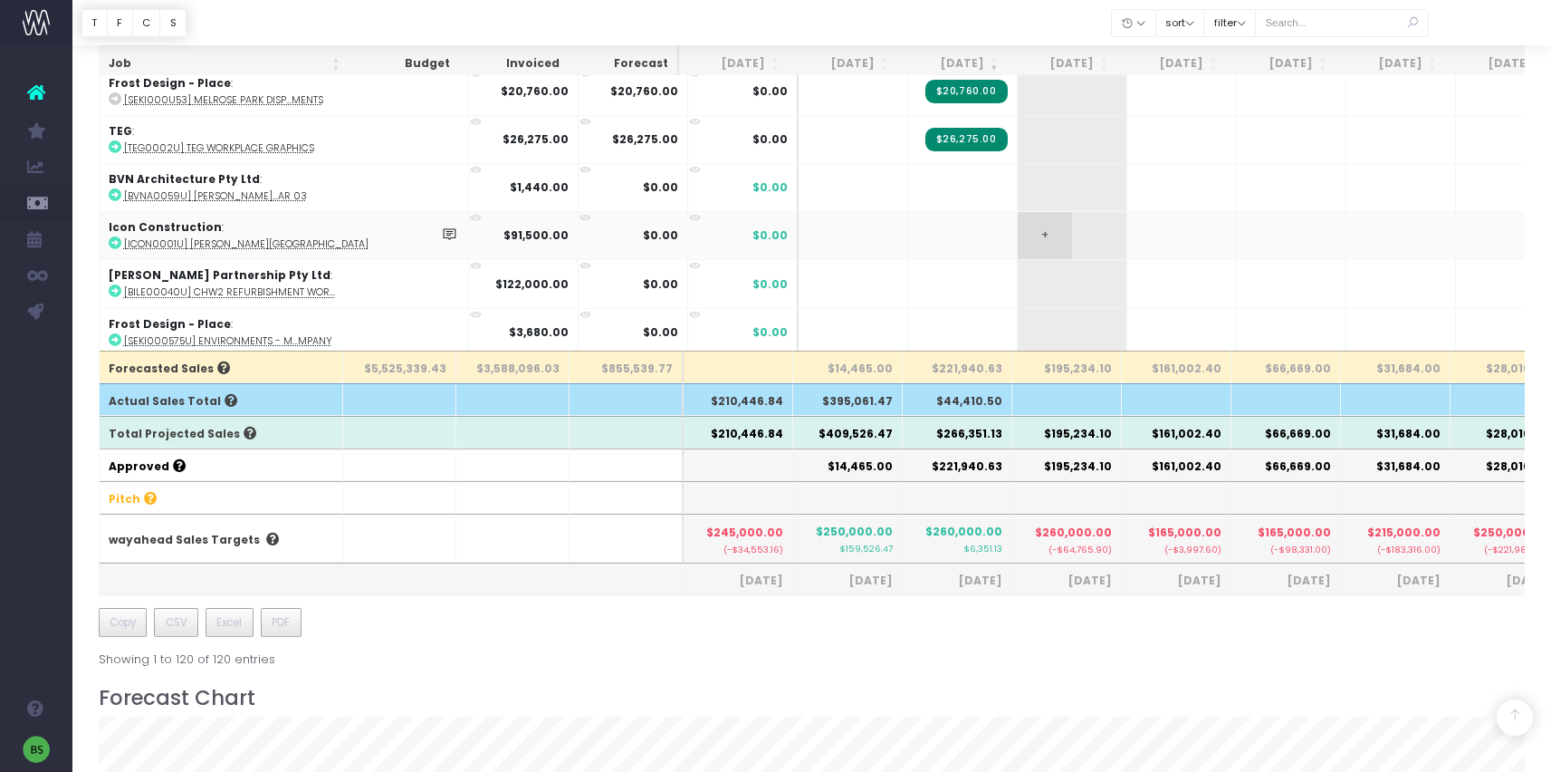
click at [1018, 216] on span "+" at bounding box center [1045, 235] width 54 height 47
type input "20000"
click at [1033, 216] on body "Oh my... this is bad. [PERSON_NAME] wasn't able to load this page. Please conta…" at bounding box center [775, 5] width 1551 height 772
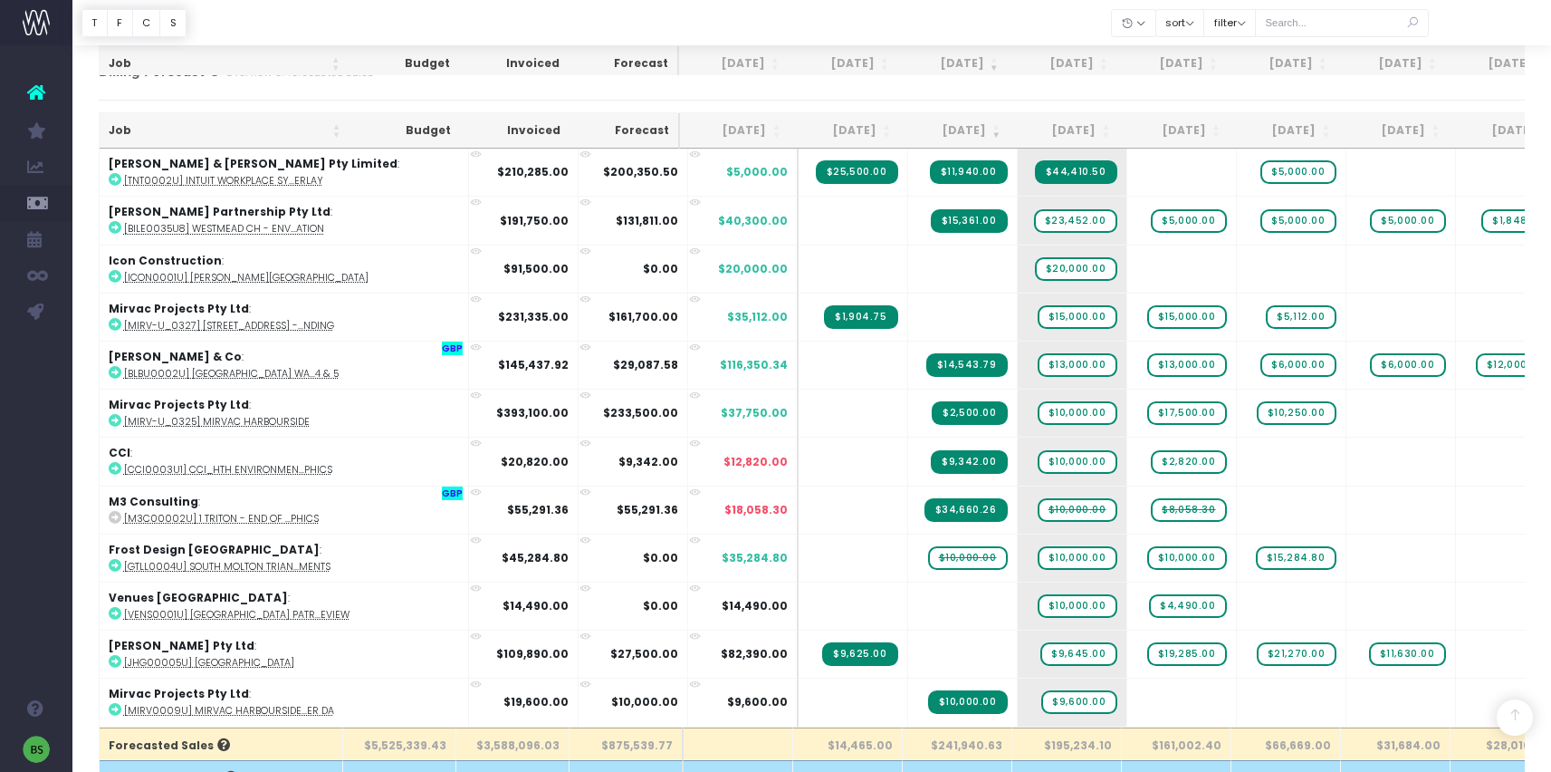
scroll to position [0, 0]
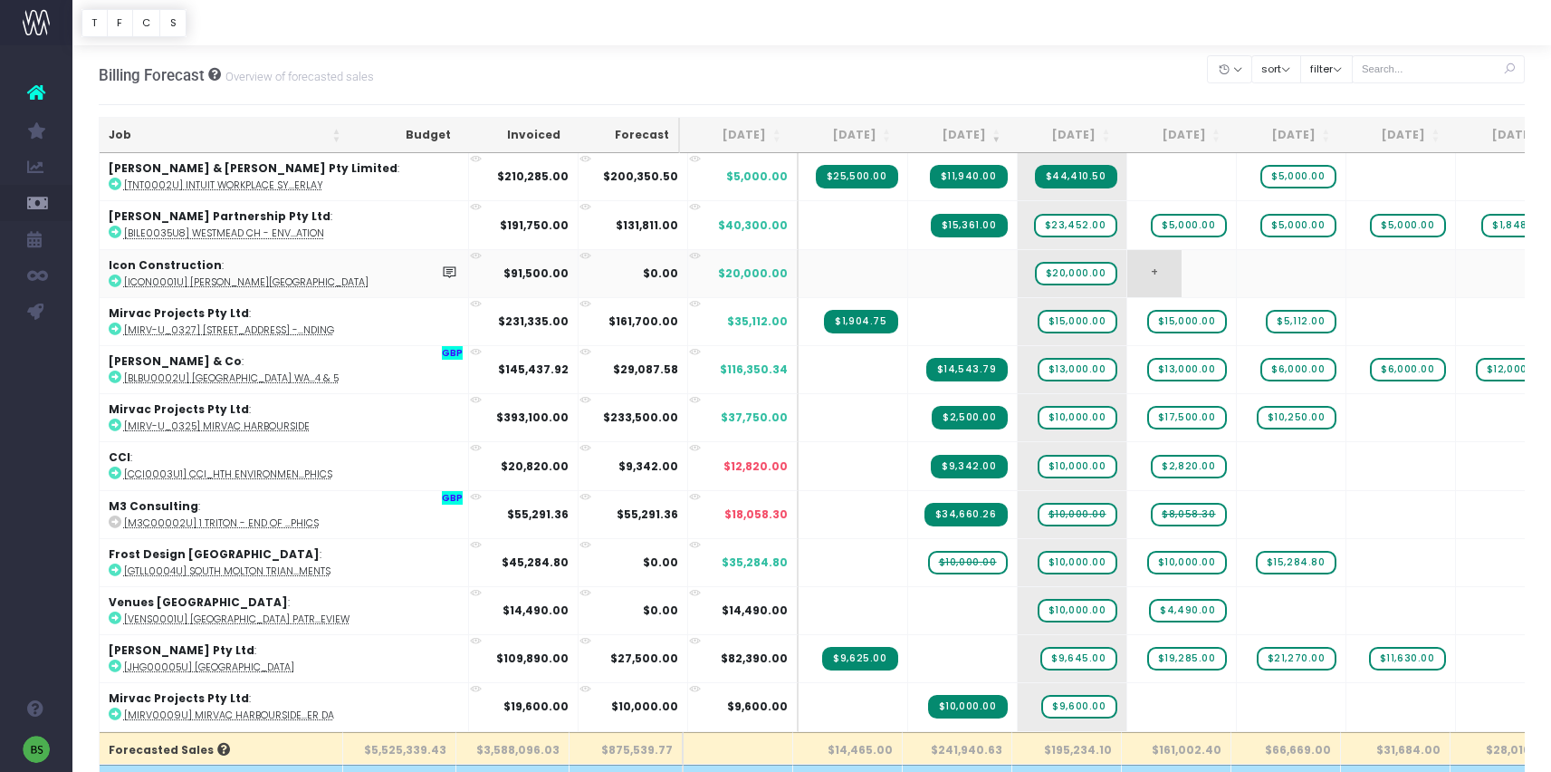
click at [1128, 273] on span "+" at bounding box center [1155, 273] width 54 height 47
click at [1128, 272] on span "+" at bounding box center [1155, 273] width 54 height 47
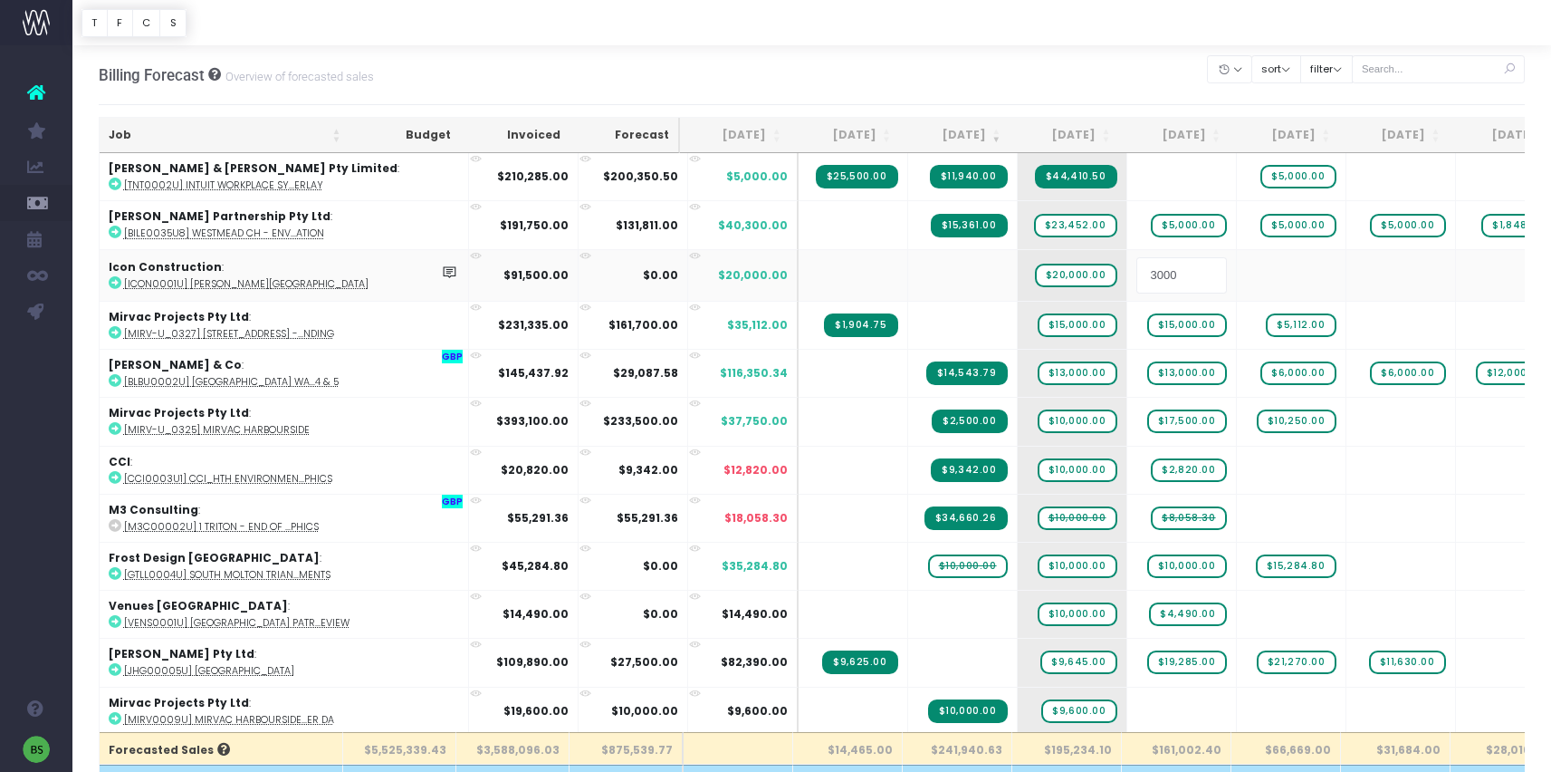
type input "30000"
click at [1162, 272] on body "Oh my... this is bad. [PERSON_NAME] wasn't able to load this page. Please conta…" at bounding box center [775, 386] width 1551 height 772
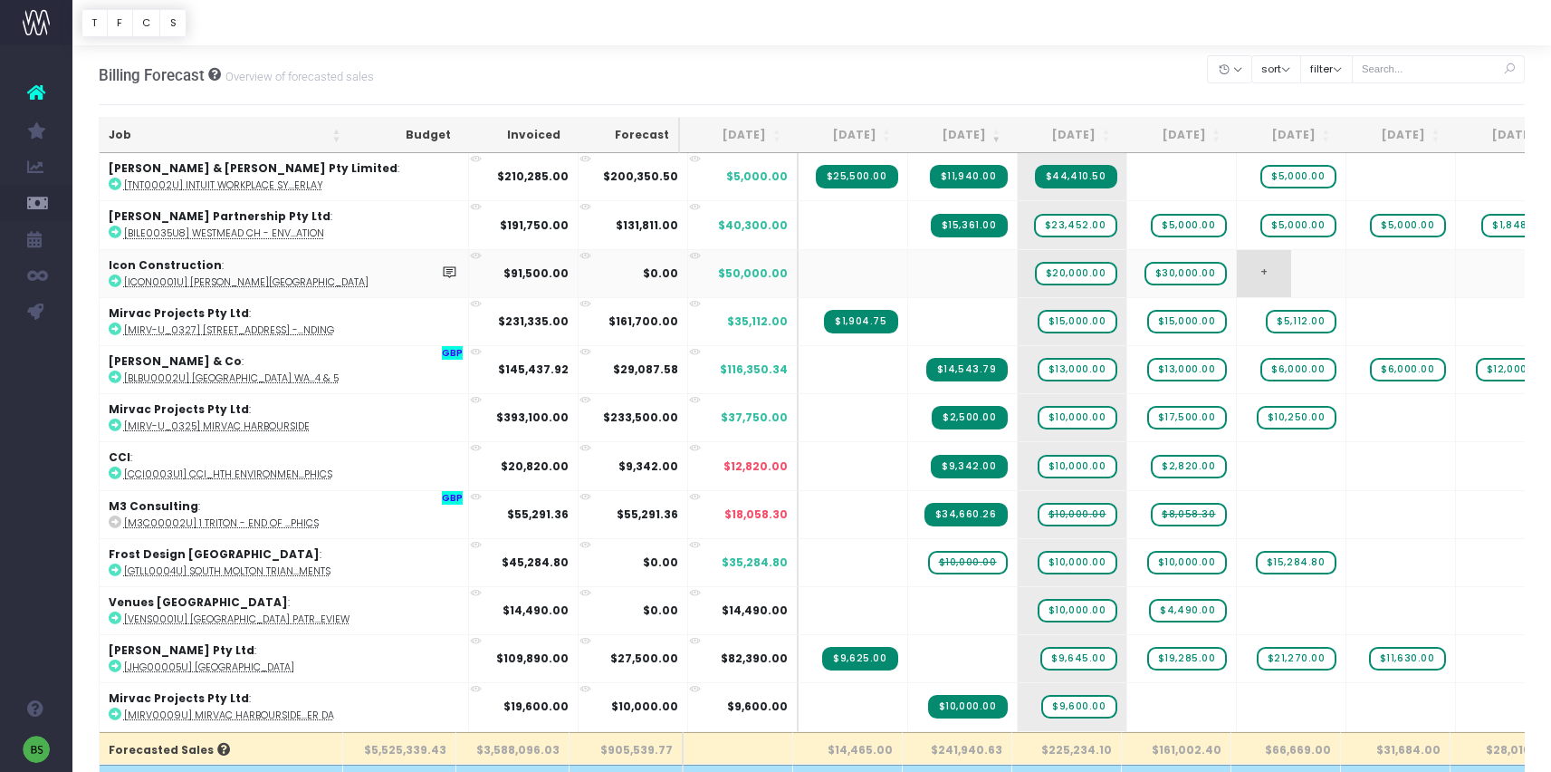
click at [1237, 274] on span "+" at bounding box center [1264, 273] width 54 height 47
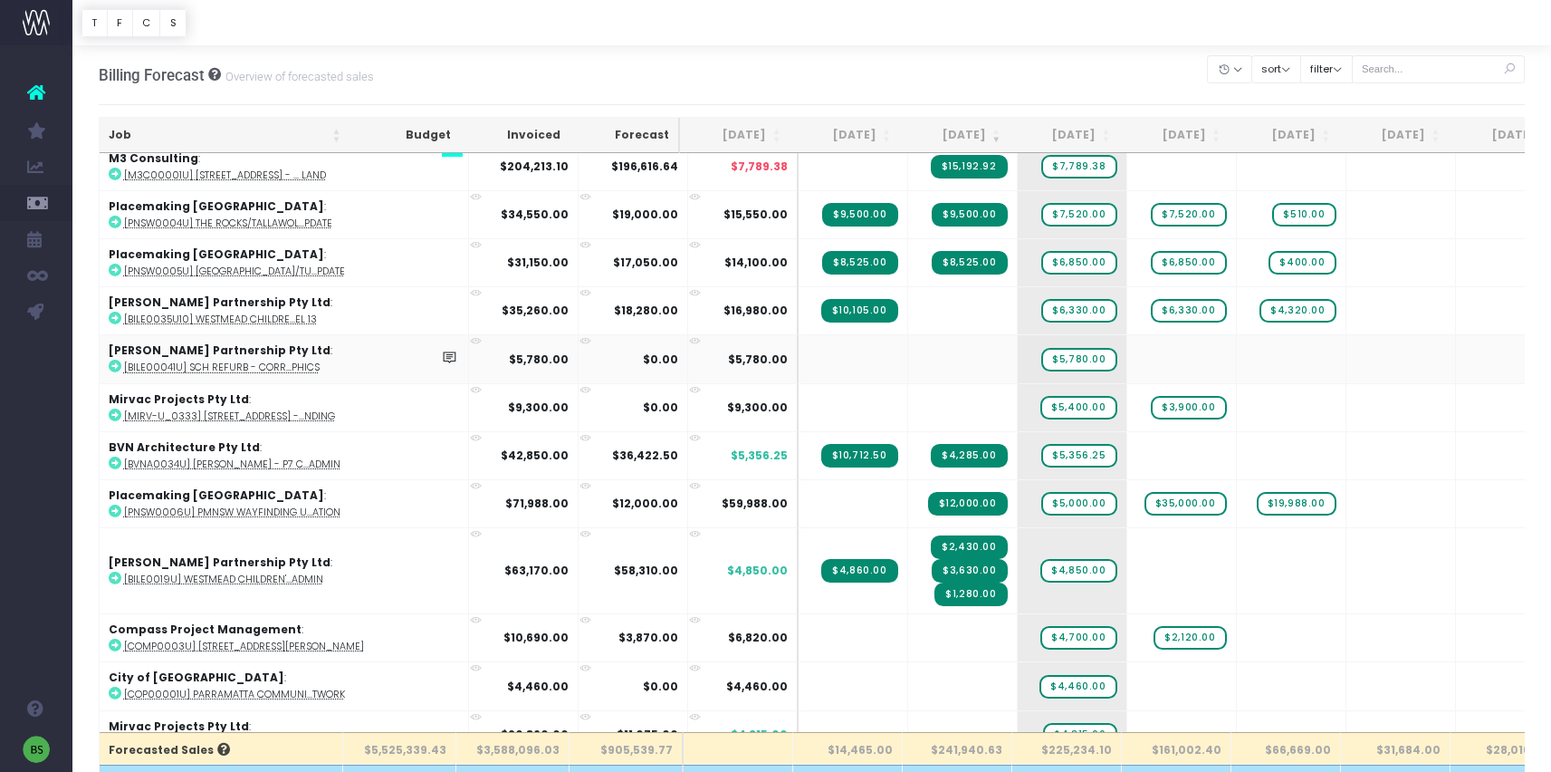
scroll to position [1031, 0]
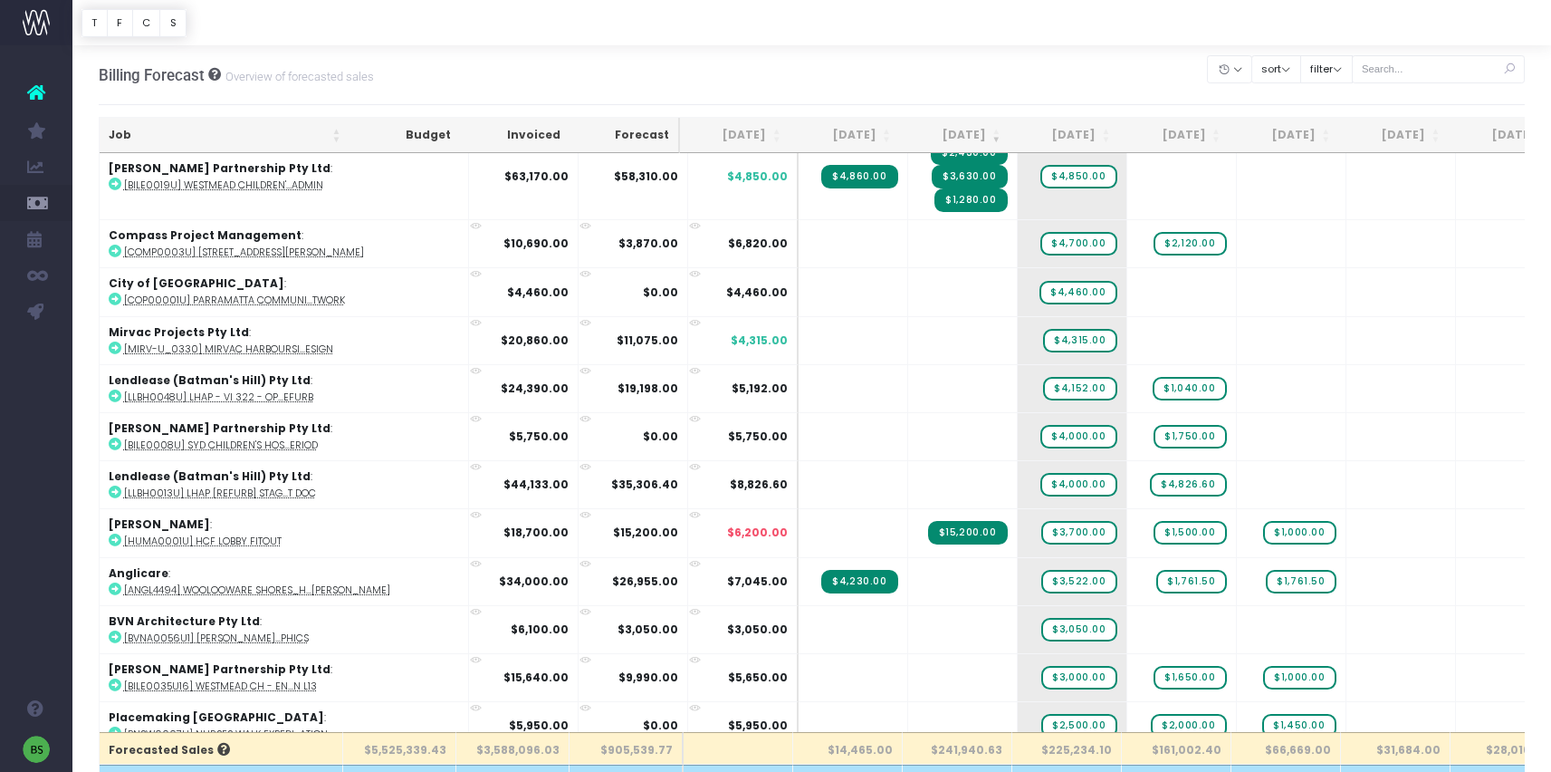
click at [981, 763] on th "$241,940.63" at bounding box center [958, 748] width 110 height 33
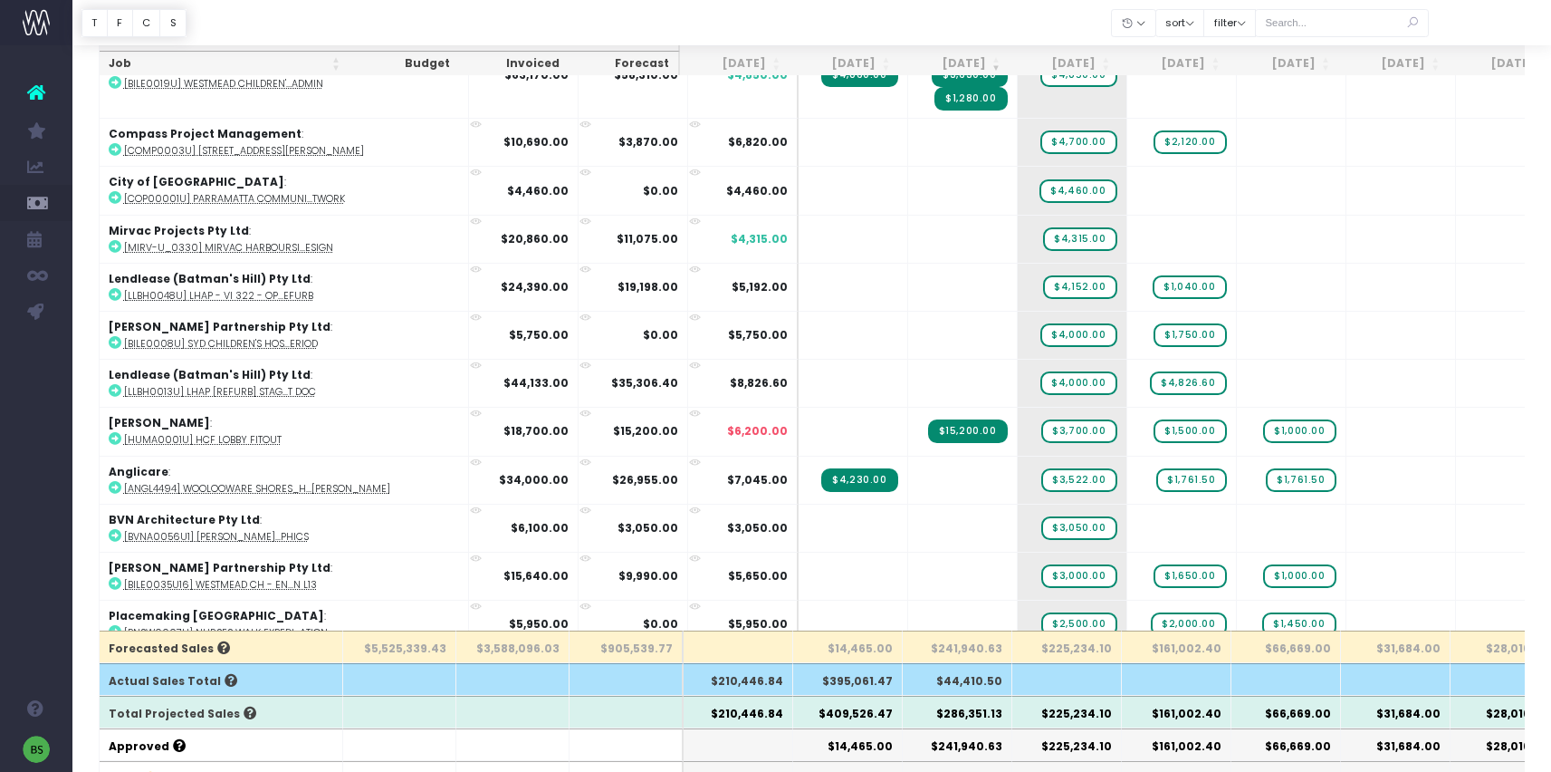
scroll to position [123, 0]
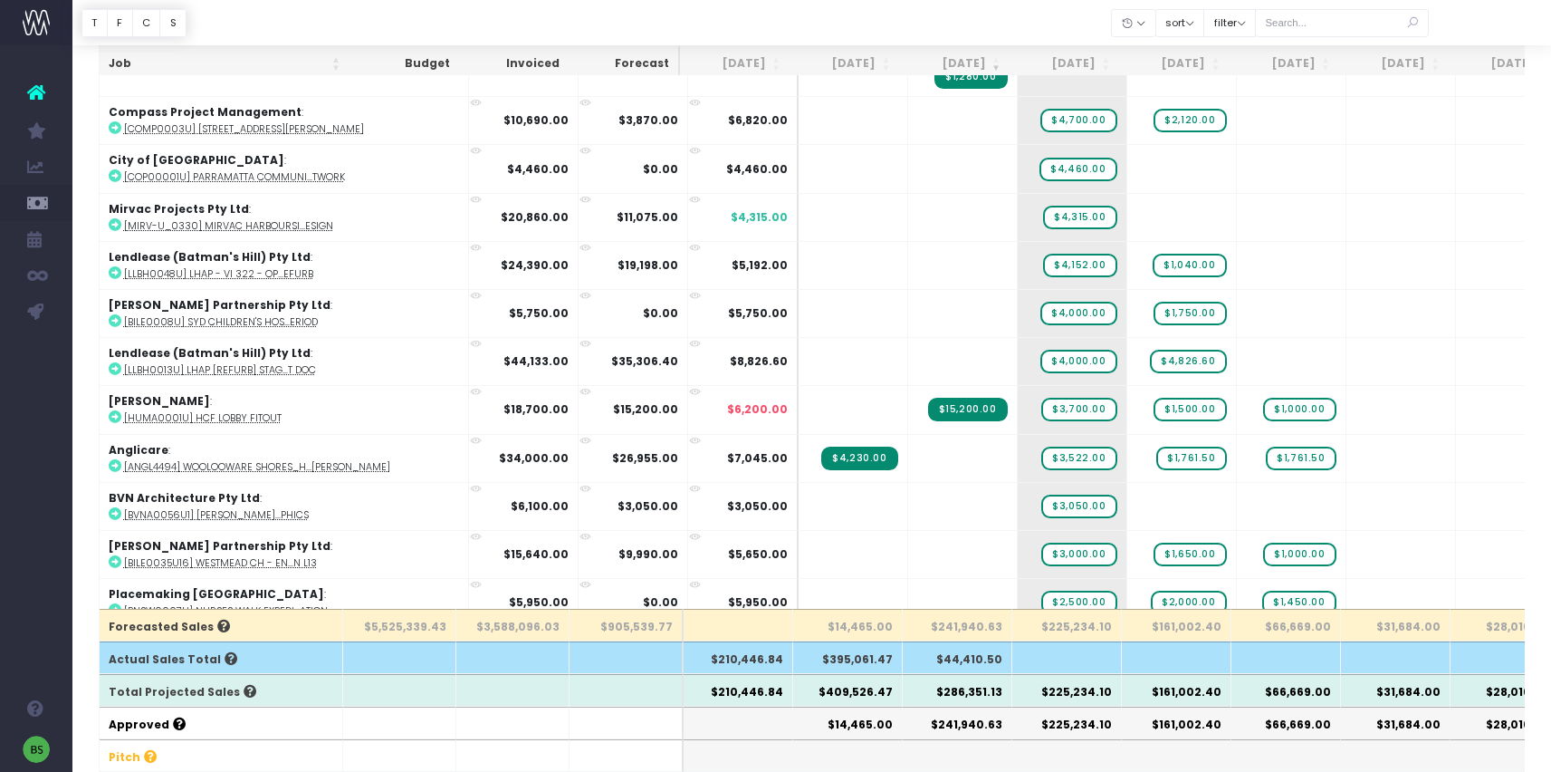
click at [975, 734] on th "$241,940.63" at bounding box center [958, 722] width 110 height 33
drag, startPoint x: 1002, startPoint y: 725, endPoint x: 945, endPoint y: 725, distance: 57.1
click at [945, 725] on th "$241,940.63" at bounding box center [958, 722] width 110 height 33
copy th "241,940.63"
click at [1069, 720] on th "$225,234.10" at bounding box center [1068, 722] width 110 height 33
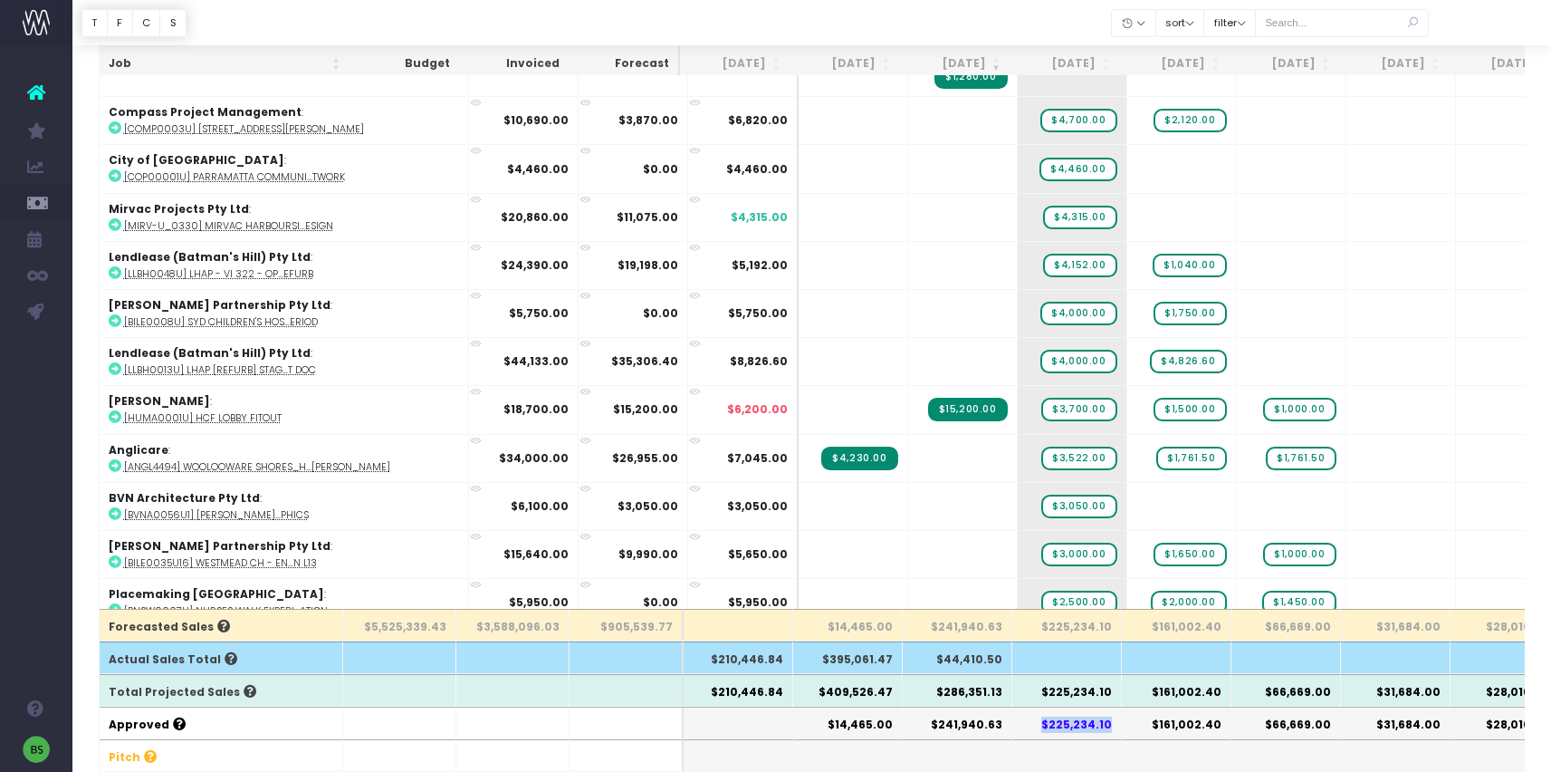
drag, startPoint x: 1113, startPoint y: 724, endPoint x: 1051, endPoint y: 725, distance: 61.6
click at [1051, 725] on th "$225,234.10" at bounding box center [1068, 722] width 110 height 33
copy th "$225,234.10"
